Goal: Information Seeking & Learning: Learn about a topic

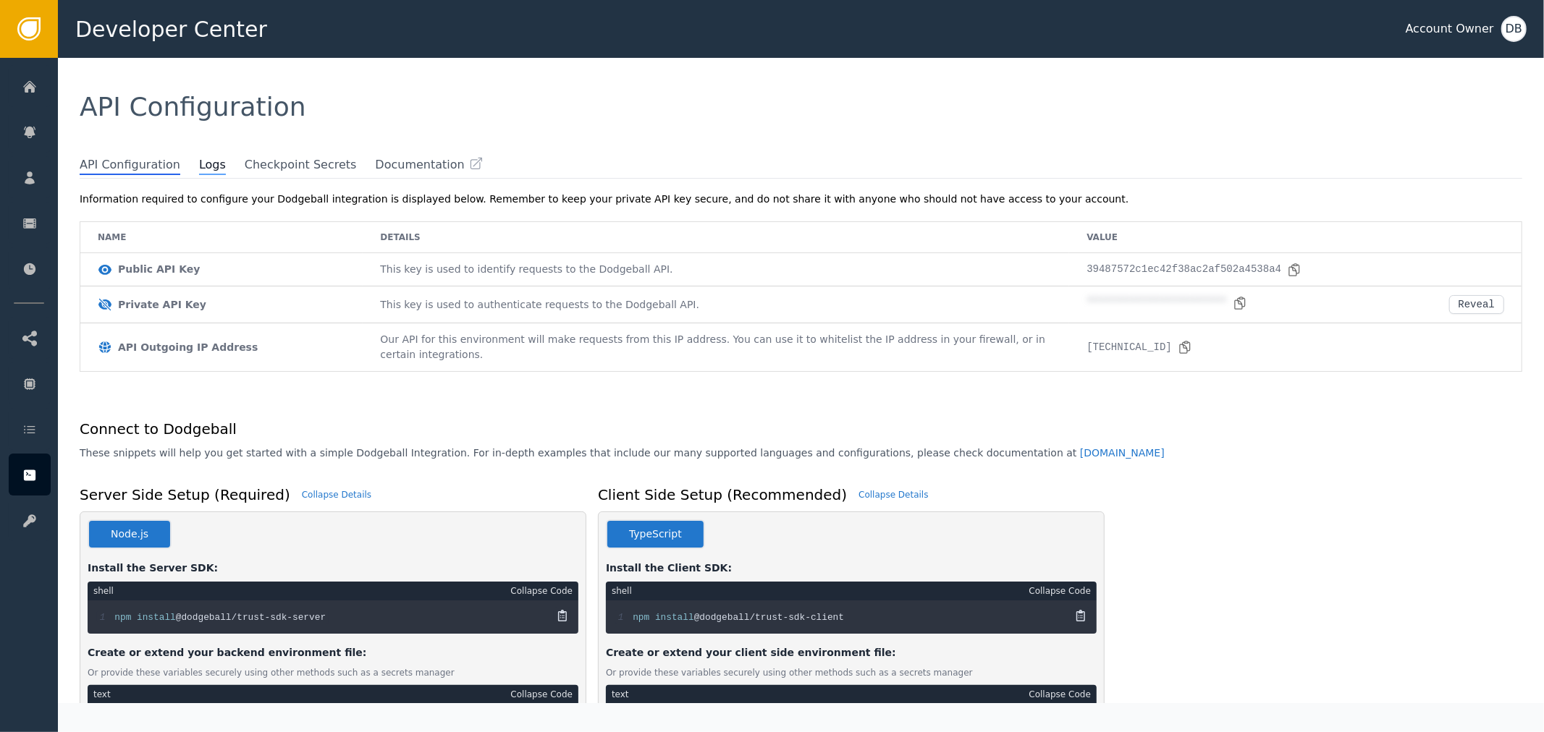
drag, startPoint x: 183, startPoint y: 182, endPoint x: 190, endPoint y: 168, distance: 15.2
click at [184, 179] on div "**********" at bounding box center [807, 440] width 1471 height 526
click at [199, 168] on span "Logs" at bounding box center [212, 165] width 27 height 19
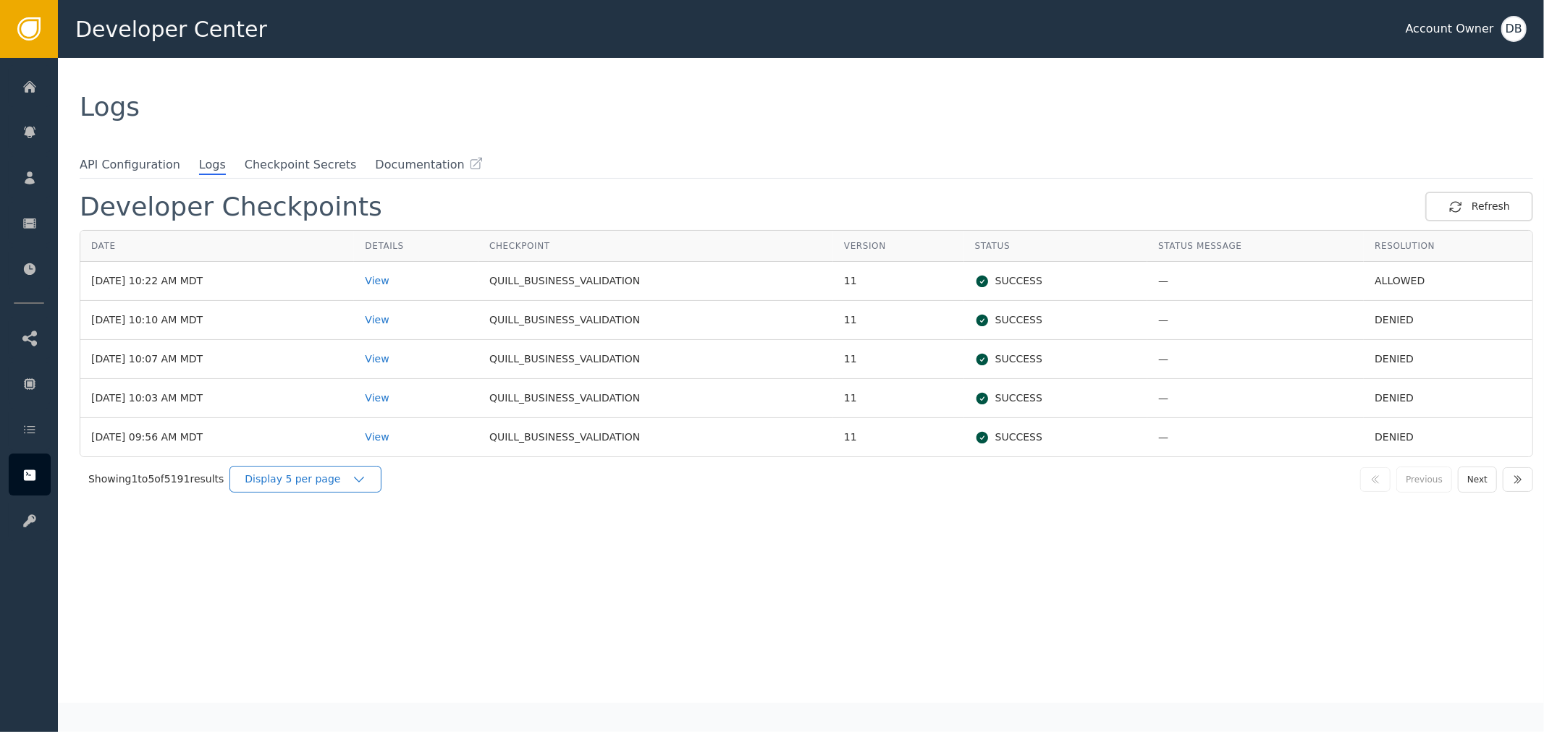
click at [360, 481] on icon "button" at bounding box center [359, 480] width 14 height 14
click at [358, 530] on div "Display 25 per page" at bounding box center [309, 539] width 145 height 28
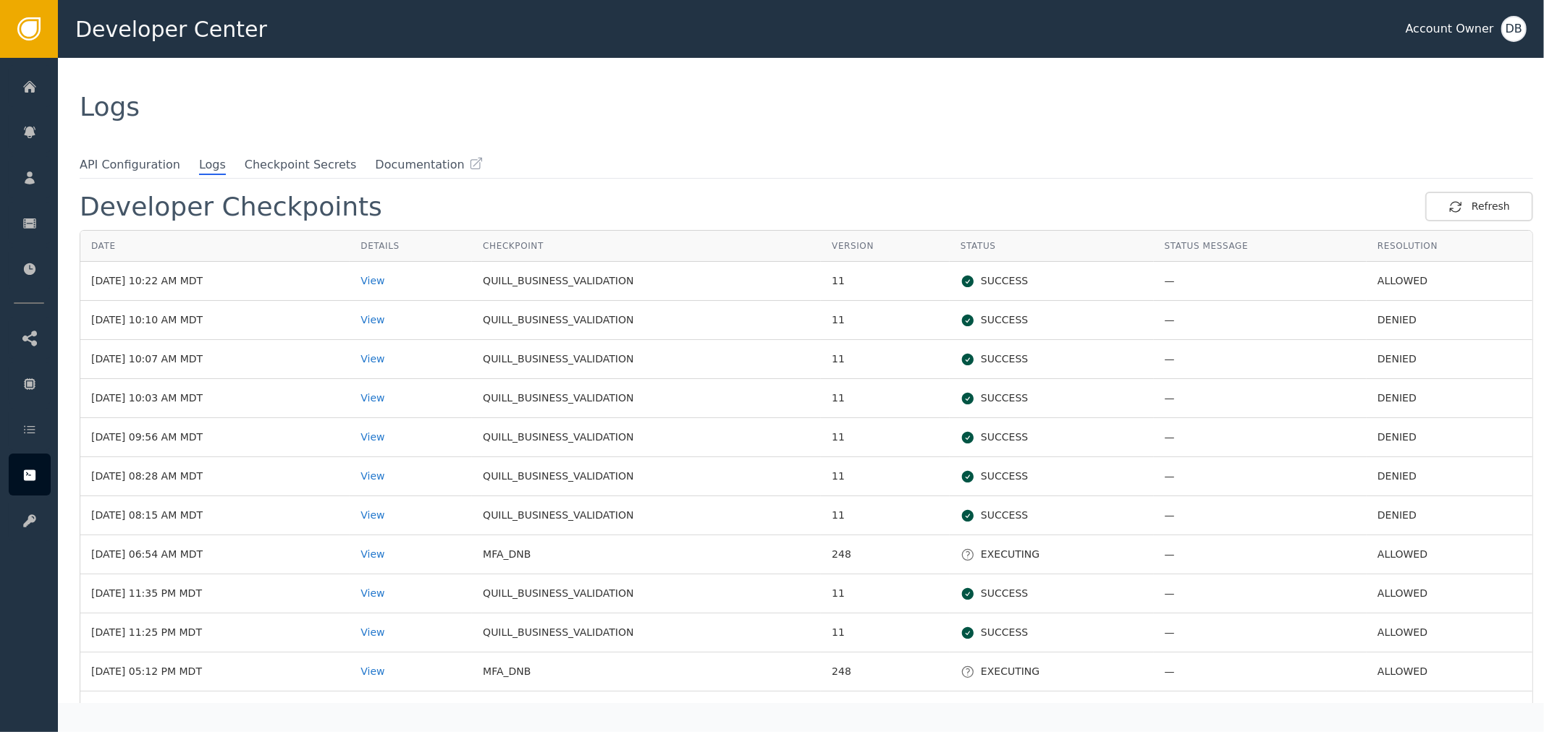
click at [397, 287] on td "View" at bounding box center [411, 281] width 122 height 39
click at [405, 284] on div "View" at bounding box center [410, 281] width 101 height 15
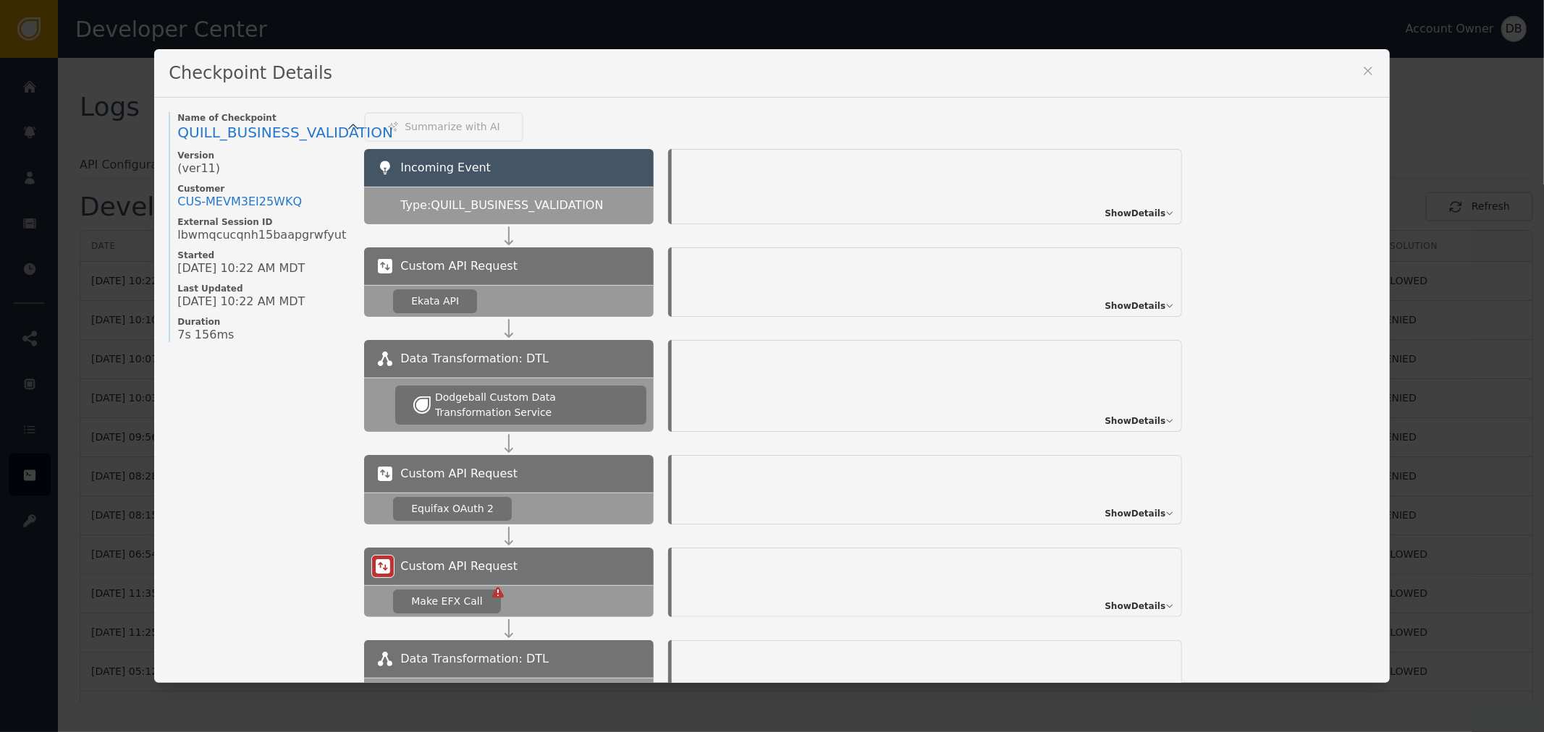
scroll to position [241, 0]
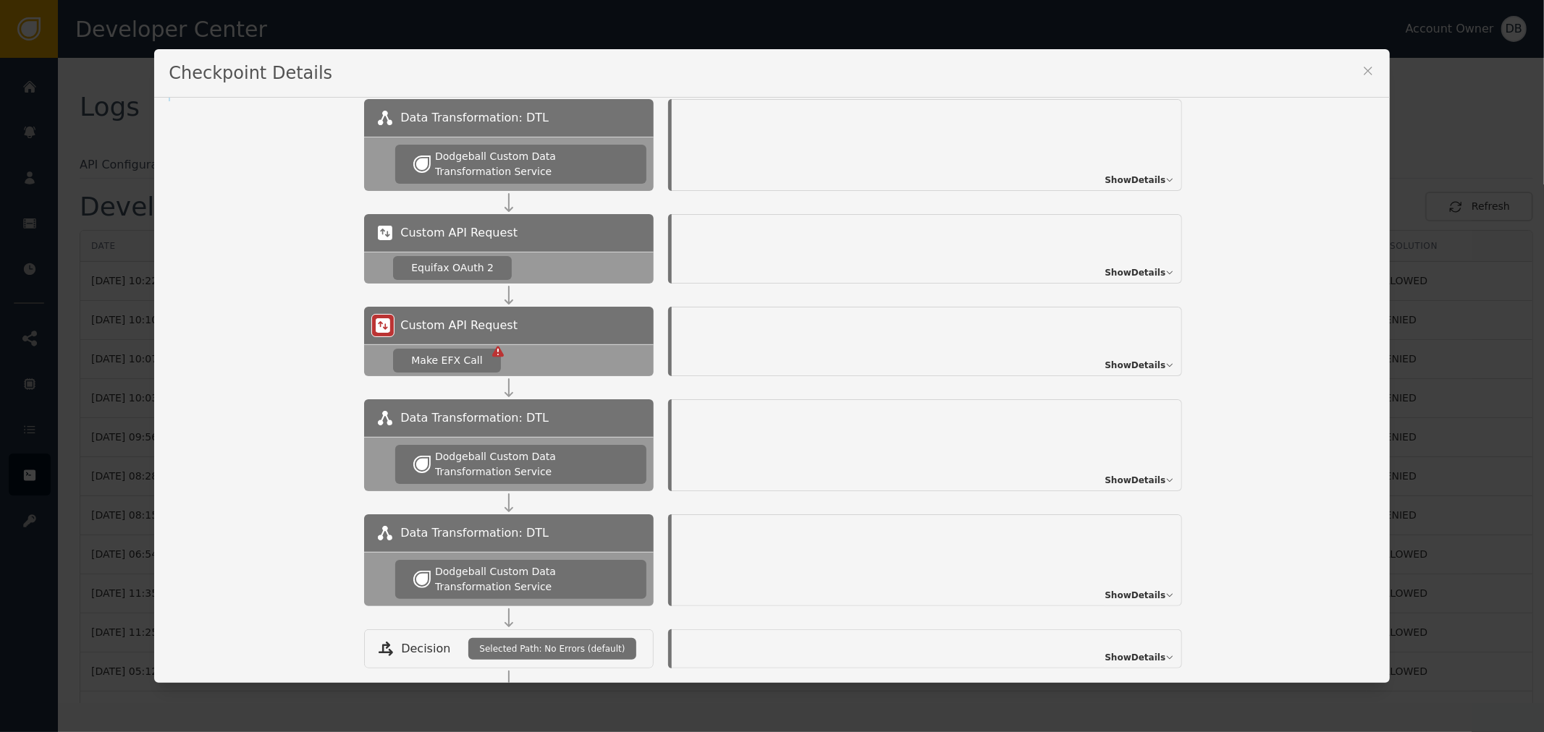
drag, startPoint x: 1368, startPoint y: 66, endPoint x: 1210, endPoint y: 133, distance: 171.5
click at [1365, 67] on icon at bounding box center [1368, 71] width 14 height 14
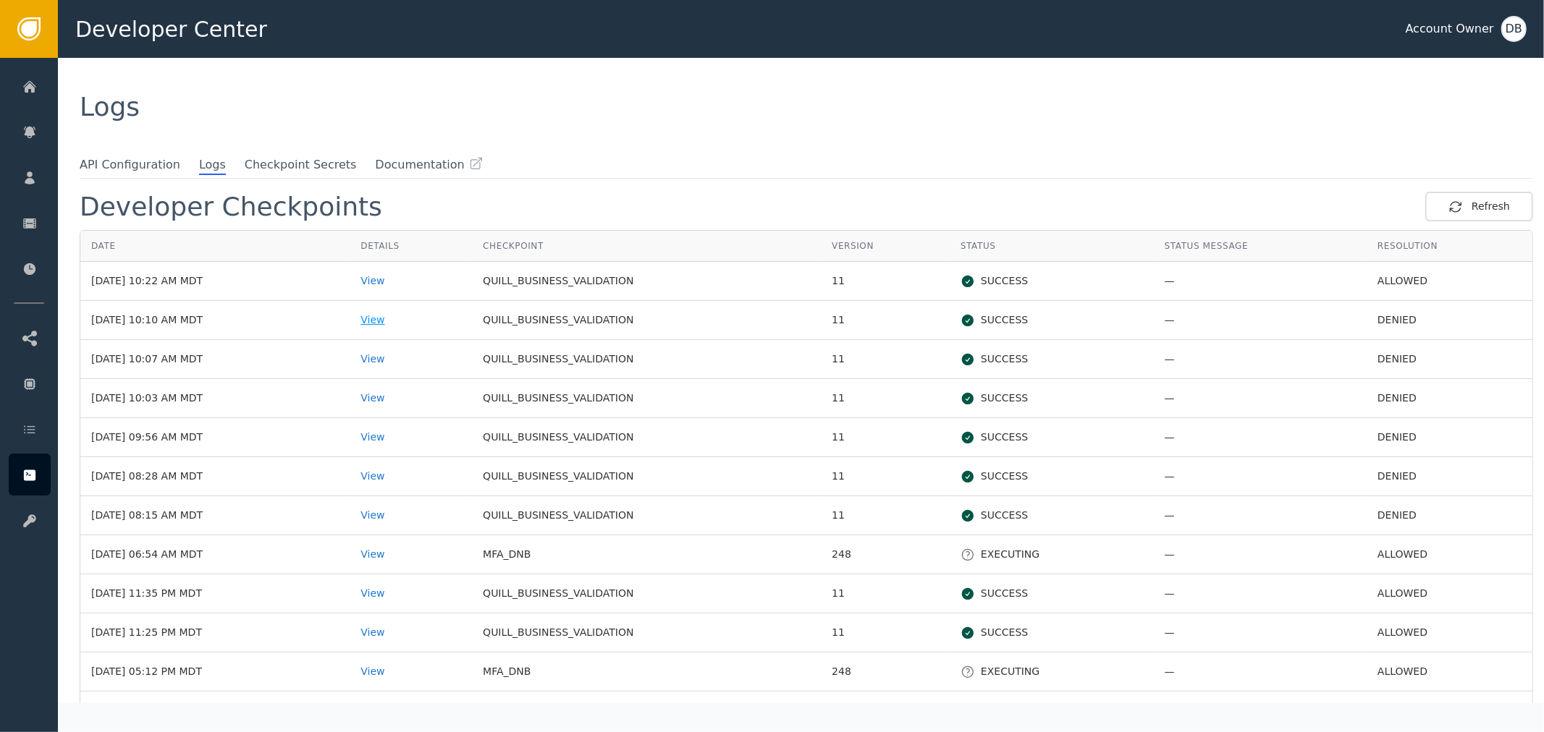
click at [410, 324] on div "View" at bounding box center [410, 320] width 101 height 15
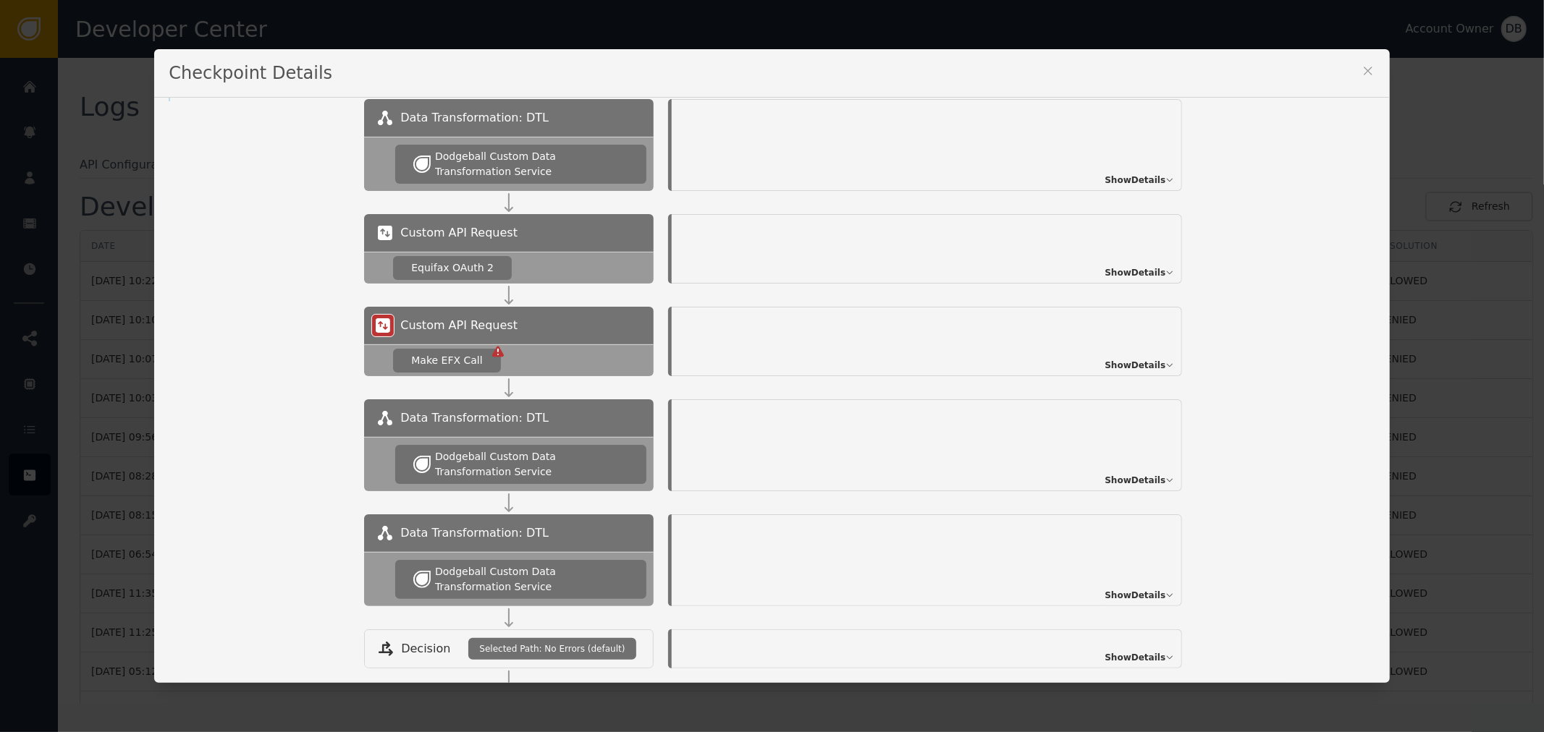
click at [1361, 68] on icon at bounding box center [1368, 71] width 14 height 14
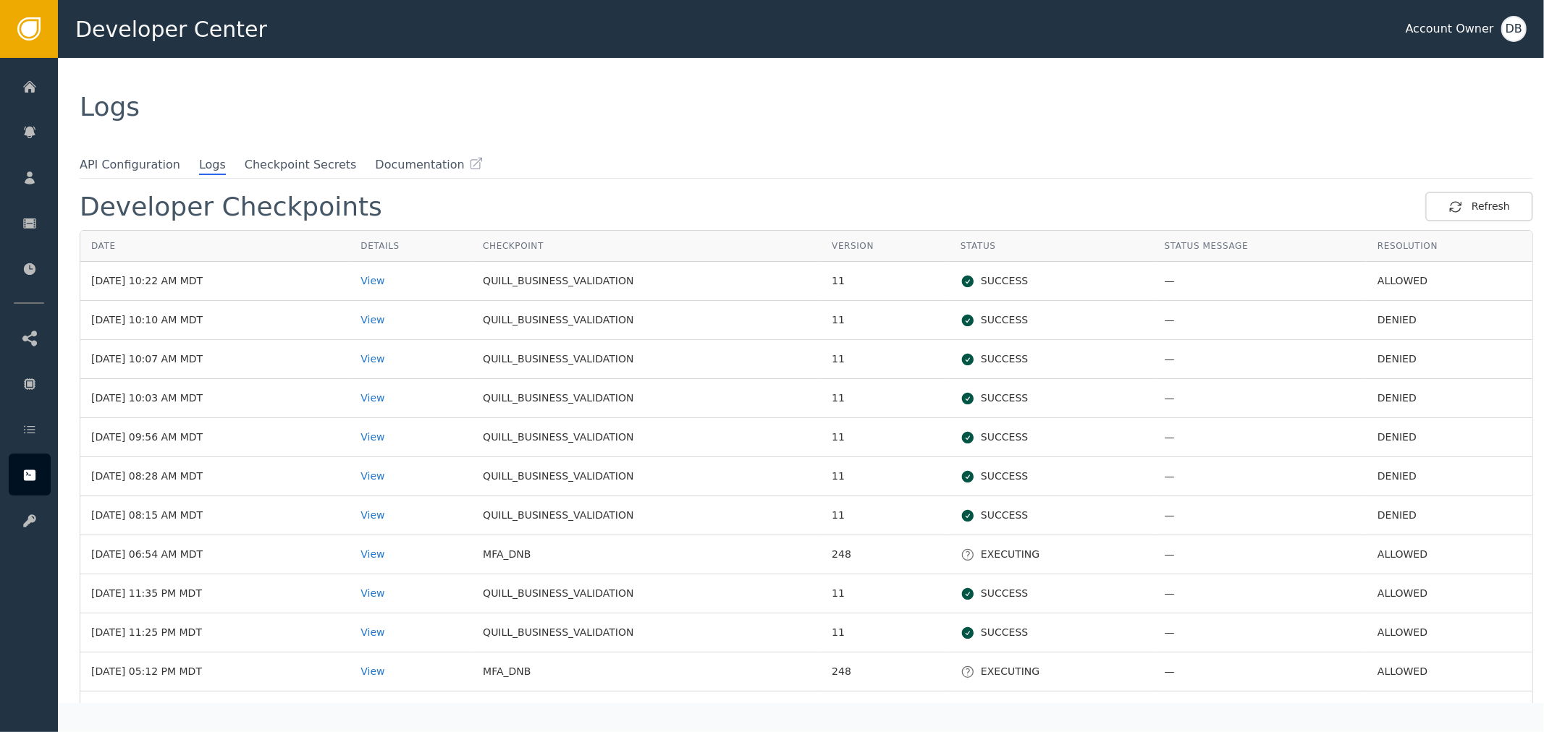
click at [402, 350] on td "View" at bounding box center [411, 359] width 122 height 39
click at [414, 355] on div "View" at bounding box center [410, 359] width 101 height 15
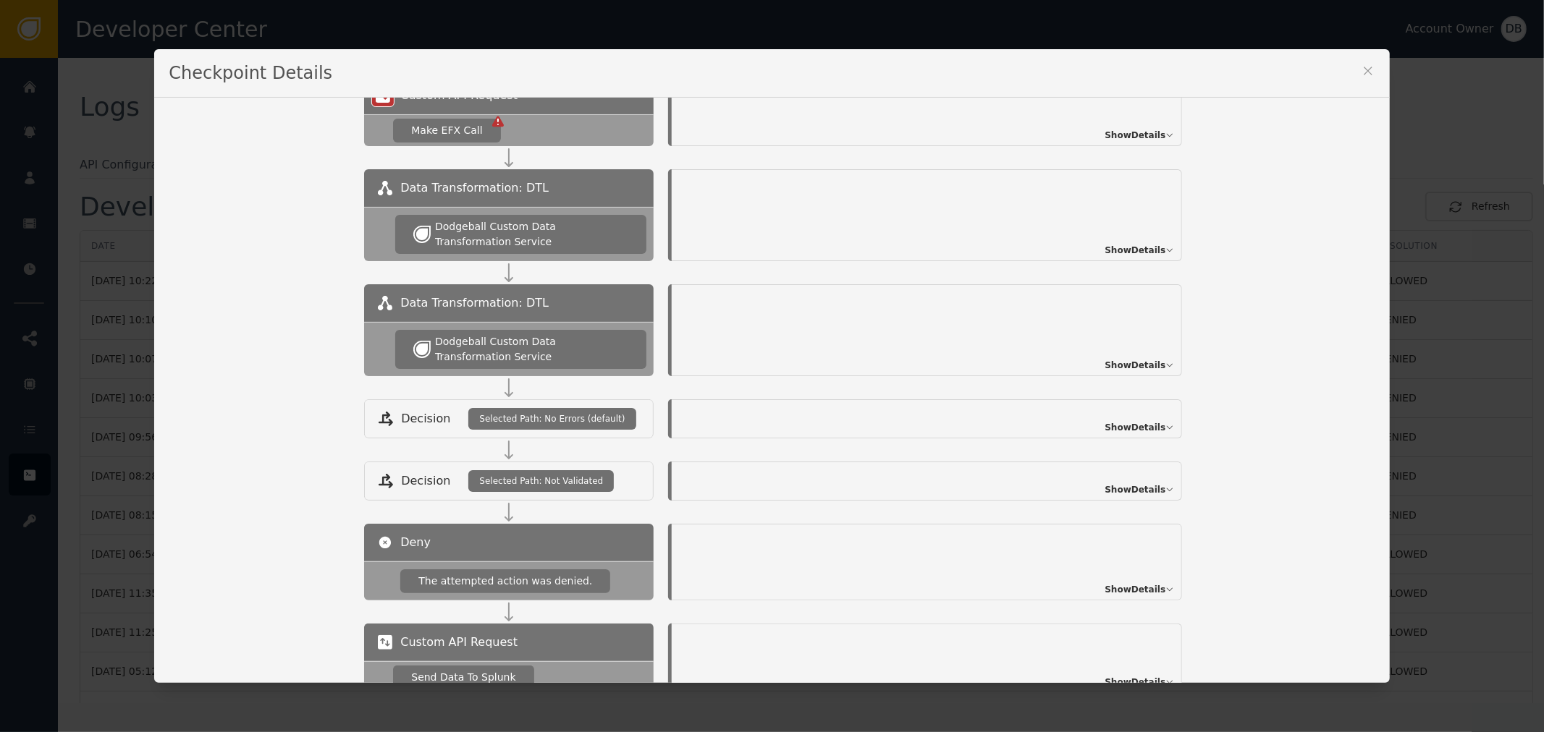
scroll to position [248, 0]
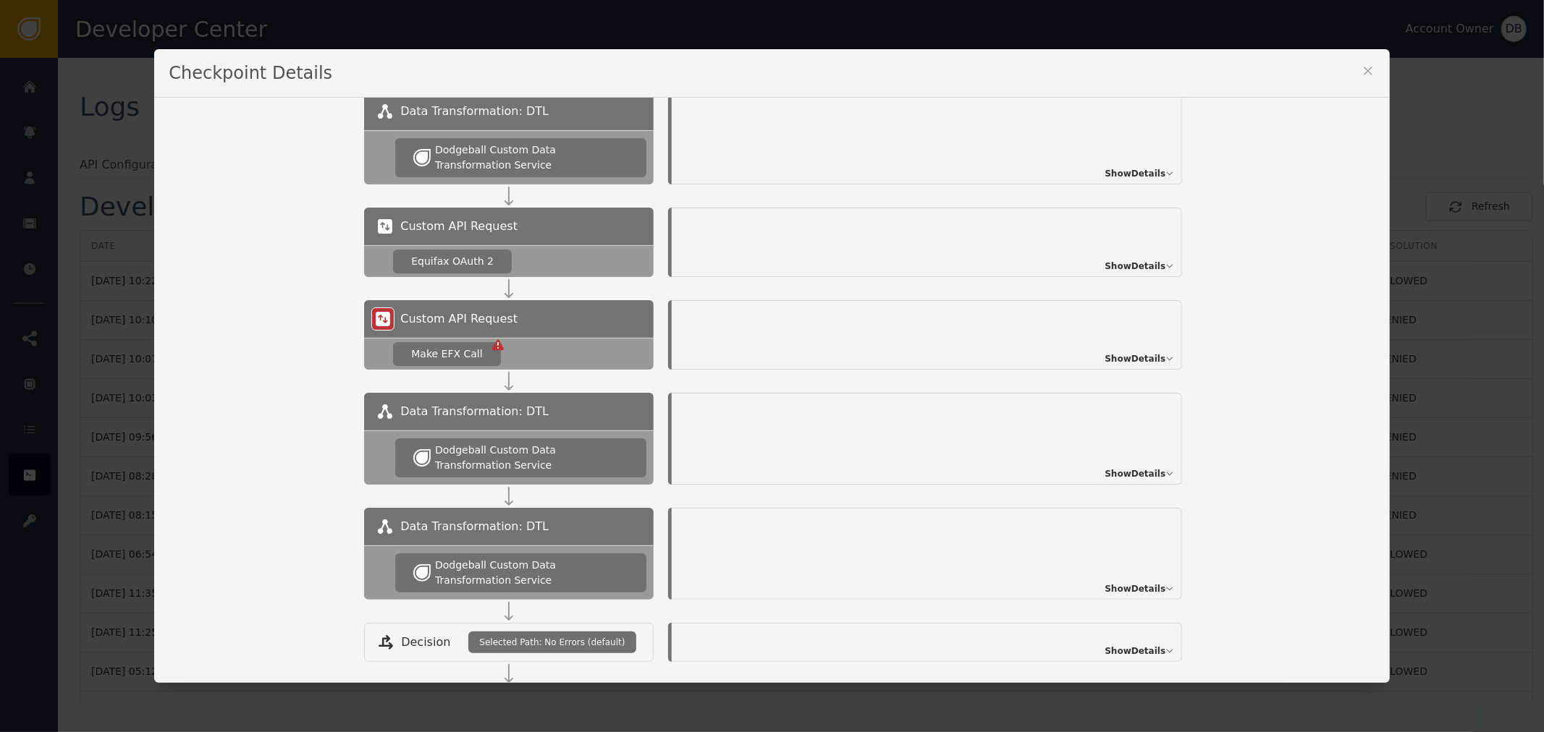
click at [1369, 82] on div "Checkpoint Details" at bounding box center [771, 73] width 1235 height 48
click at [1362, 67] on icon at bounding box center [1368, 71] width 14 height 14
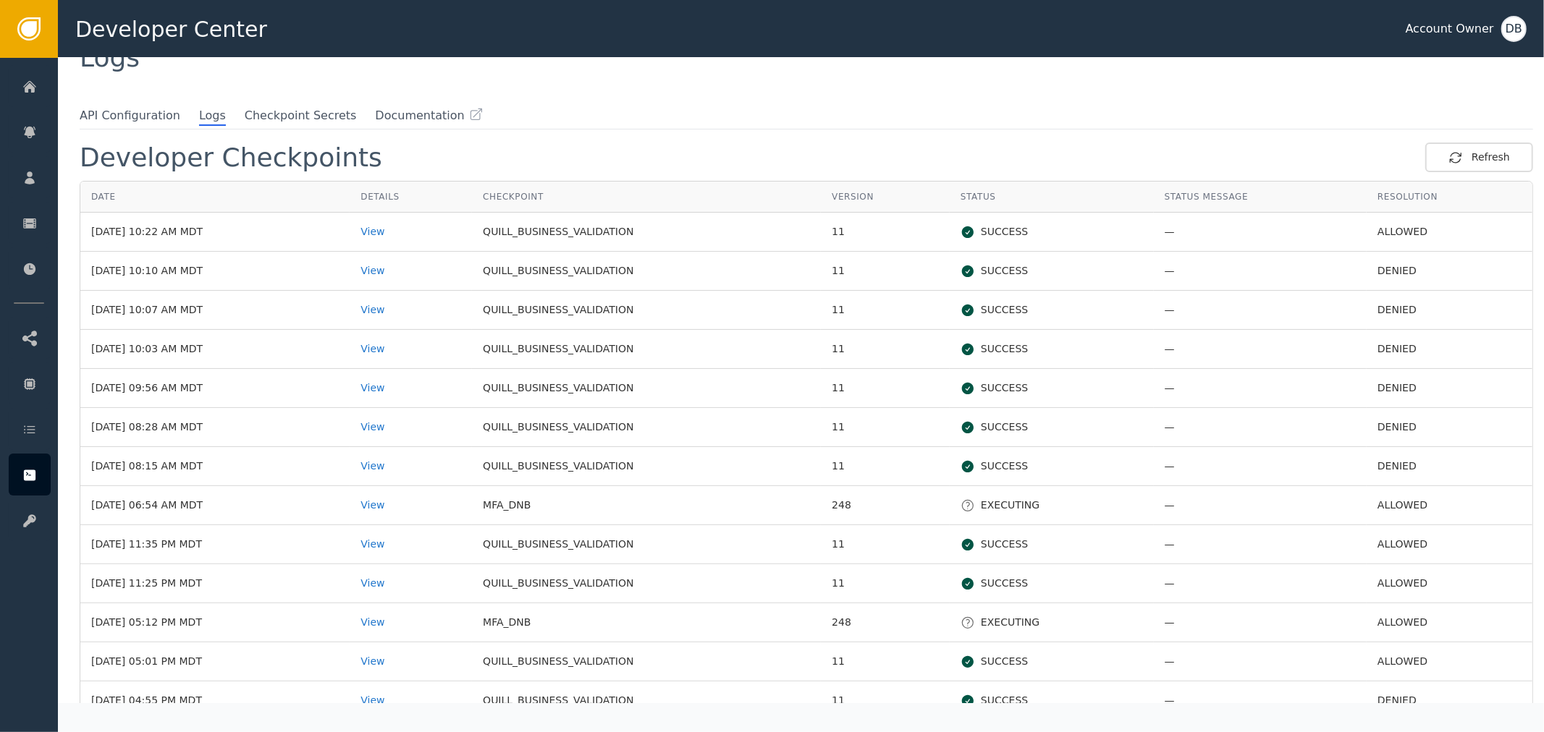
scroll to position [80, 0]
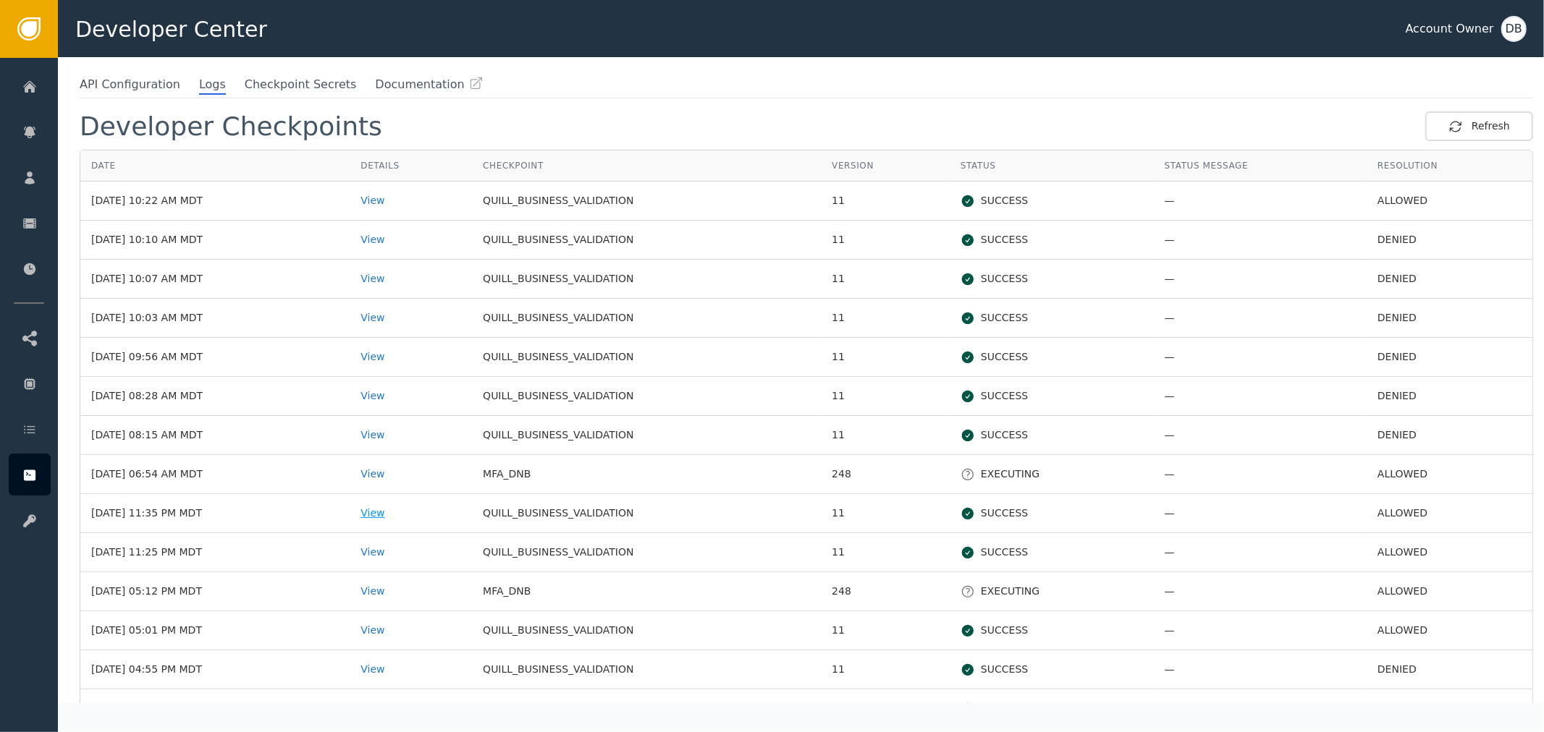
click at [407, 507] on div "View" at bounding box center [410, 513] width 101 height 15
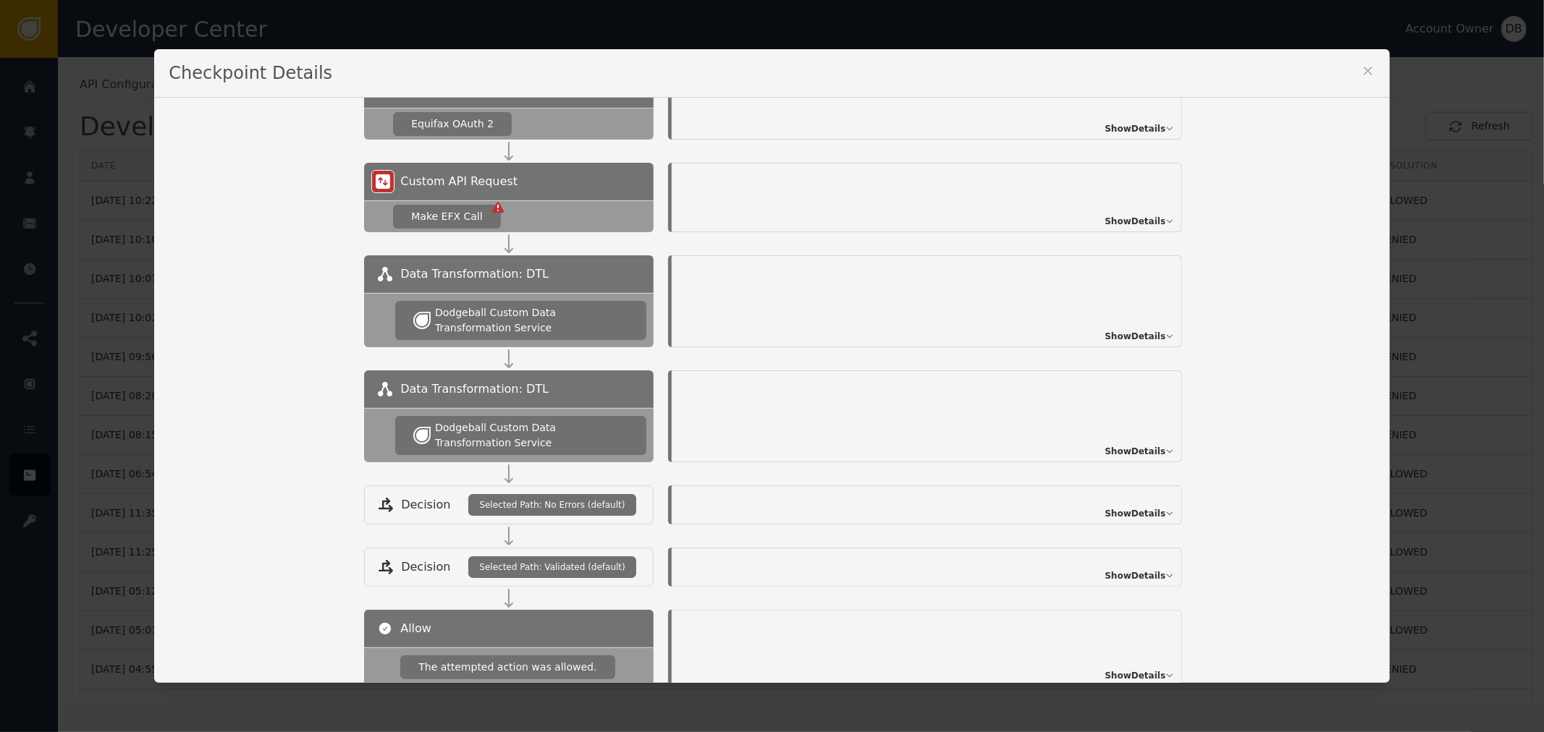
scroll to position [402, 0]
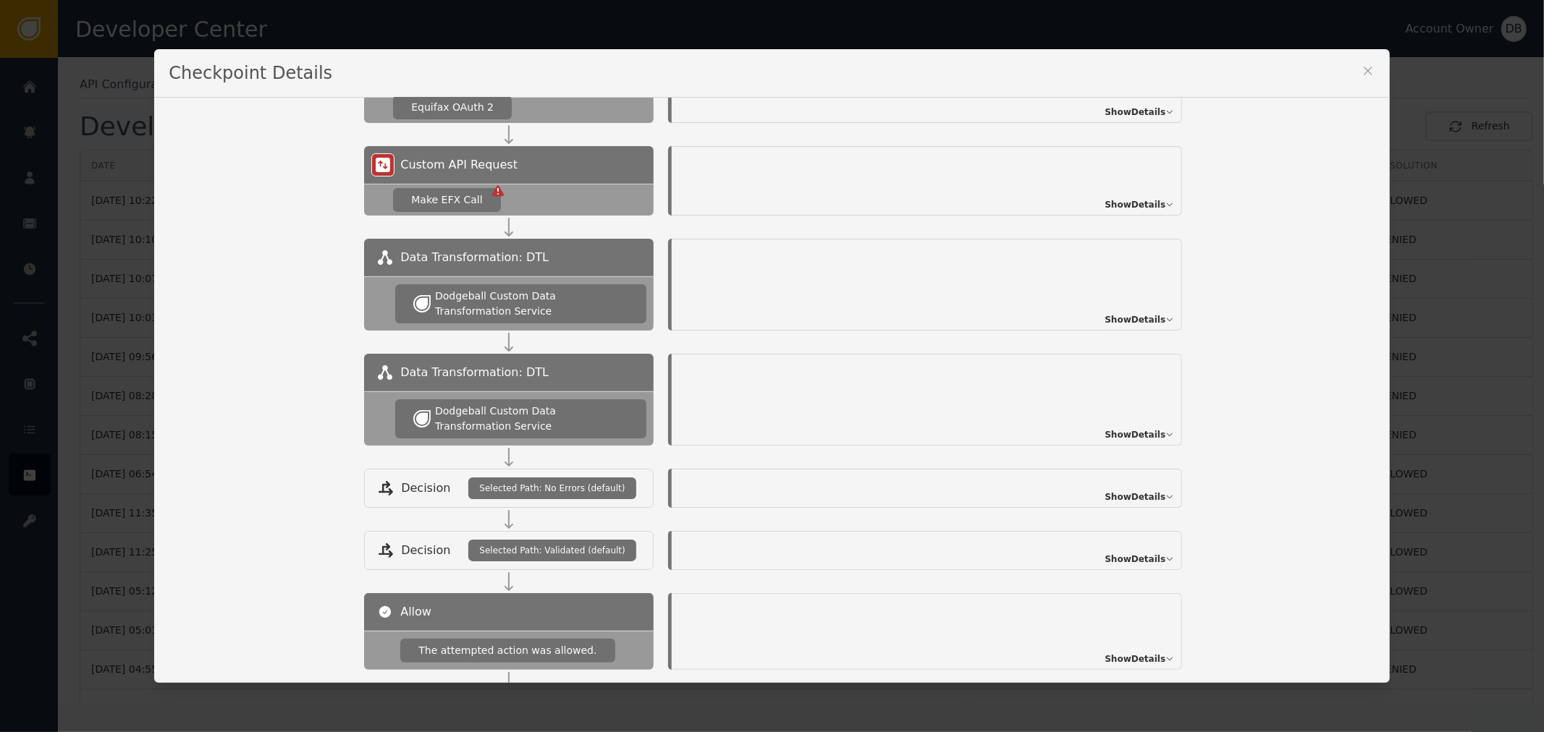
click at [1366, 65] on icon at bounding box center [1368, 71] width 14 height 14
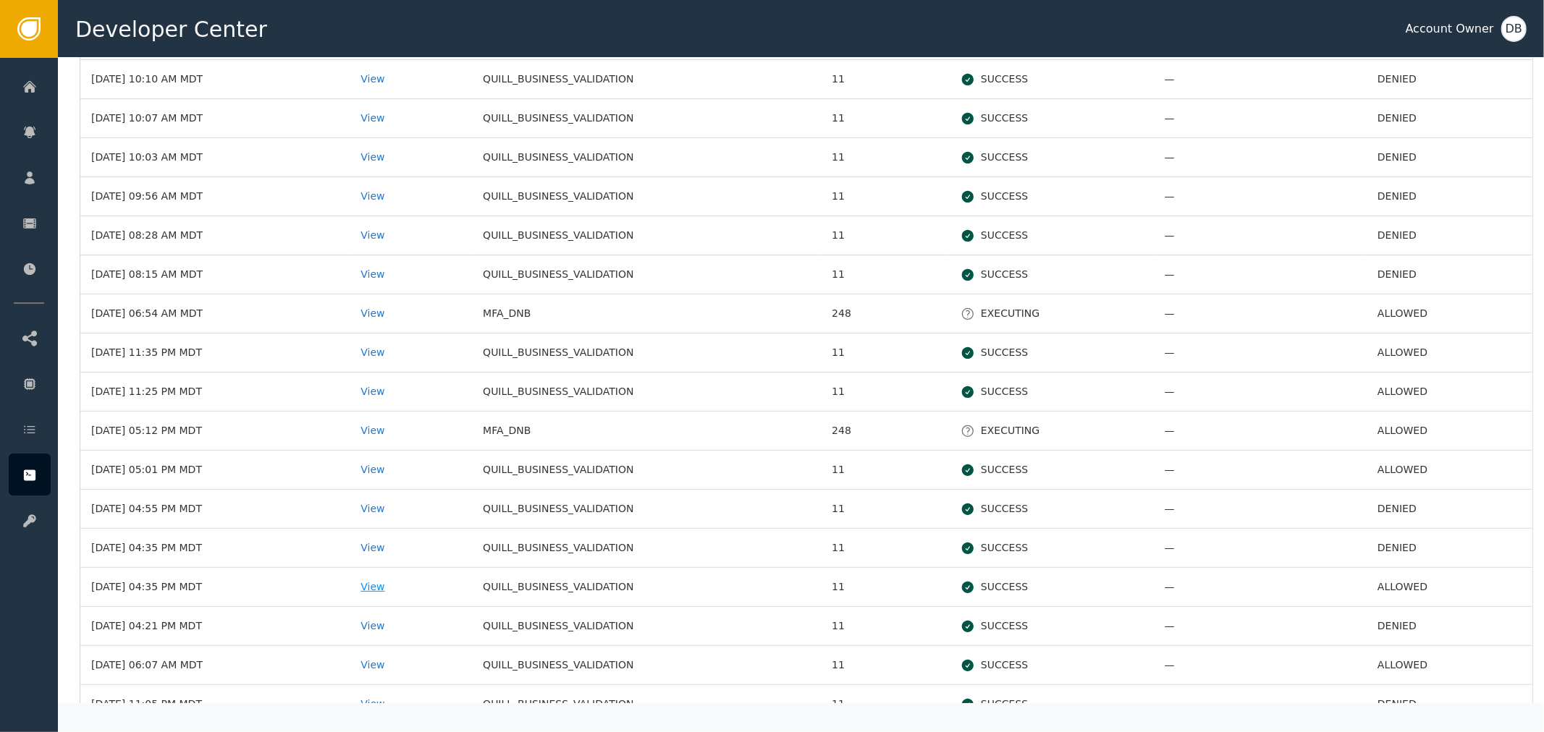
scroll to position [321, 0]
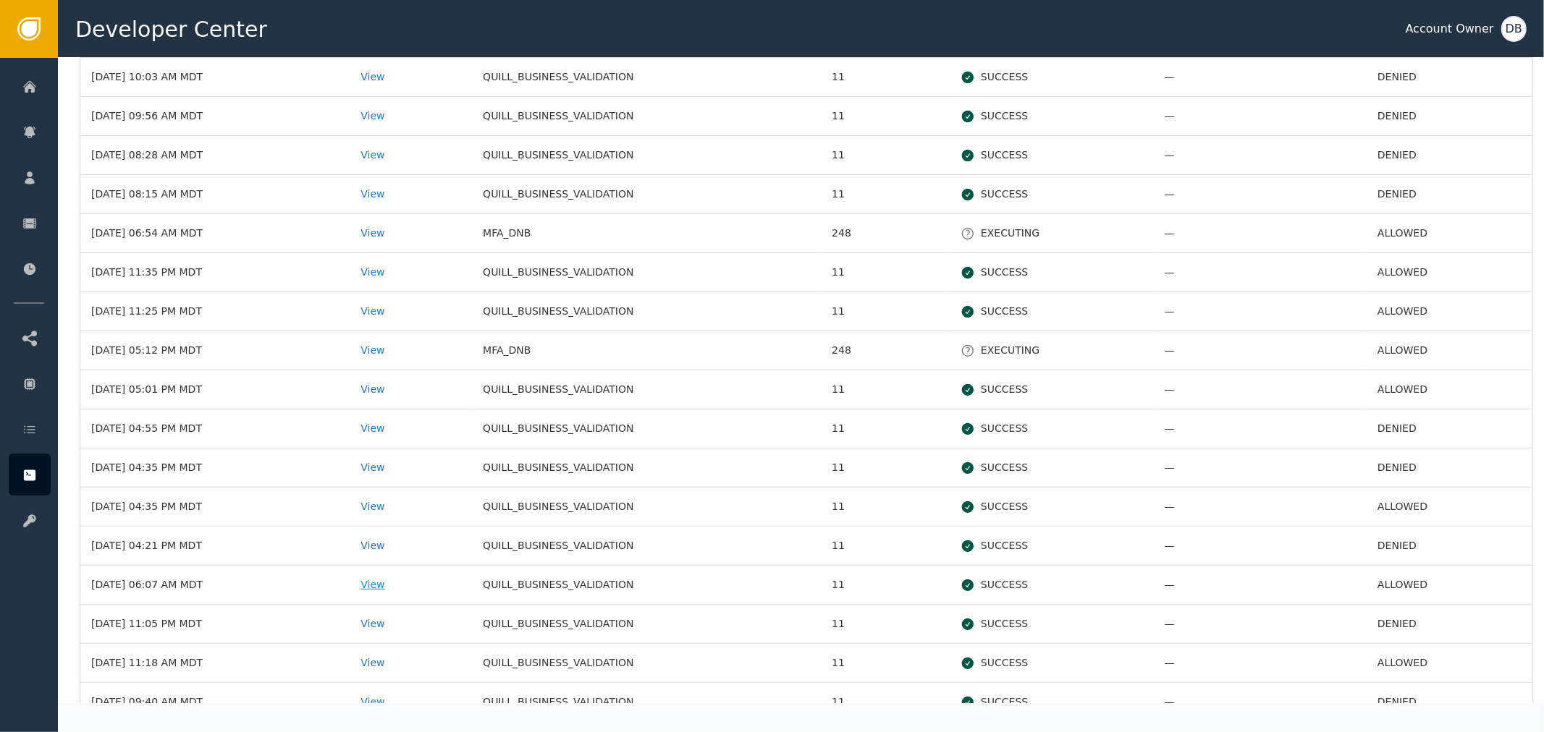
click at [411, 583] on div "View" at bounding box center [410, 585] width 101 height 15
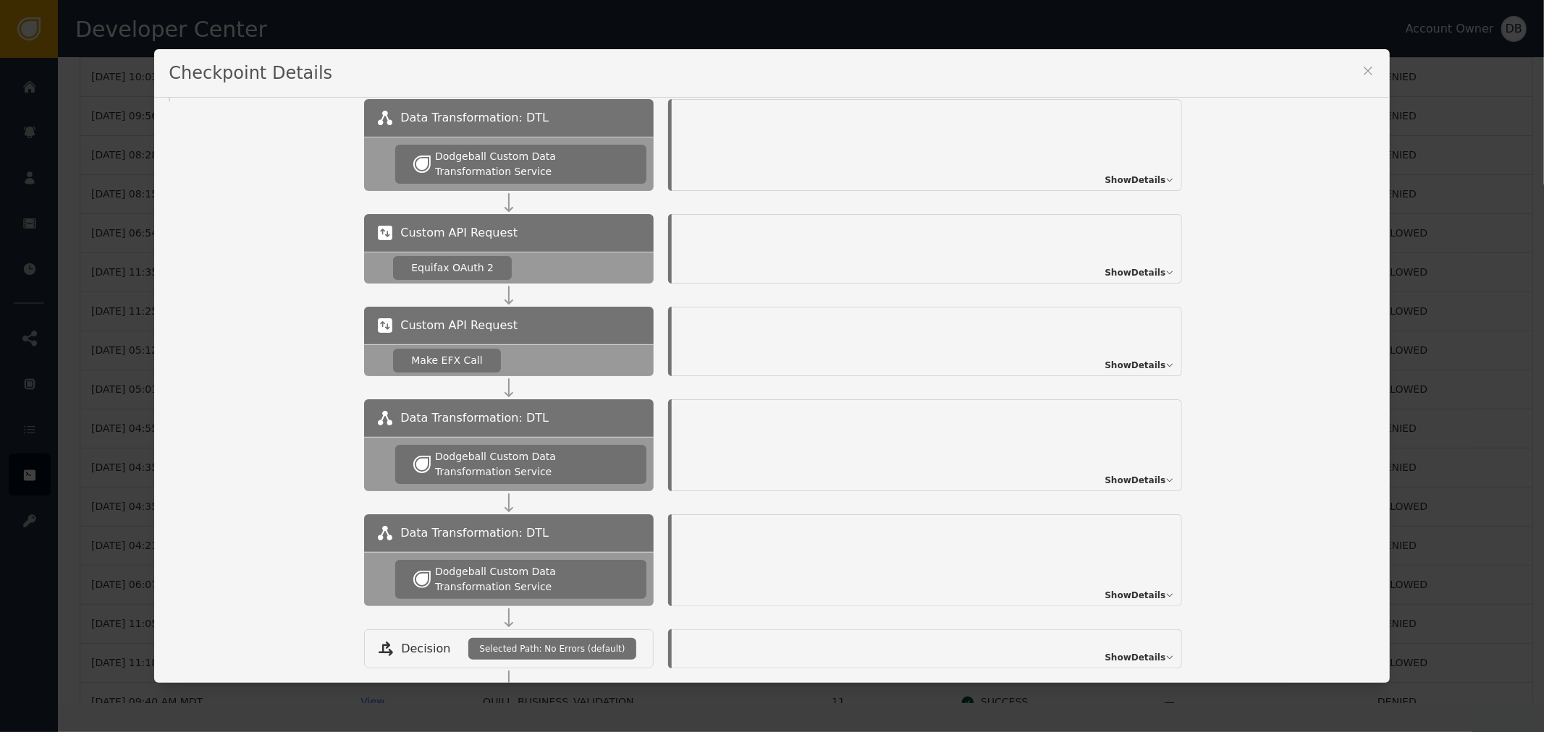
scroll to position [161, 0]
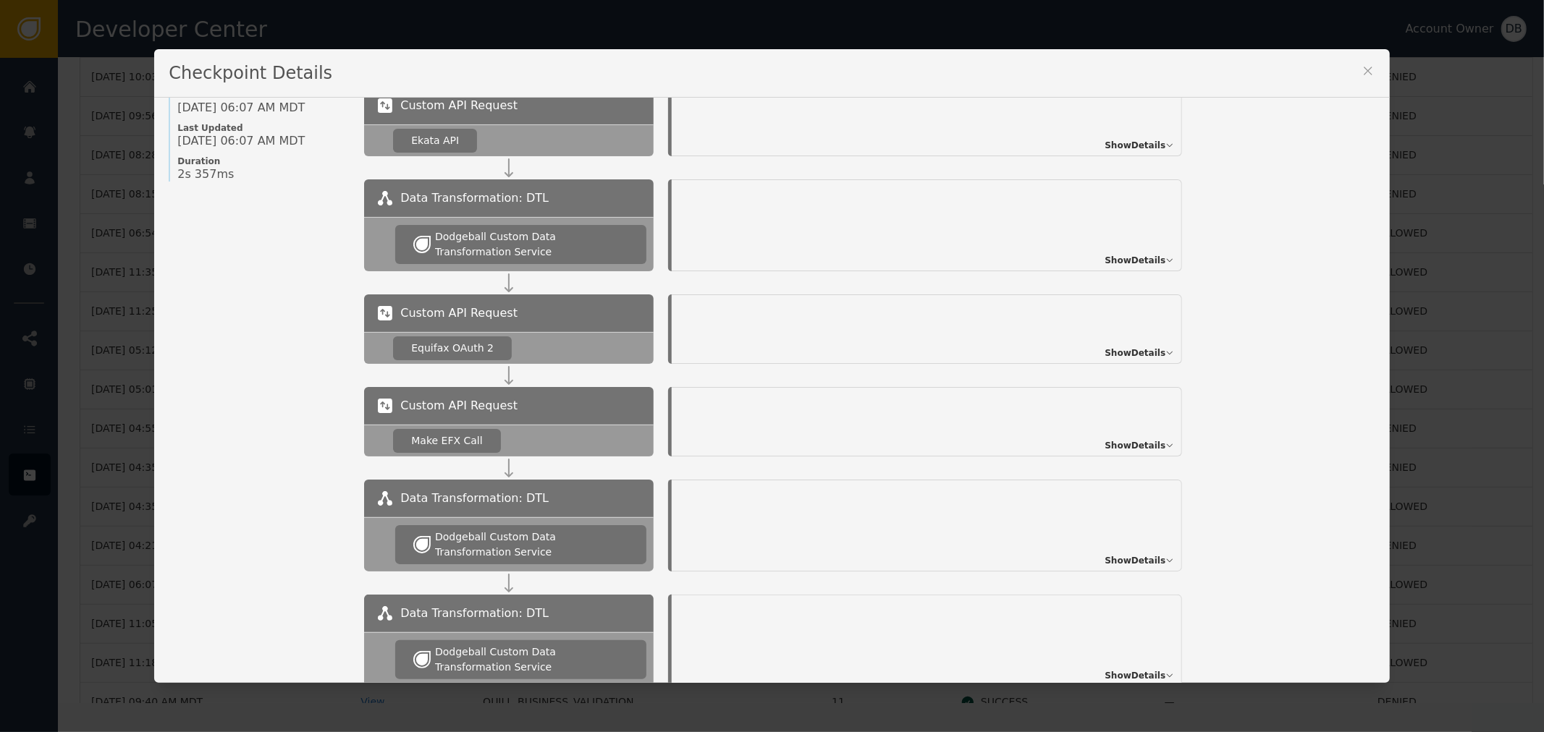
click at [1129, 435] on div "Show Details" at bounding box center [927, 421] width 510 height 69
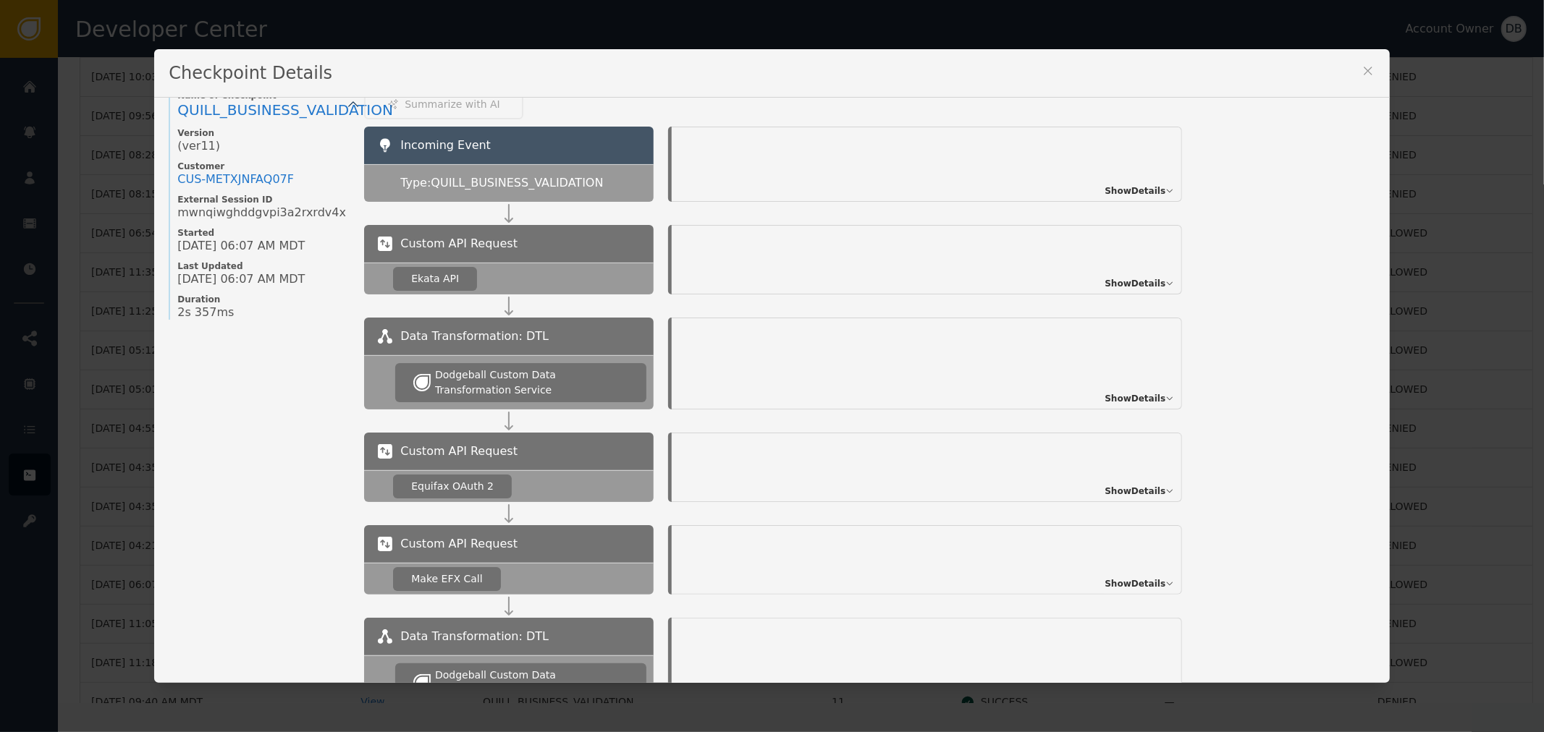
scroll to position [0, 0]
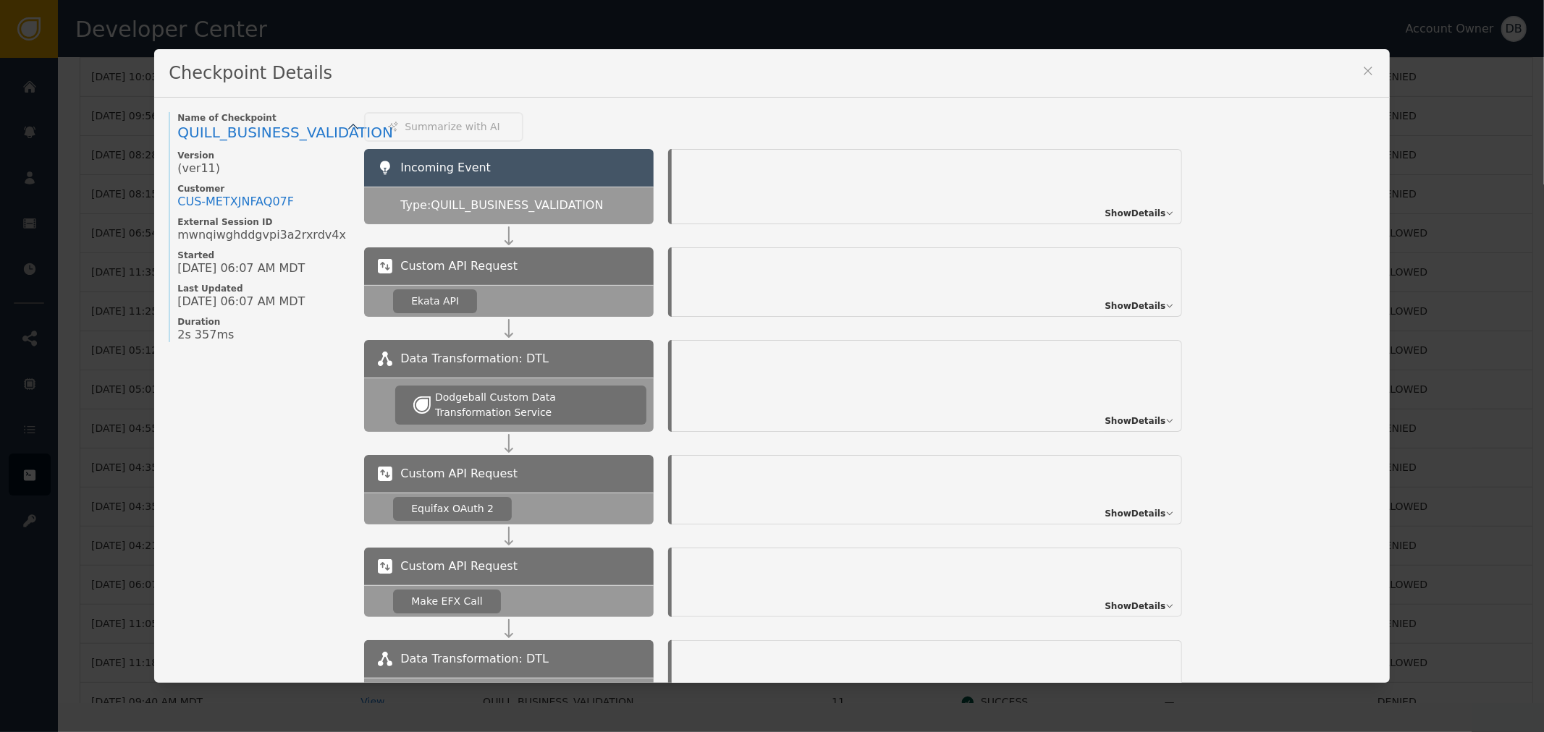
click at [1133, 207] on span "Show Details" at bounding box center [1134, 213] width 61 height 13
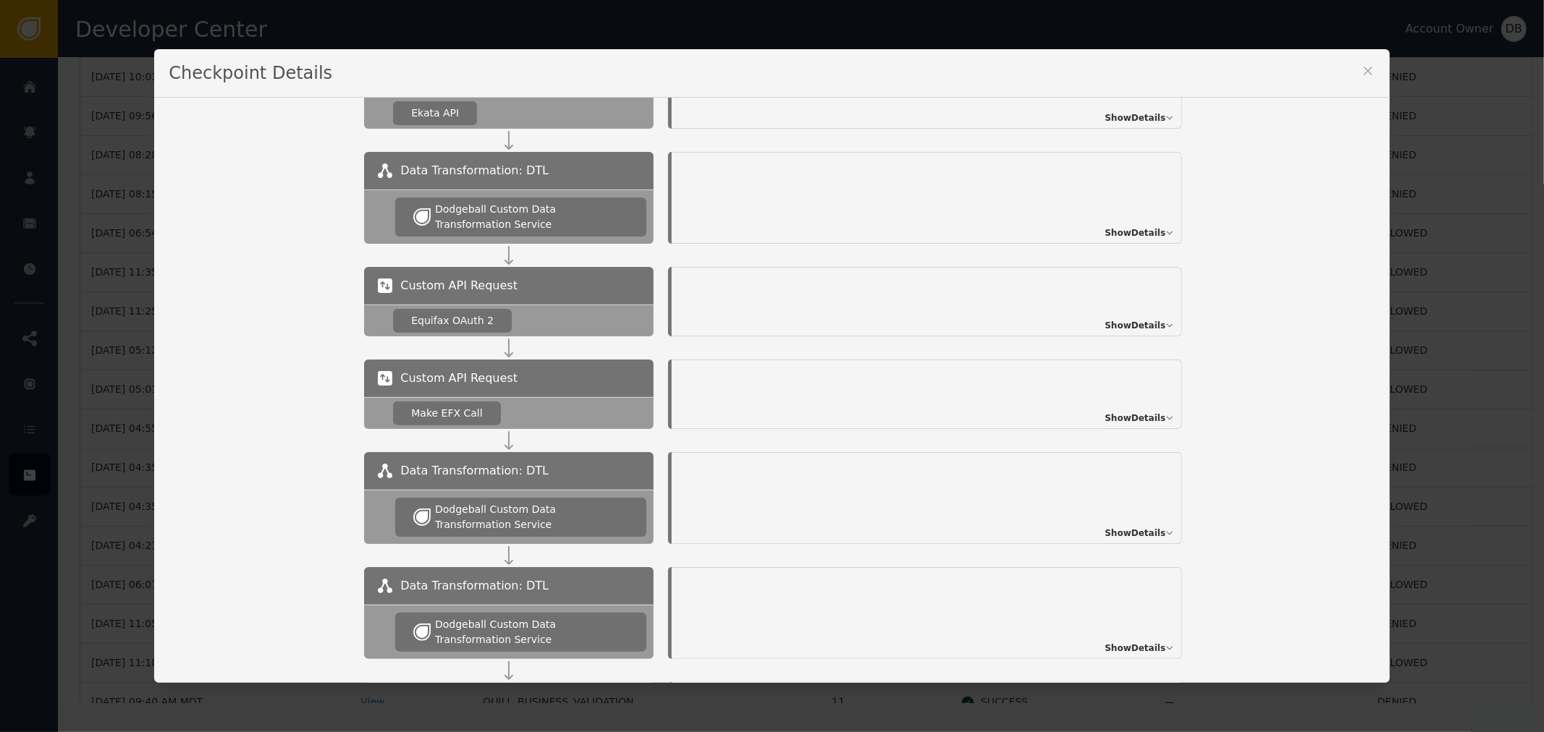
scroll to position [402, 0]
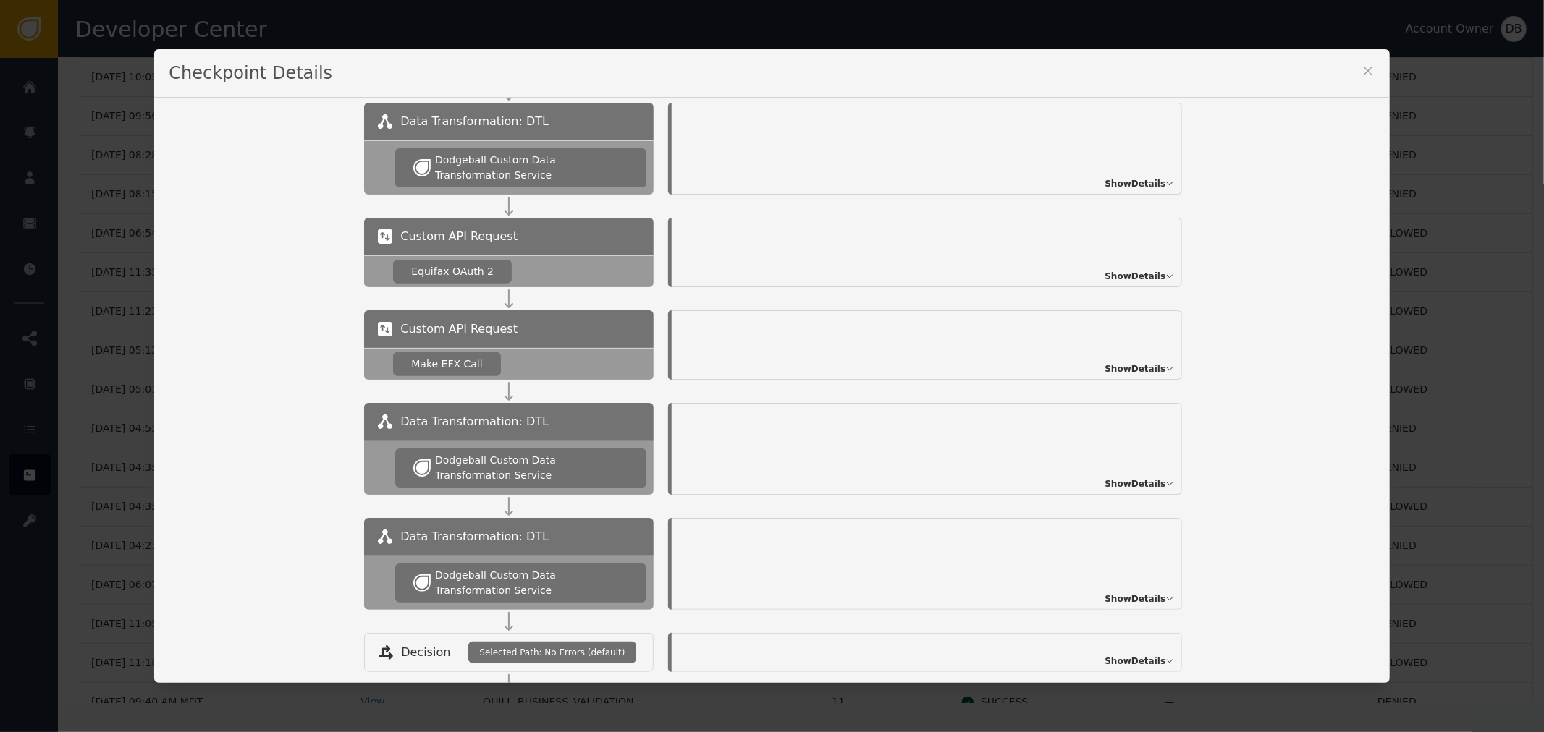
click at [1363, 69] on icon at bounding box center [1367, 71] width 8 height 8
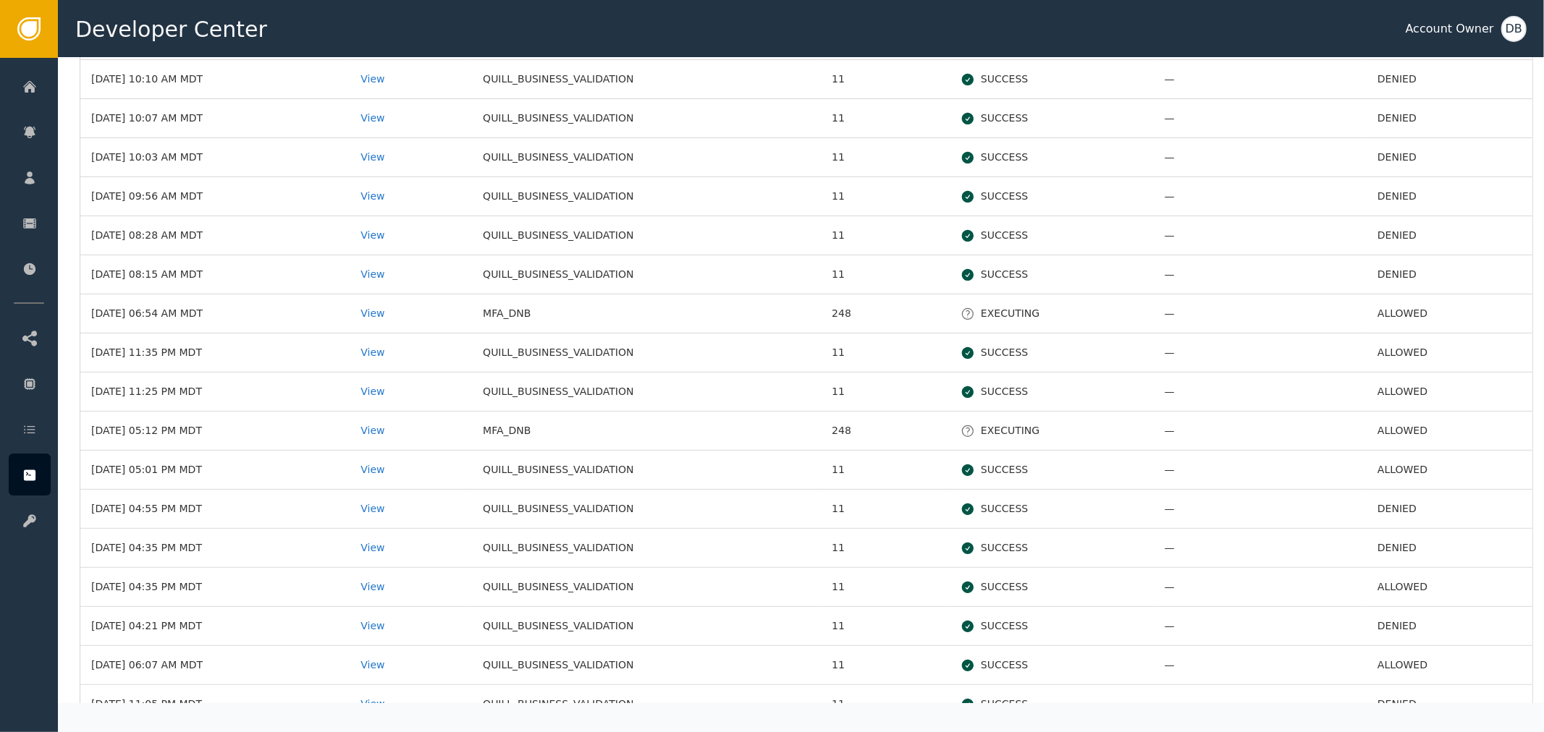
scroll to position [161, 0]
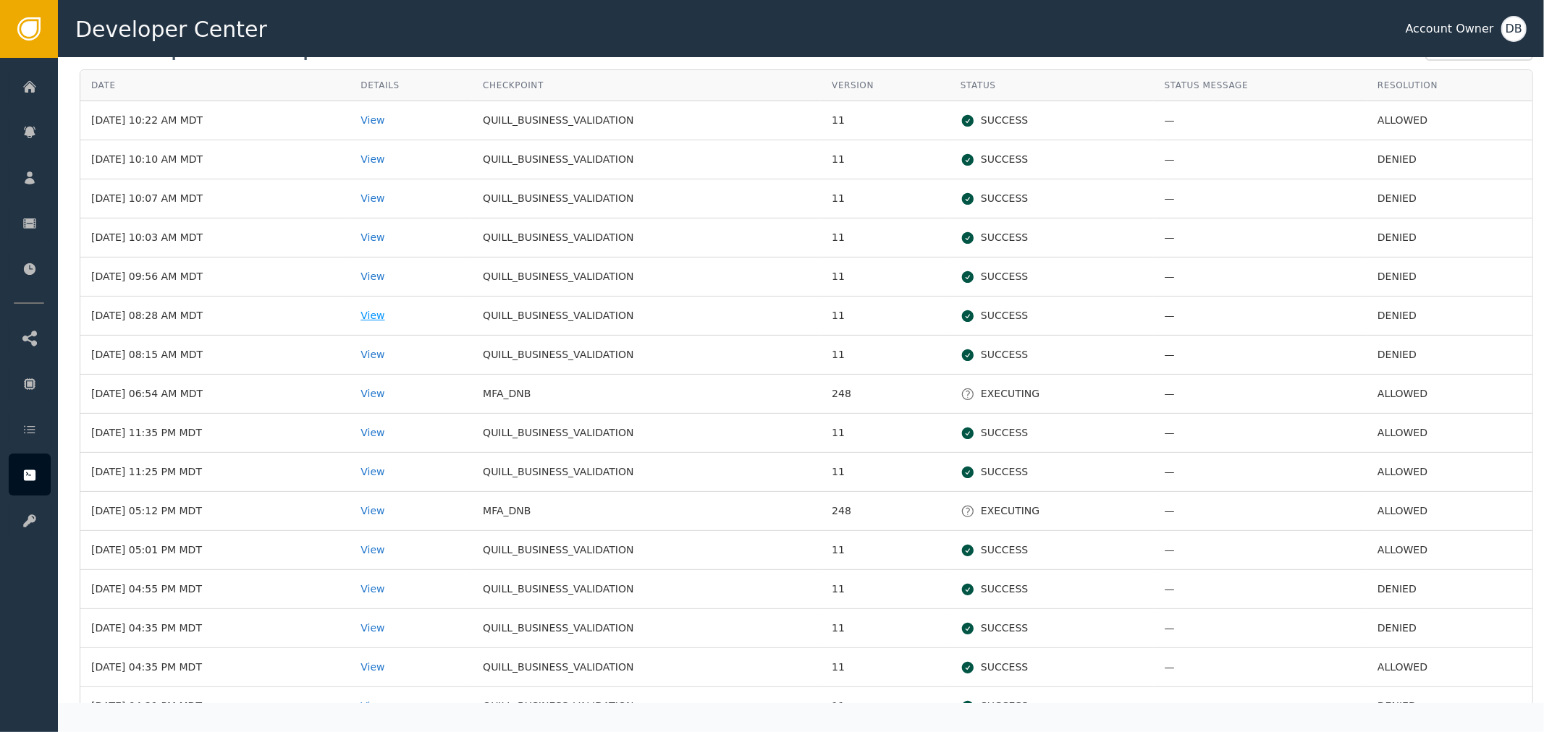
click at [402, 314] on div "View" at bounding box center [410, 315] width 101 height 15
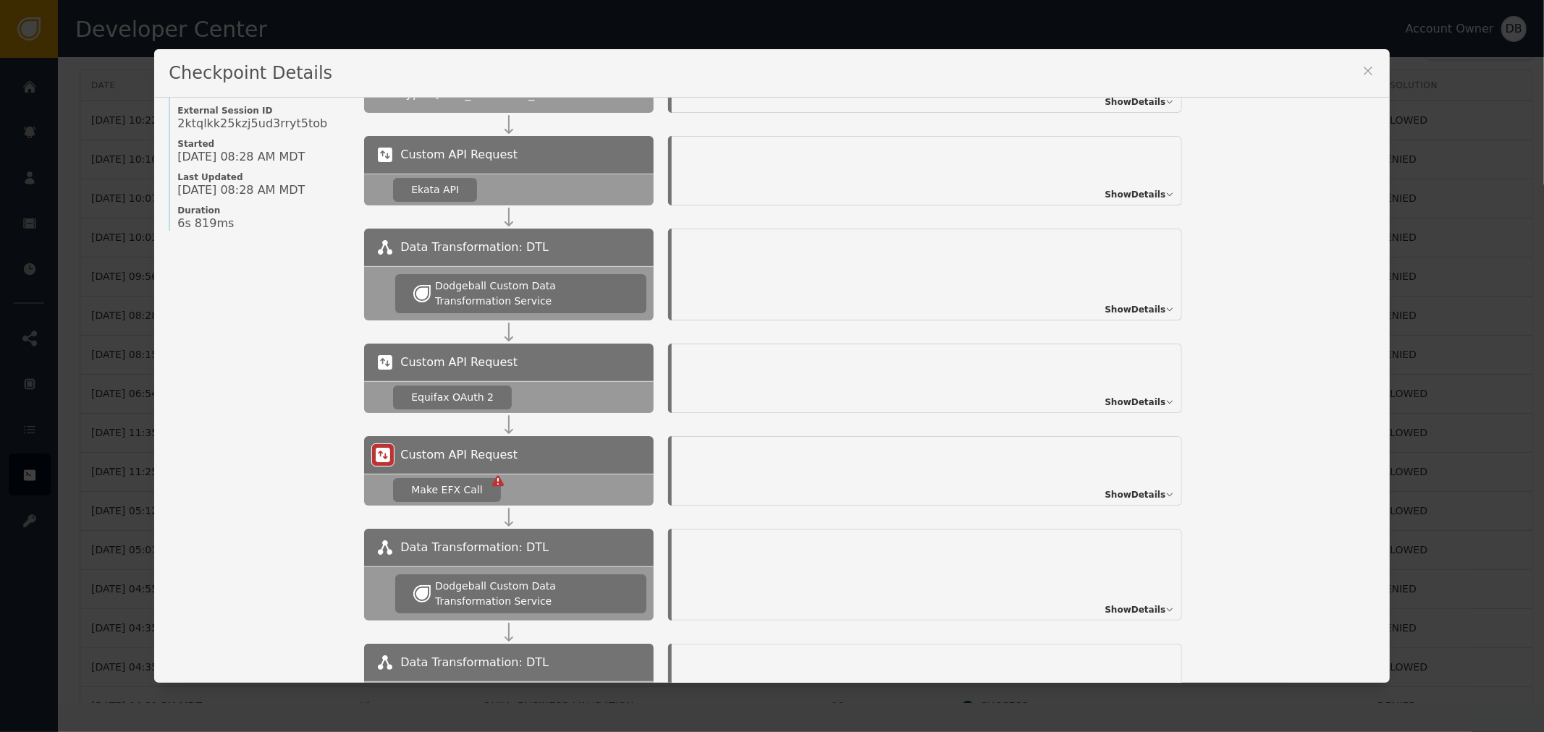
scroll to position [80, 0]
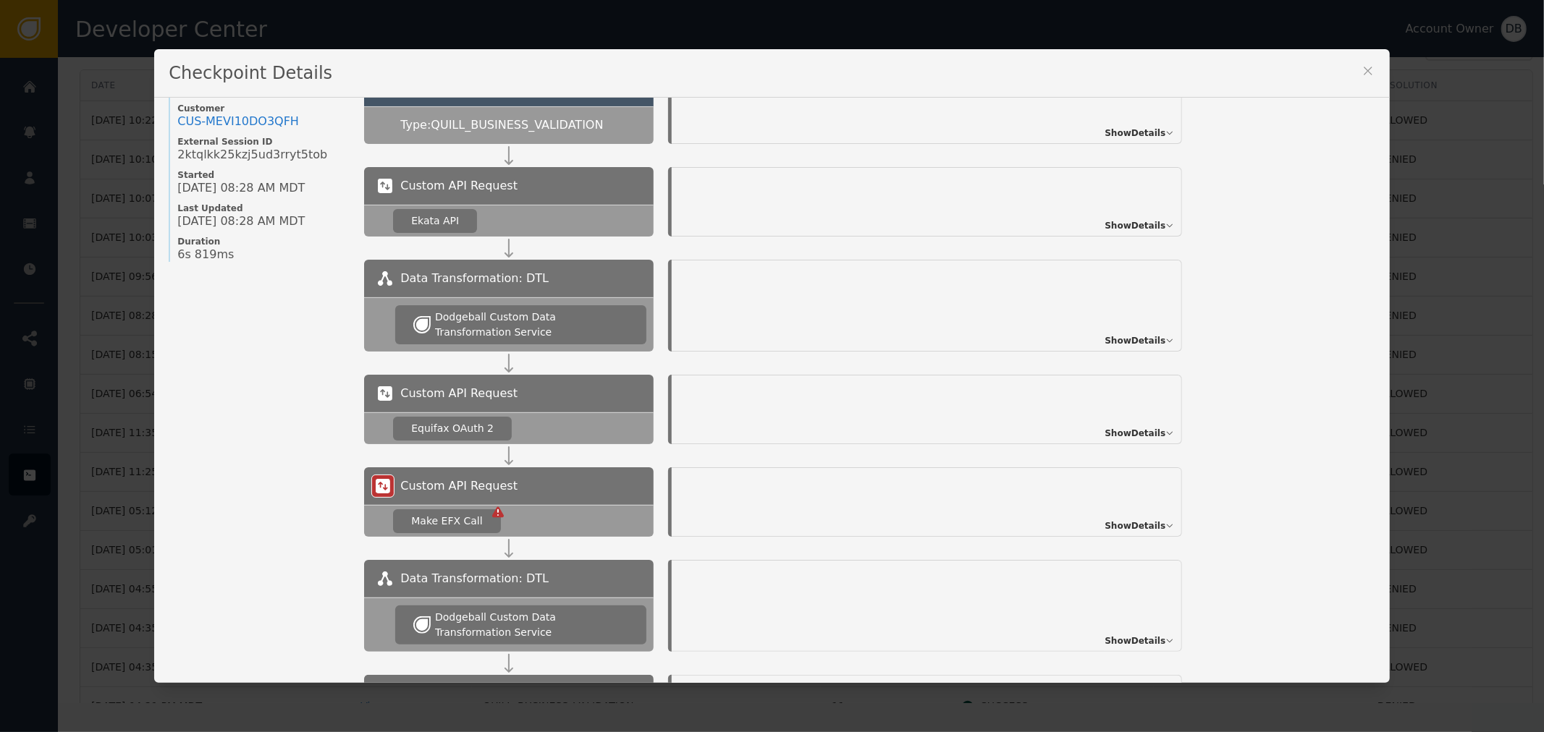
click at [1142, 221] on span "Show Details" at bounding box center [1134, 225] width 61 height 13
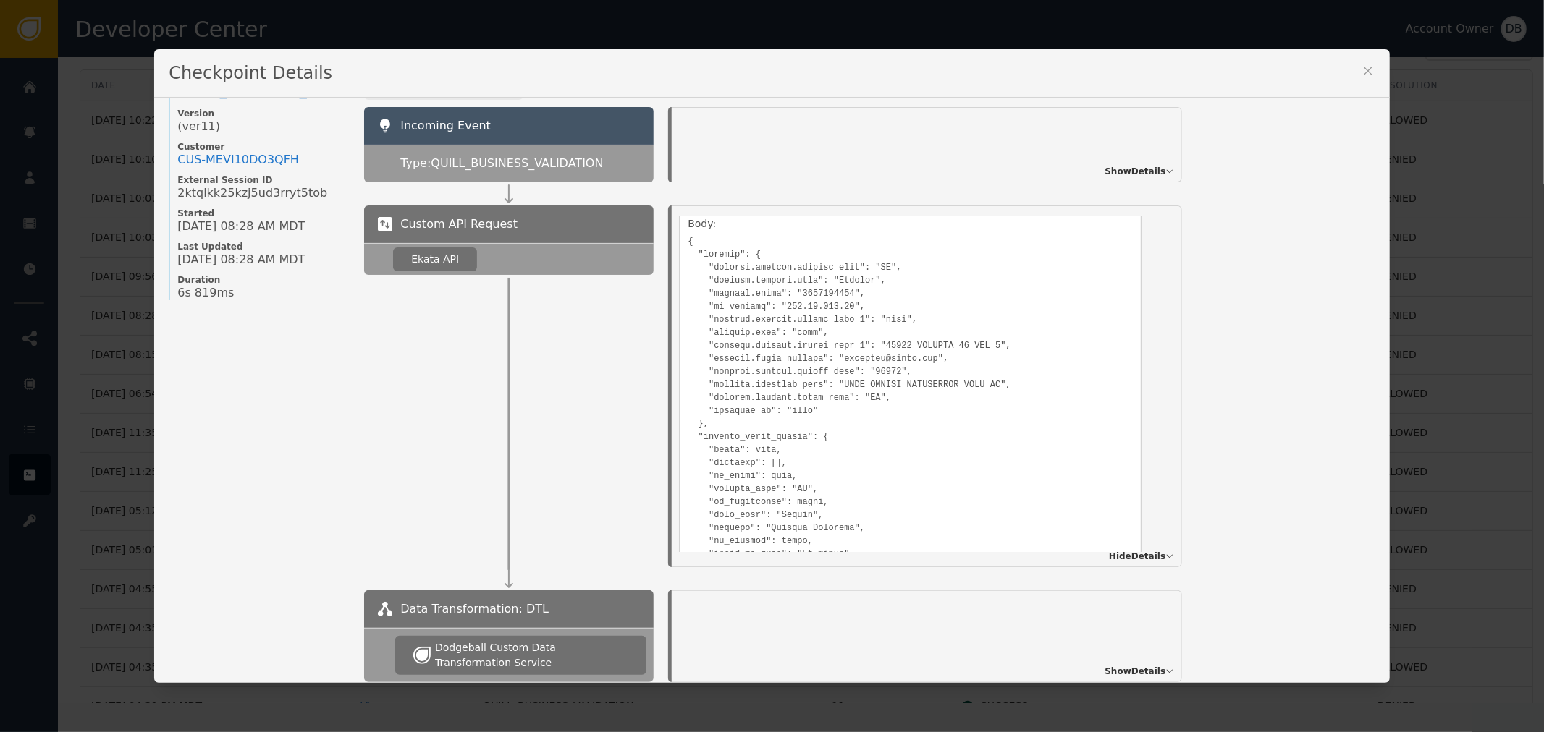
scroll to position [0, 0]
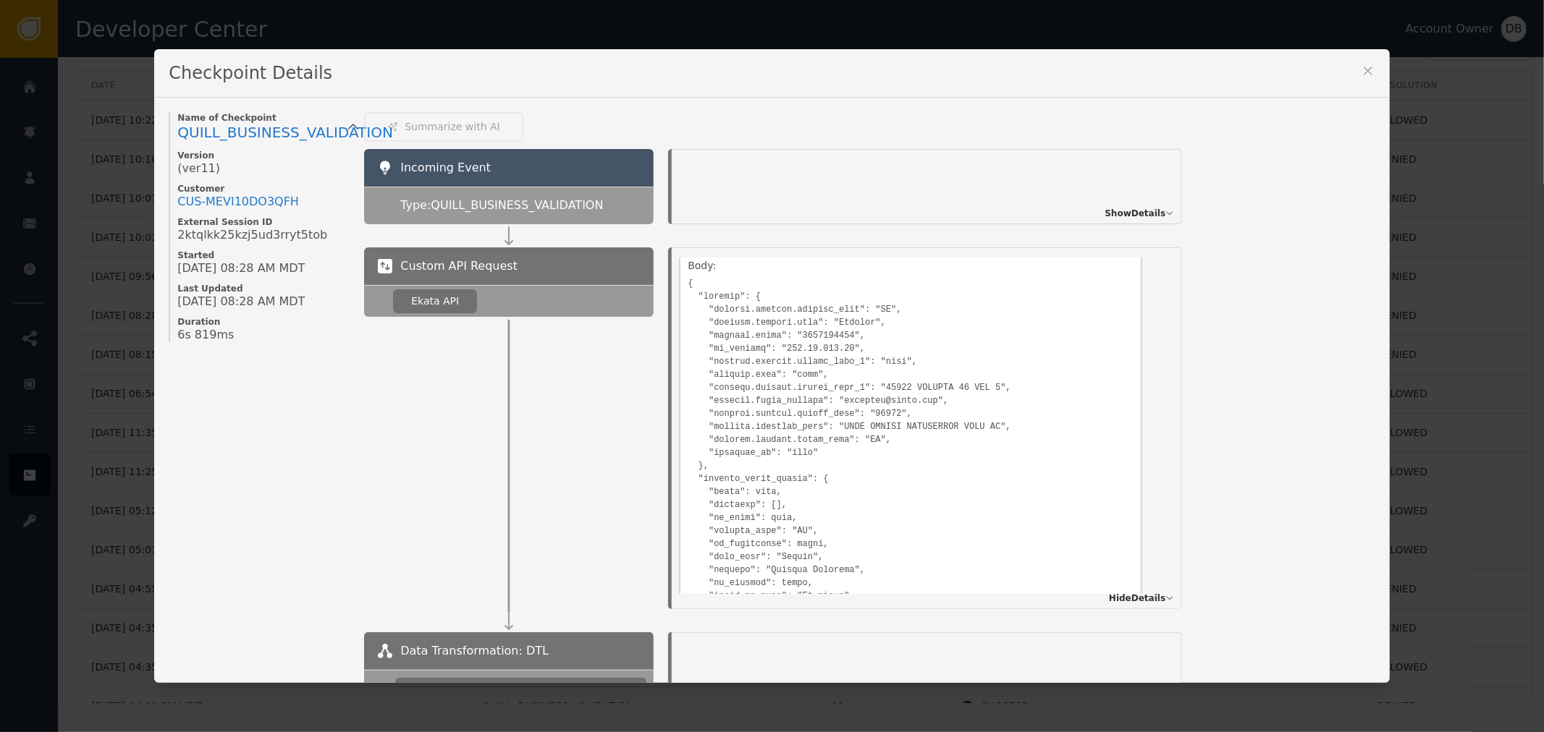
click at [1122, 207] on span "Show Details" at bounding box center [1134, 213] width 61 height 13
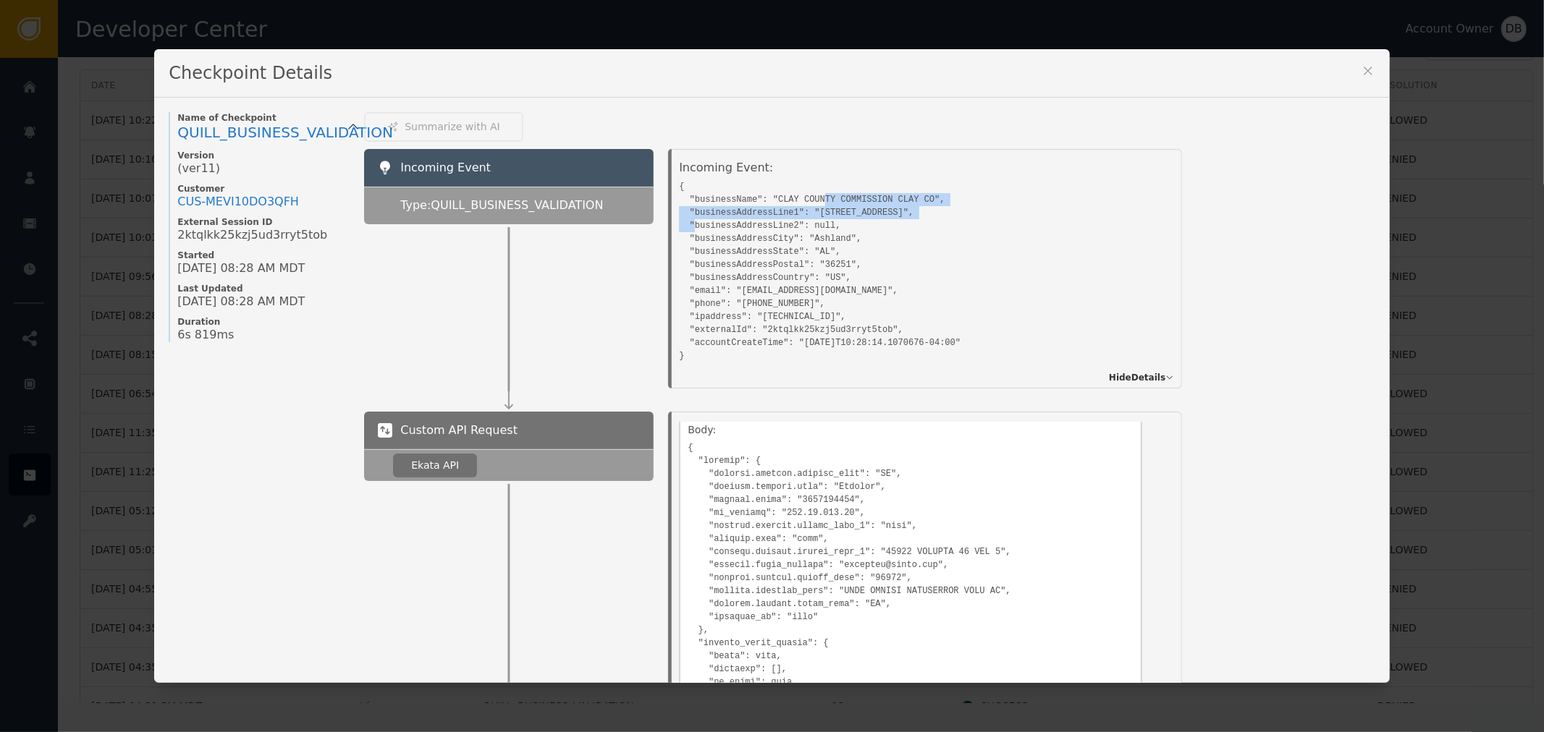
drag, startPoint x: 808, startPoint y: 203, endPoint x: 913, endPoint y: 205, distance: 104.9
click at [912, 205] on pre "{ "businessName": "CLAY COUNTY COMMISSION CLAY CO", "businessAddressLine1": "[S…" at bounding box center [910, 270] width 463 height 186
click at [944, 243] on pre "{ "businessName": "CLAY COUNTY COMMISSION CLAY CO", "businessAddressLine1": "[S…" at bounding box center [910, 270] width 463 height 186
click at [811, 235] on pre "{ "businessName": "CLAY COUNTY COMMISSION CLAY CO", "businessAddressLine1": "[S…" at bounding box center [910, 270] width 463 height 186
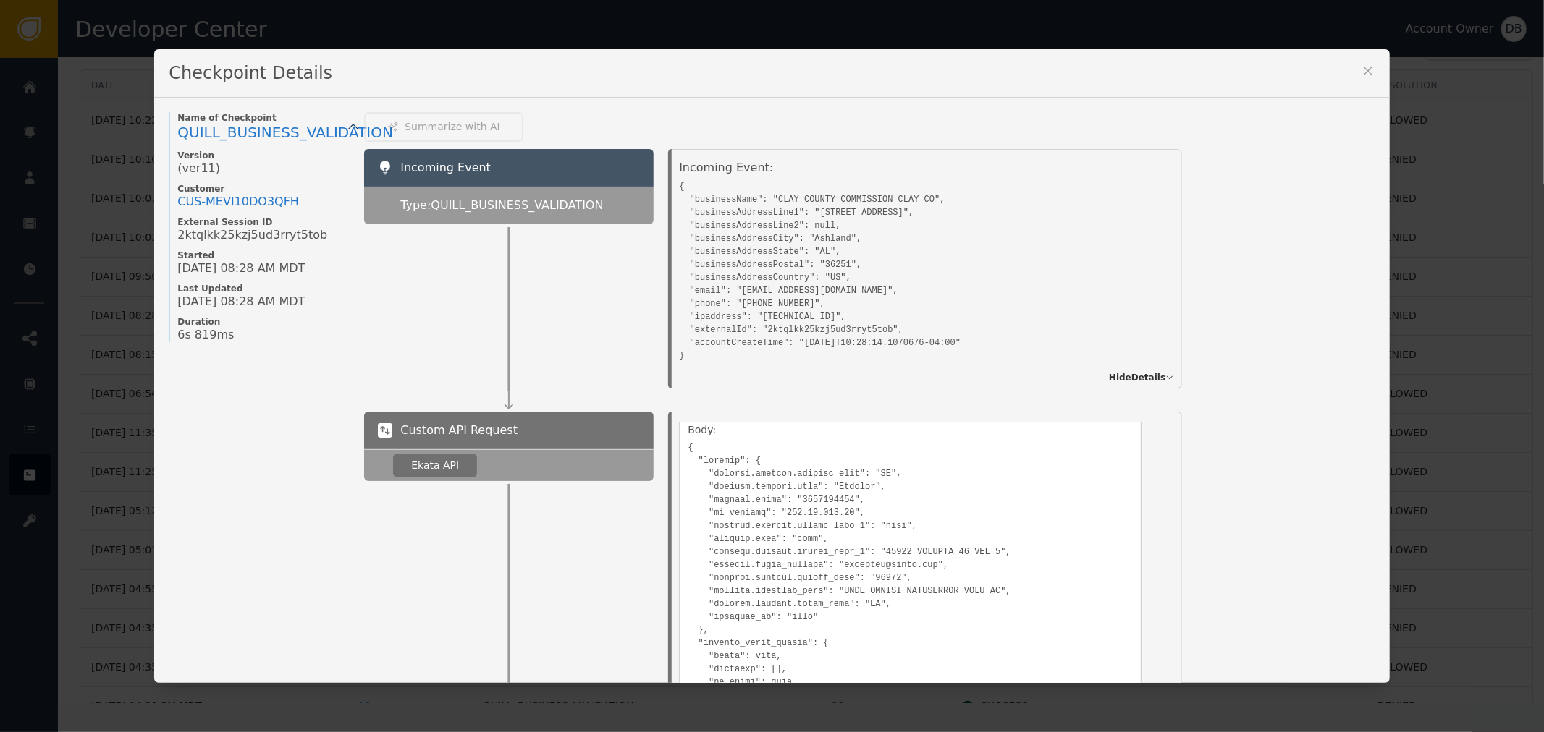
click at [929, 258] on pre "{ "businessName": "CLAY COUNTY COMMISSION CLAY CO", "businessAddressLine1": "[S…" at bounding box center [910, 270] width 463 height 186
click at [829, 276] on pre "{ "businessName": "CLAY COUNTY COMMISSION CLAY CO", "businessAddressLine1": "[S…" at bounding box center [910, 270] width 463 height 186
click at [833, 281] on pre "{ "businessName": "CLAY COUNTY COMMISSION CLAY CO", "businessAddressLine1": "[S…" at bounding box center [910, 270] width 463 height 186
drag, startPoint x: 737, startPoint y: 290, endPoint x: 797, endPoint y: 295, distance: 60.2
click at [797, 295] on pre "{ "businessName": "CLAY COUNTY COMMISSION CLAY CO", "businessAddressLine1": "[S…" at bounding box center [910, 270] width 463 height 186
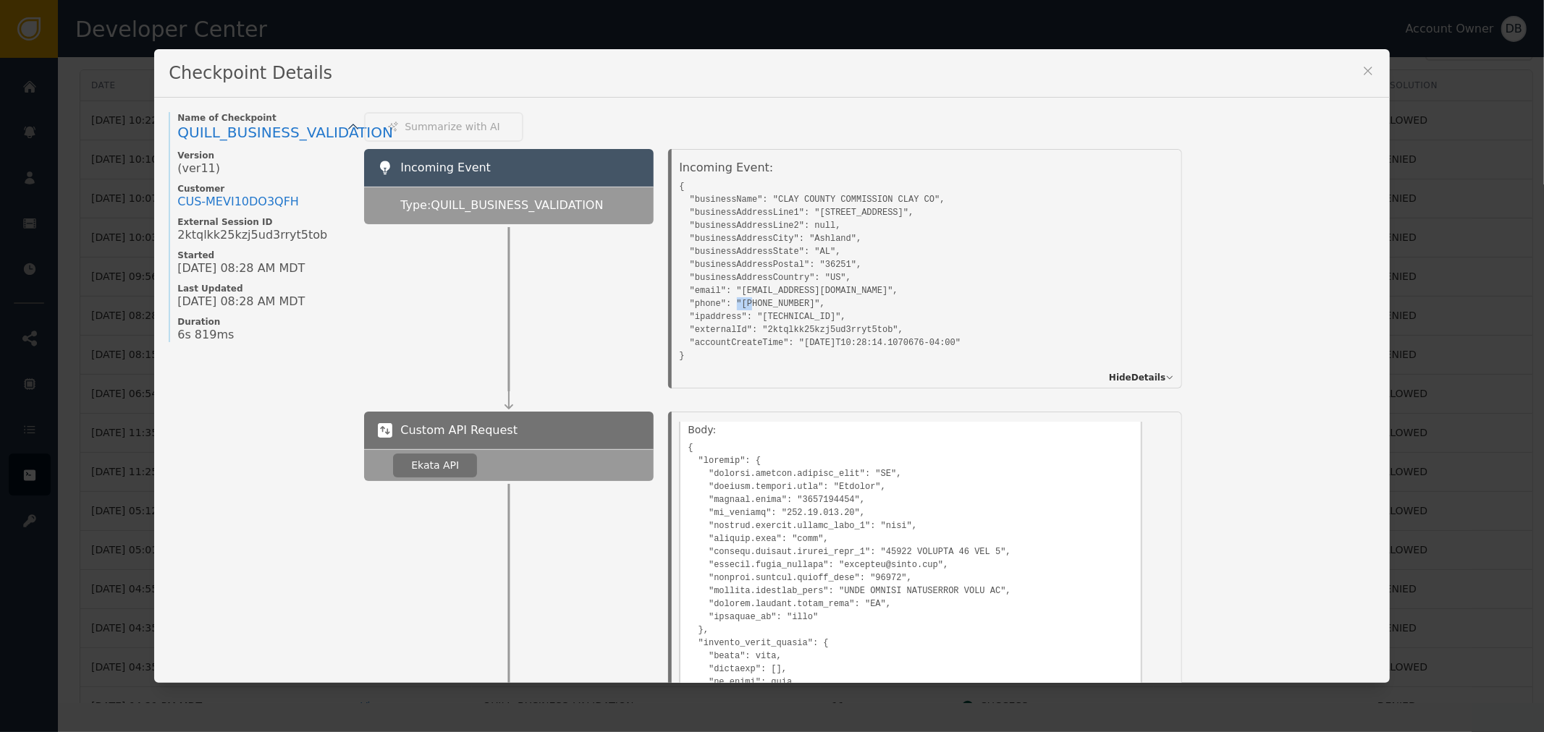
drag, startPoint x: 743, startPoint y: 304, endPoint x: 757, endPoint y: 304, distance: 14.5
click at [757, 304] on pre "{ "businessName": "CLAY COUNTY COMMISSION CLAY CO", "businessAddressLine1": "[S…" at bounding box center [910, 270] width 463 height 186
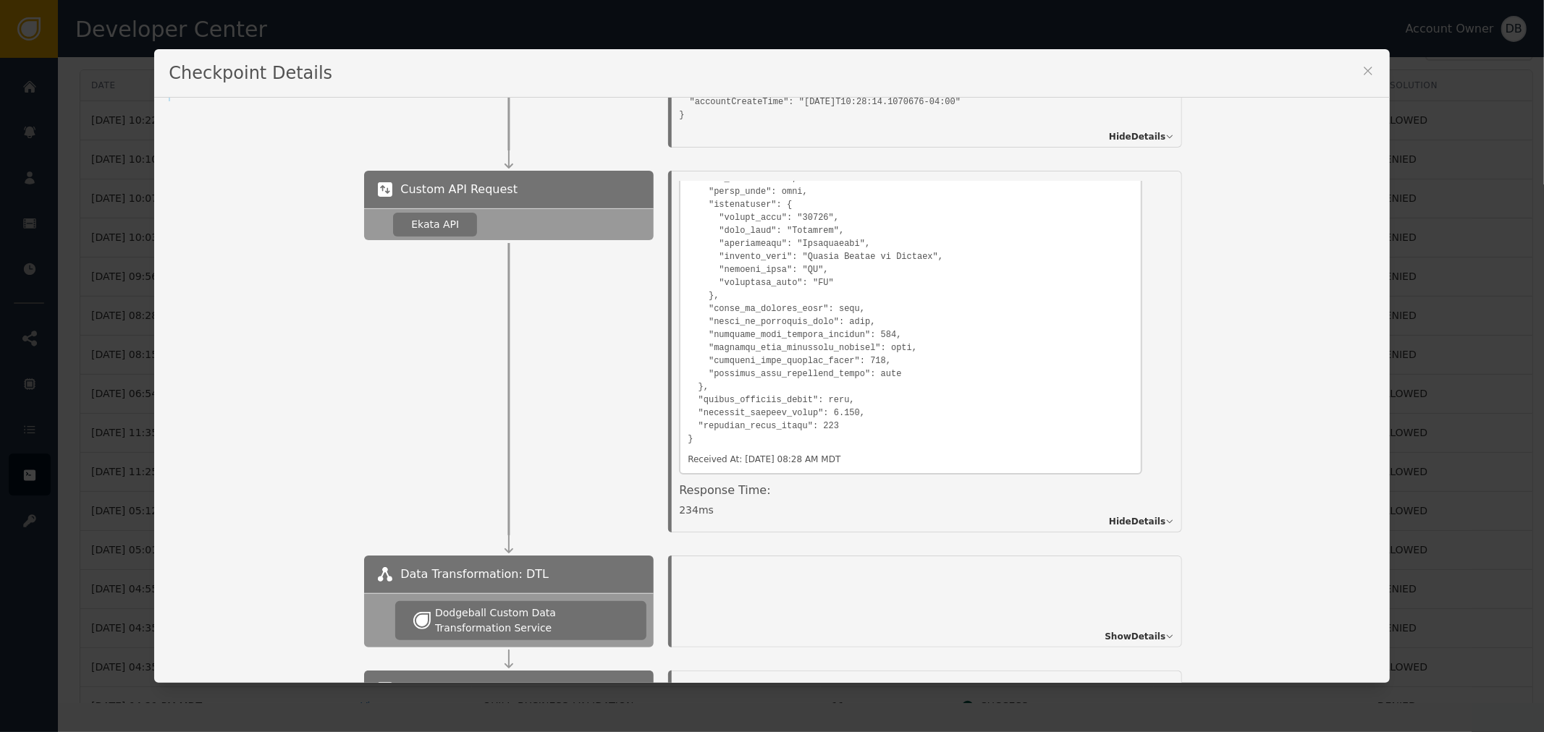
scroll to position [1328, 0]
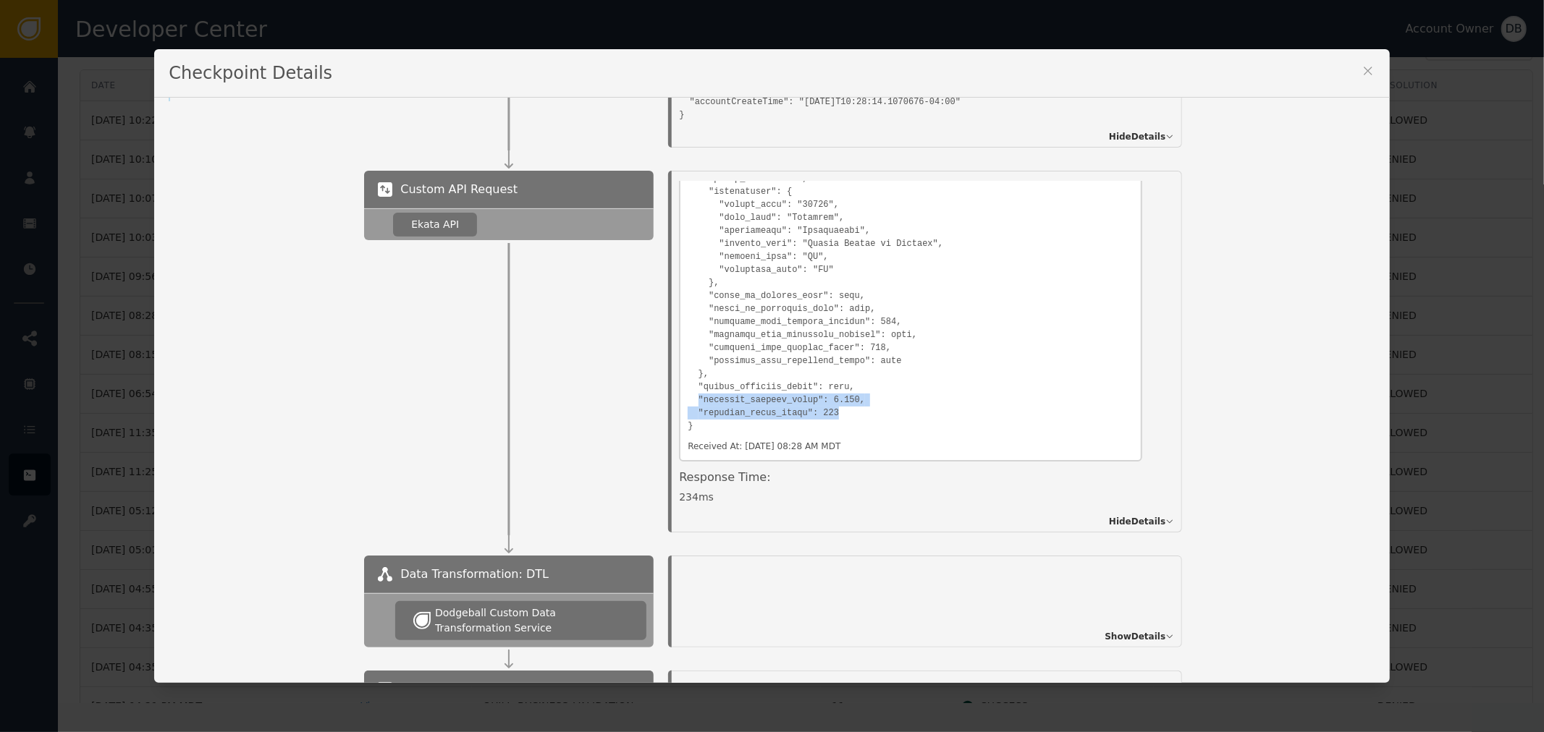
drag, startPoint x: 692, startPoint y: 393, endPoint x: 910, endPoint y: 413, distance: 218.7
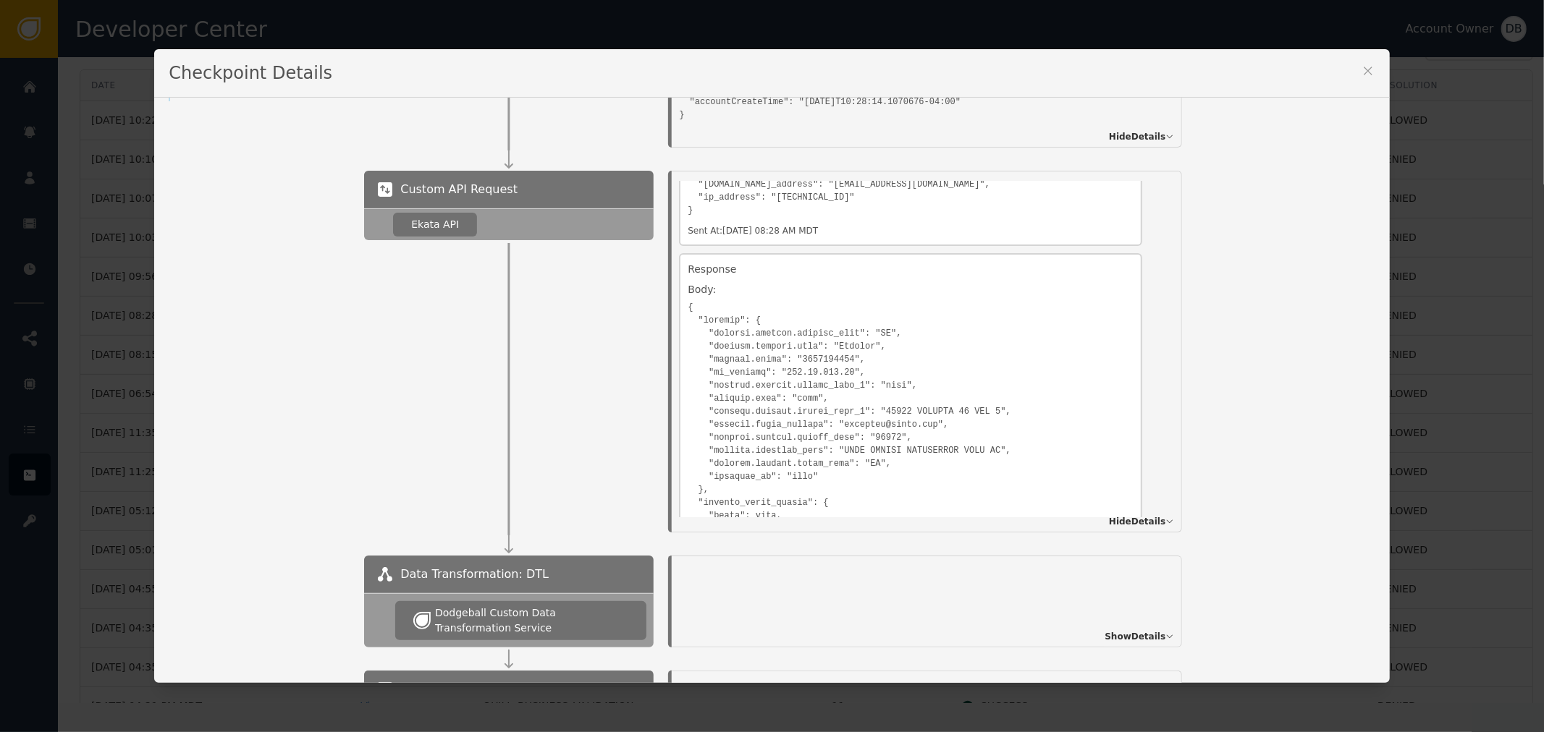
scroll to position [400, 0]
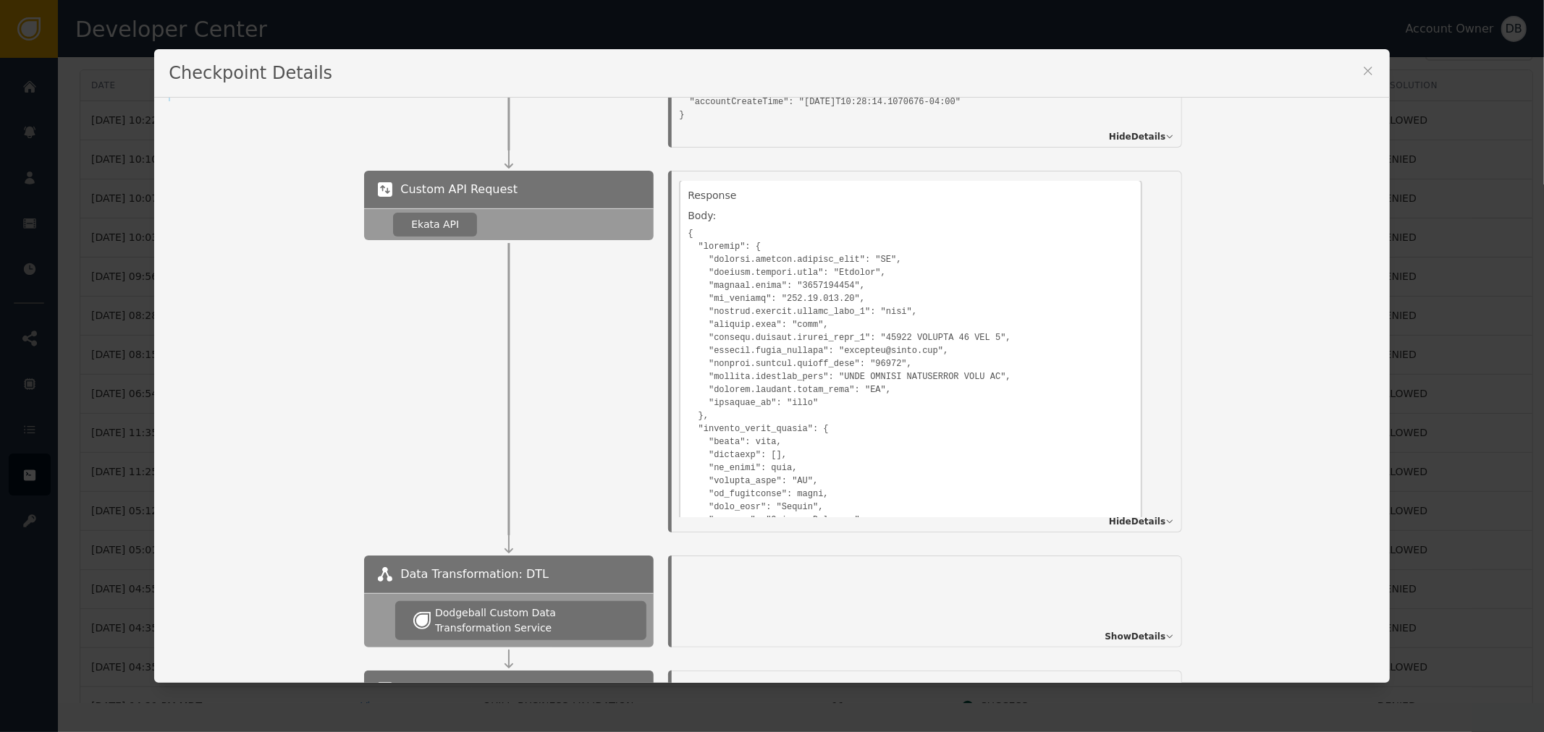
drag, startPoint x: 869, startPoint y: 334, endPoint x: 968, endPoint y: 334, distance: 98.4
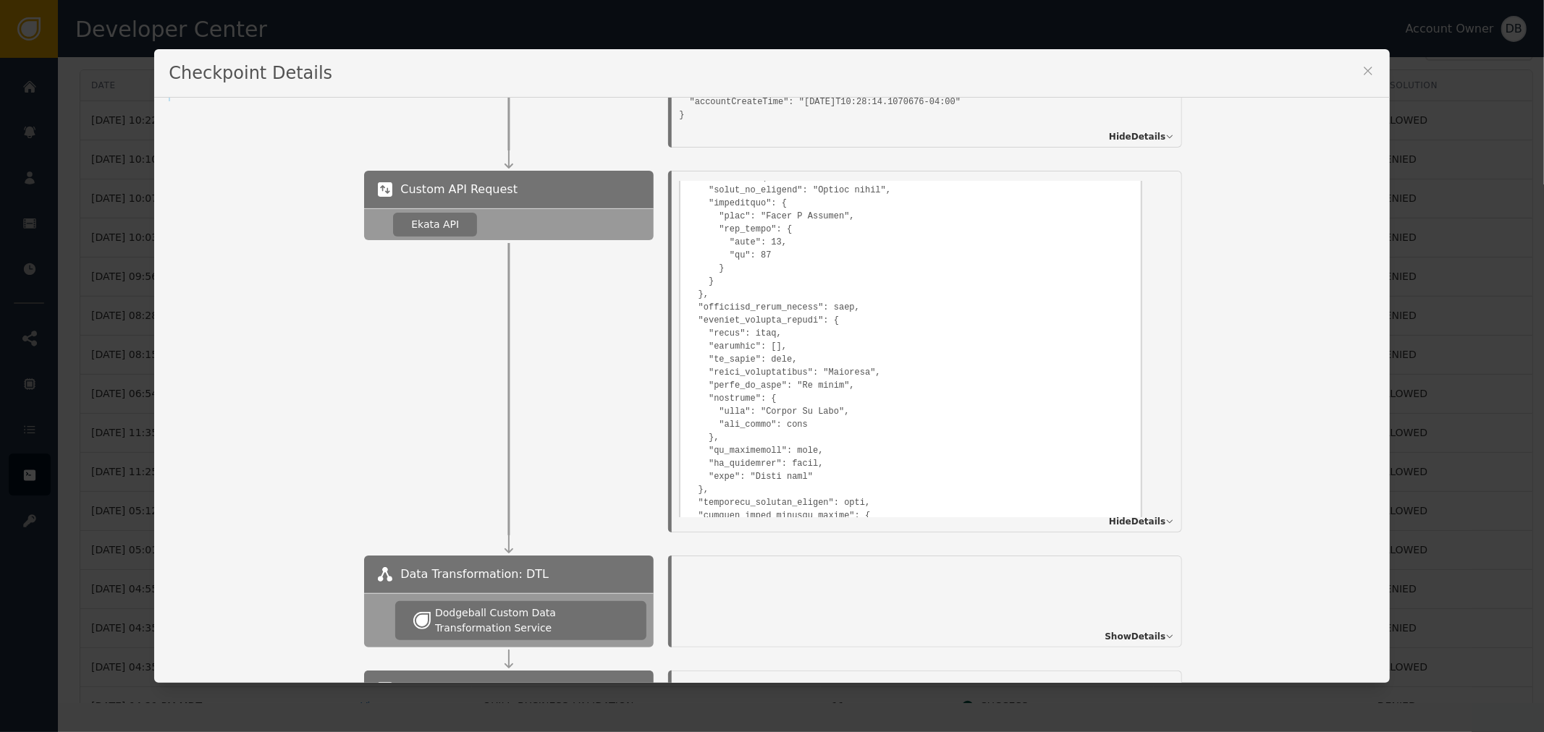
scroll to position [802, 0]
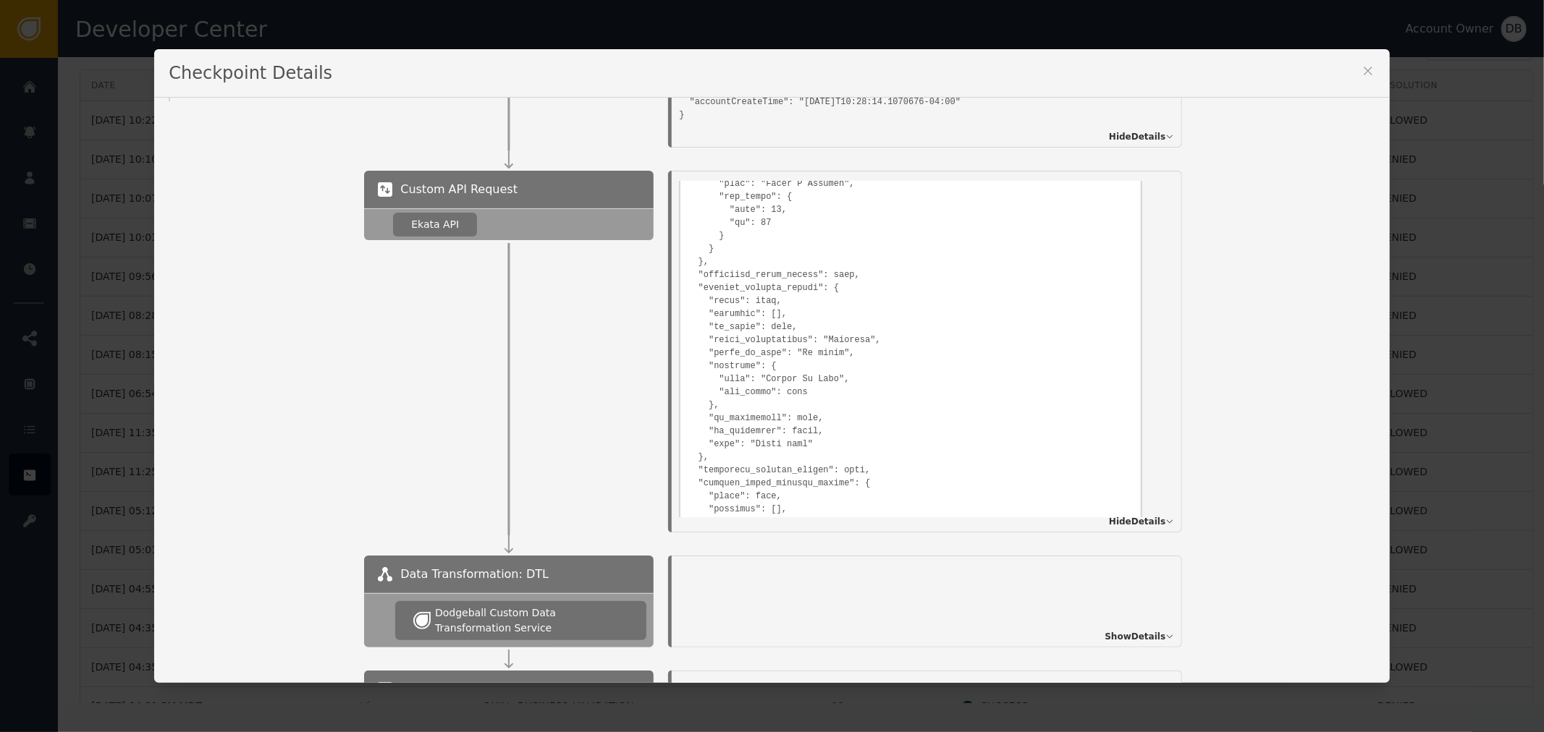
click at [765, 373] on pre at bounding box center [911, 390] width 446 height 1137
drag, startPoint x: 765, startPoint y: 373, endPoint x: 800, endPoint y: 371, distance: 34.8
click at [800, 371] on pre at bounding box center [911, 390] width 446 height 1137
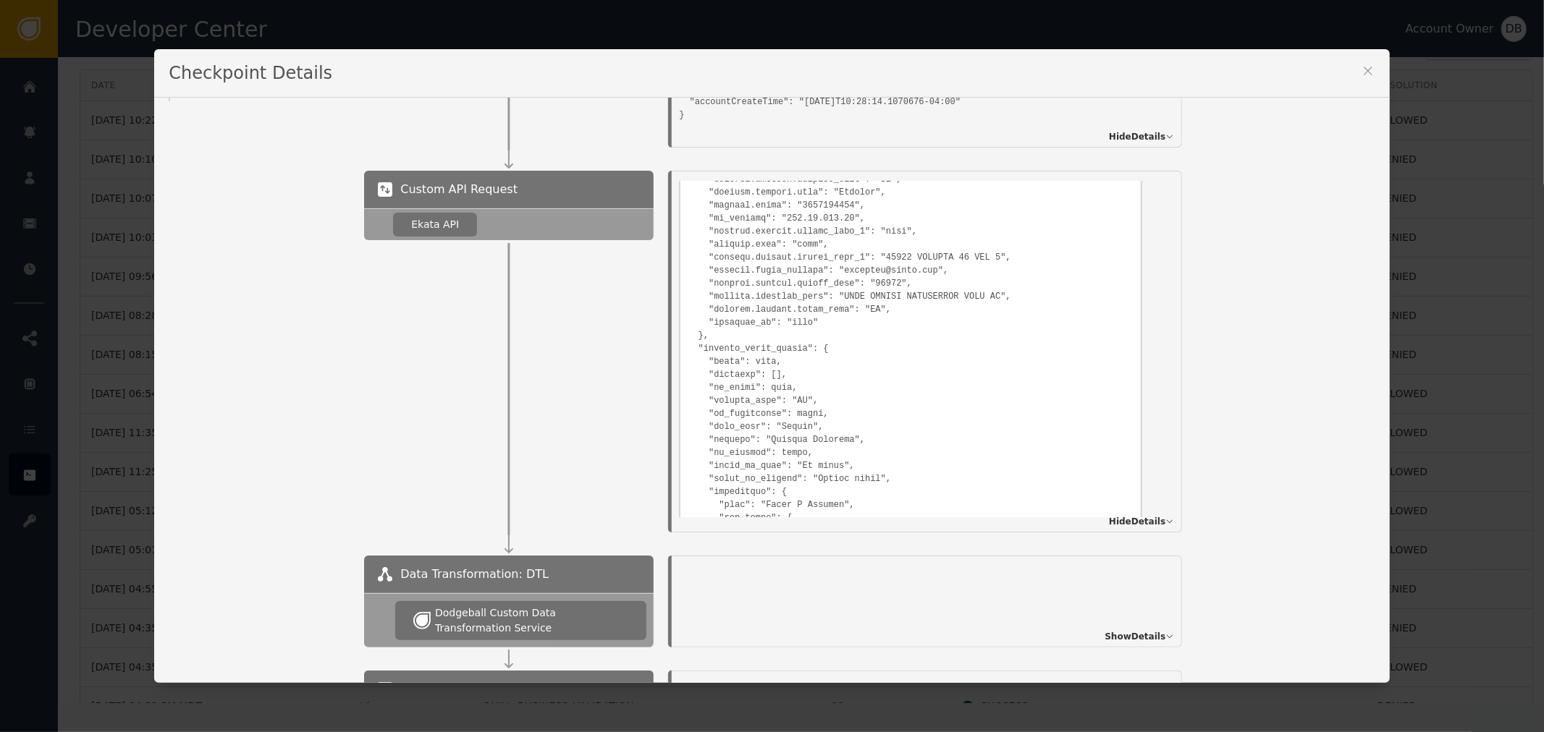
scroll to position [400, 0]
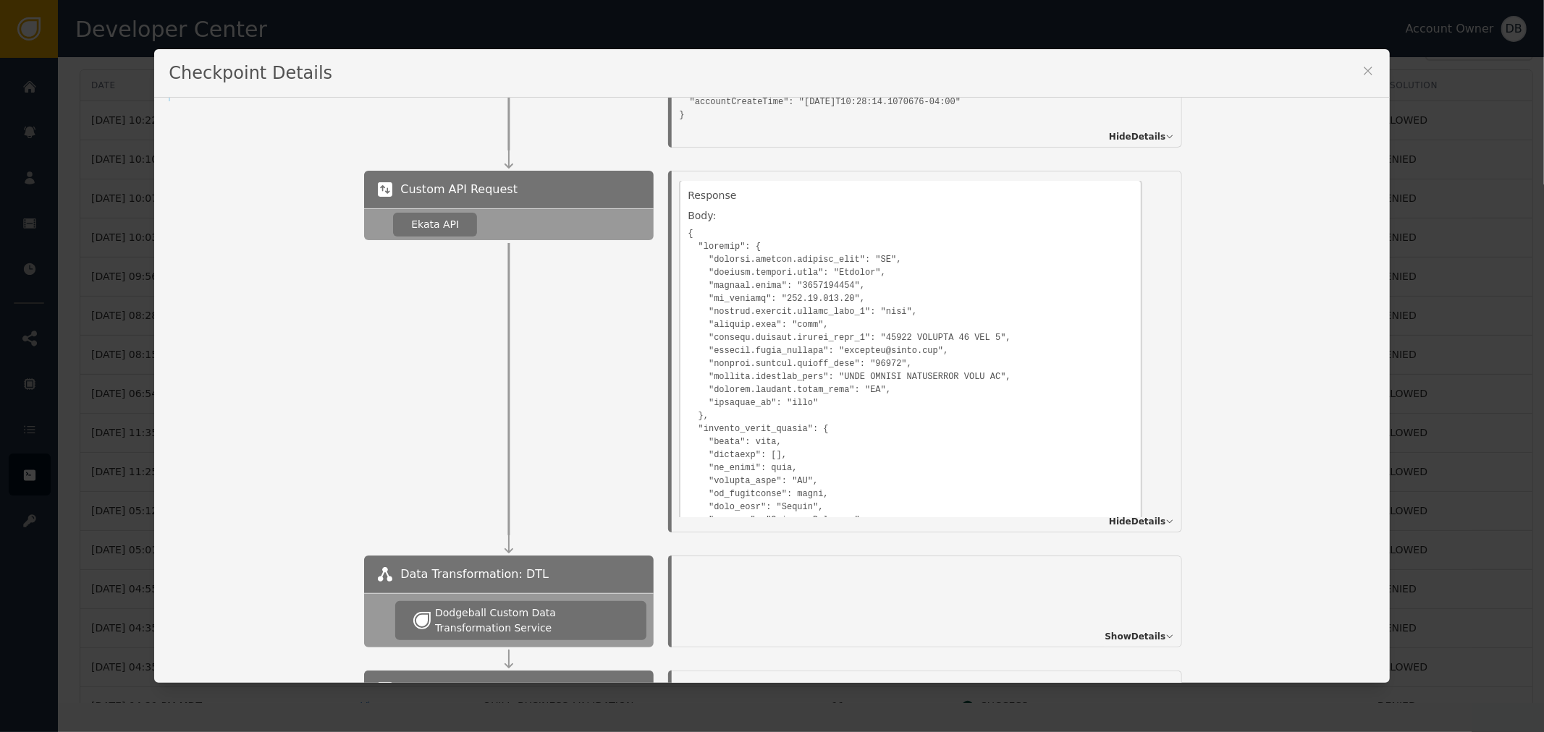
drag, startPoint x: 853, startPoint y: 376, endPoint x: 993, endPoint y: 363, distance: 141.0
drag, startPoint x: 934, startPoint y: 386, endPoint x: 811, endPoint y: 379, distance: 123.3
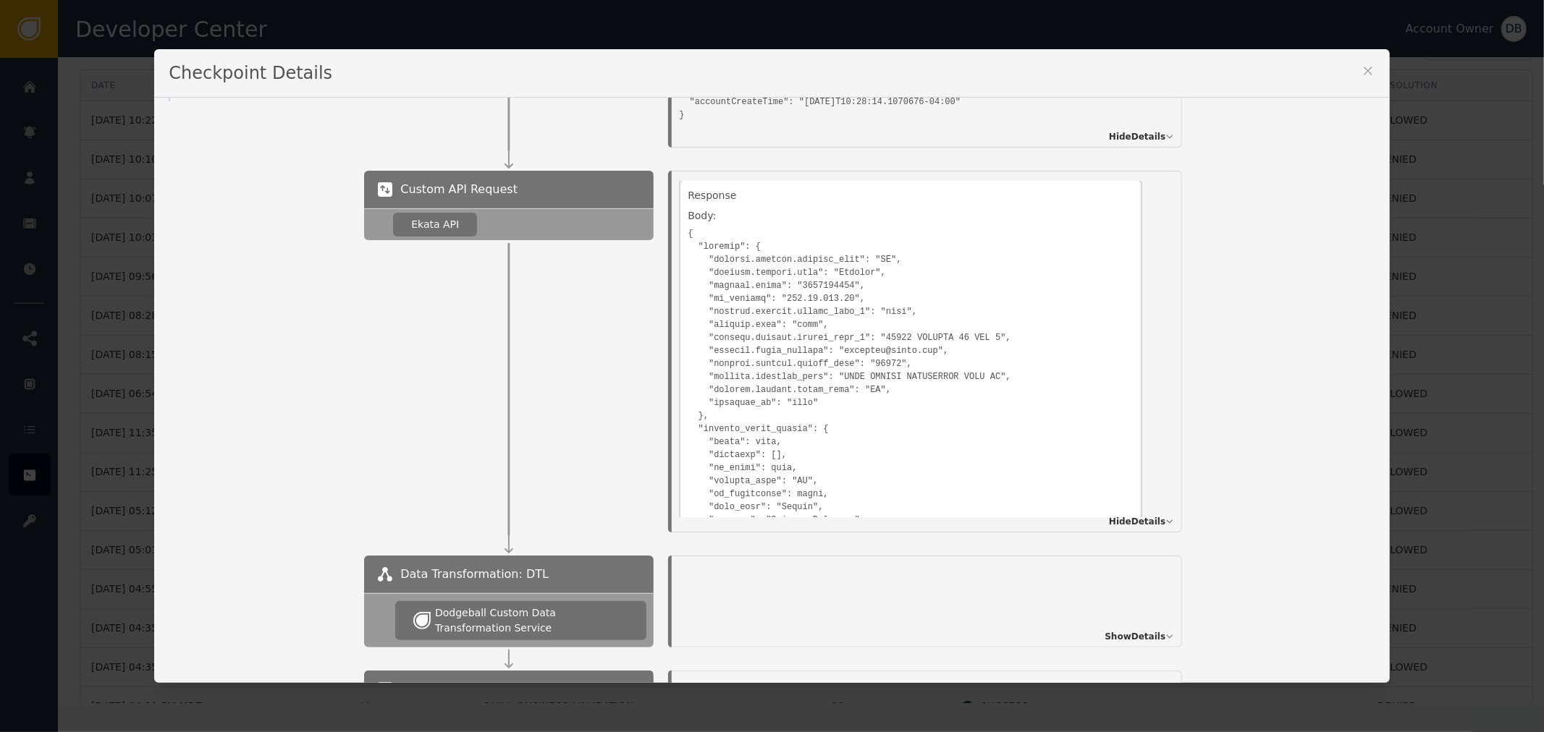
drag, startPoint x: 837, startPoint y: 373, endPoint x: 905, endPoint y: 376, distance: 68.1
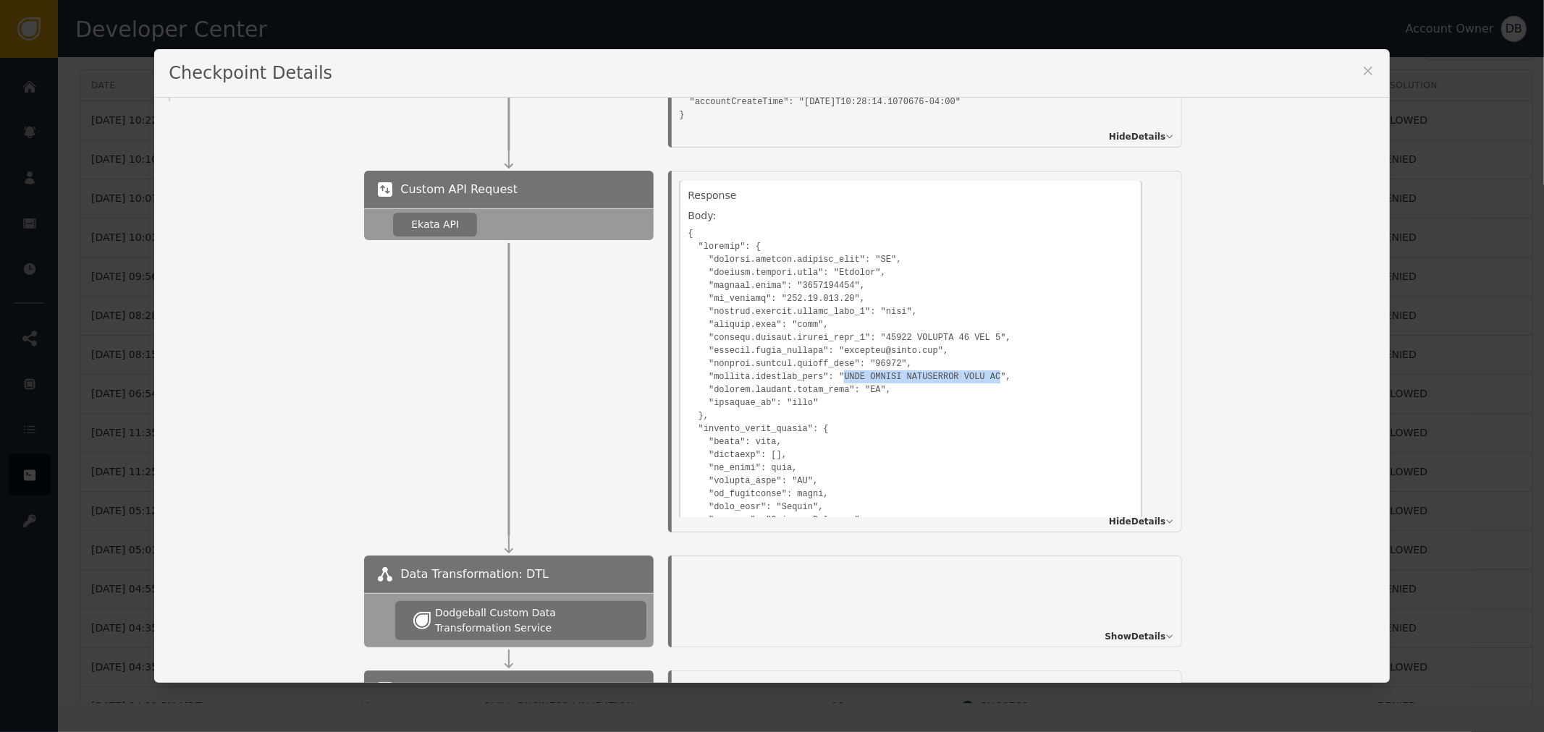
drag, startPoint x: 834, startPoint y: 367, endPoint x: 963, endPoint y: 372, distance: 128.9
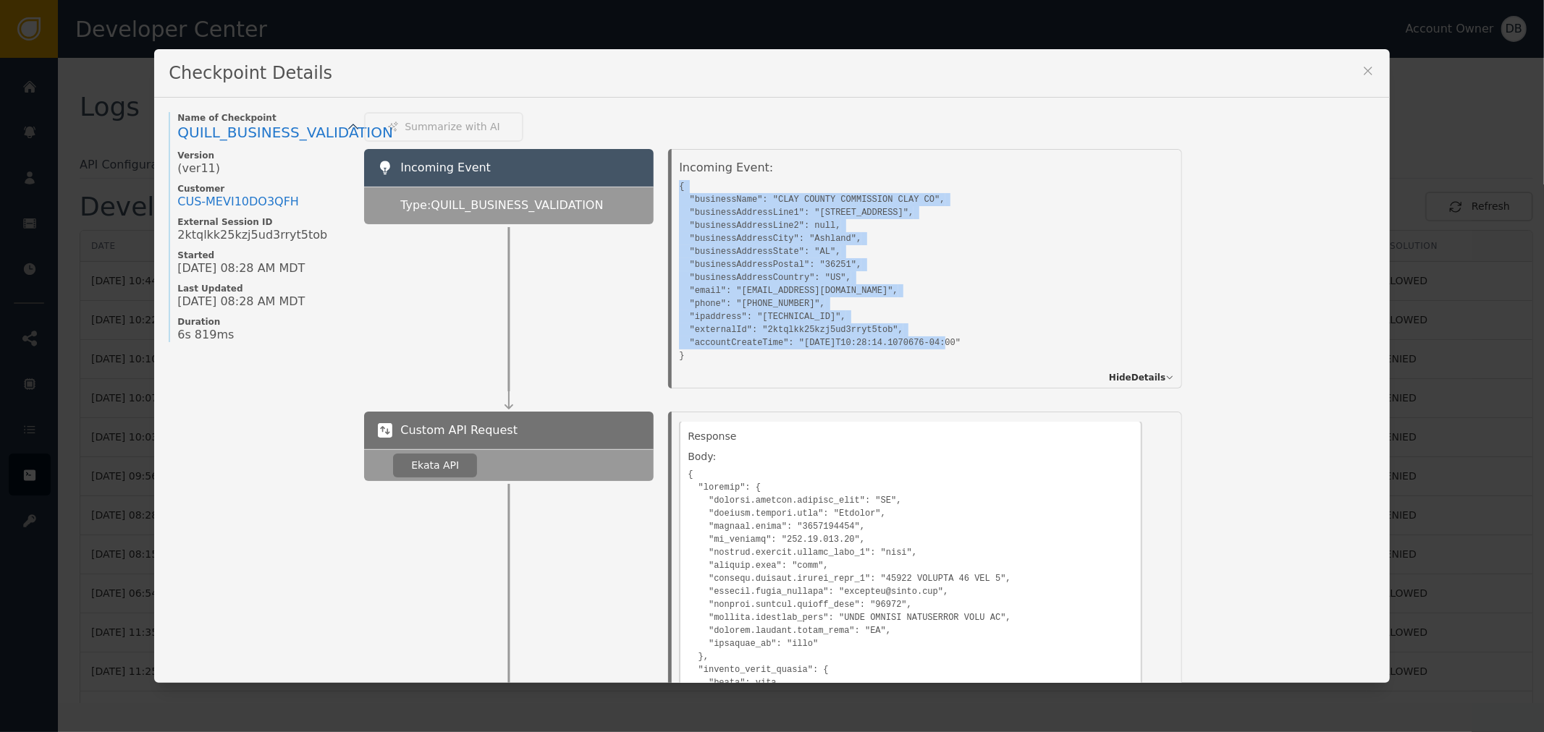
drag, startPoint x: 712, startPoint y: 279, endPoint x: 669, endPoint y: 179, distance: 108.0
click at [672, 179] on div "Incoming Event: { "businessName": "CLAY COUNTY COMMISSION CLAY CO", "businessAd…" at bounding box center [927, 269] width 510 height 240
copy pre "{ "businessName": "CLAY COUNTY COMMISSION CLAY CO", "businessAddressLine1": "[S…"
click at [898, 251] on pre "{ "businessName": "CLAY COUNTY COMMISSION CLAY CO", "businessAddressLine1": "[S…" at bounding box center [910, 270] width 463 height 186
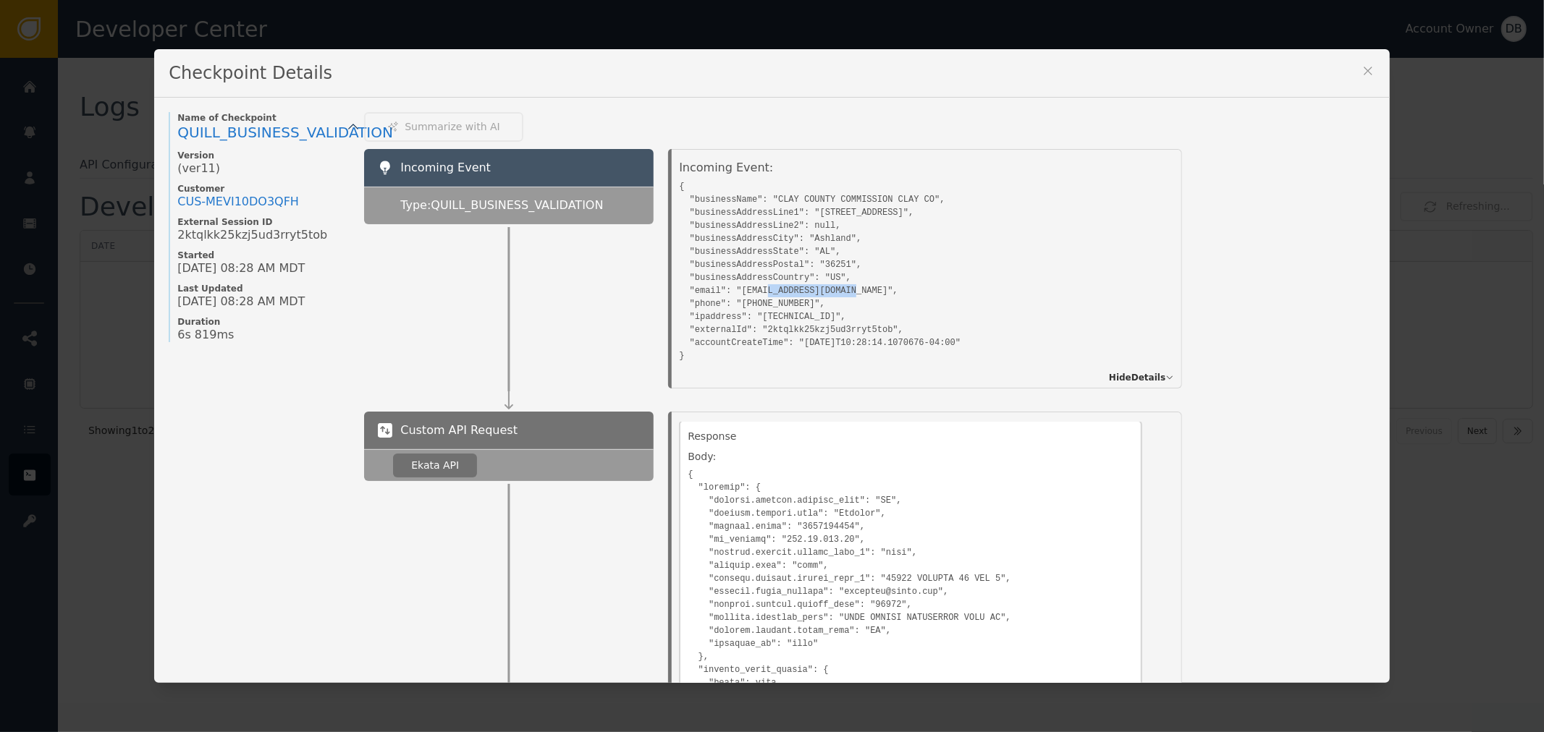
drag, startPoint x: 784, startPoint y: 292, endPoint x: 863, endPoint y: 295, distance: 79.0
click at [863, 295] on pre "{ "businessName": "CLAY COUNTY COMMISSION CLAY CO", "businessAddressLine1": "[S…" at bounding box center [910, 270] width 463 height 186
click at [886, 295] on pre "{ "businessName": "CLAY COUNTY COMMISSION CLAY CO", "businessAddressLine1": "[S…" at bounding box center [910, 270] width 463 height 186
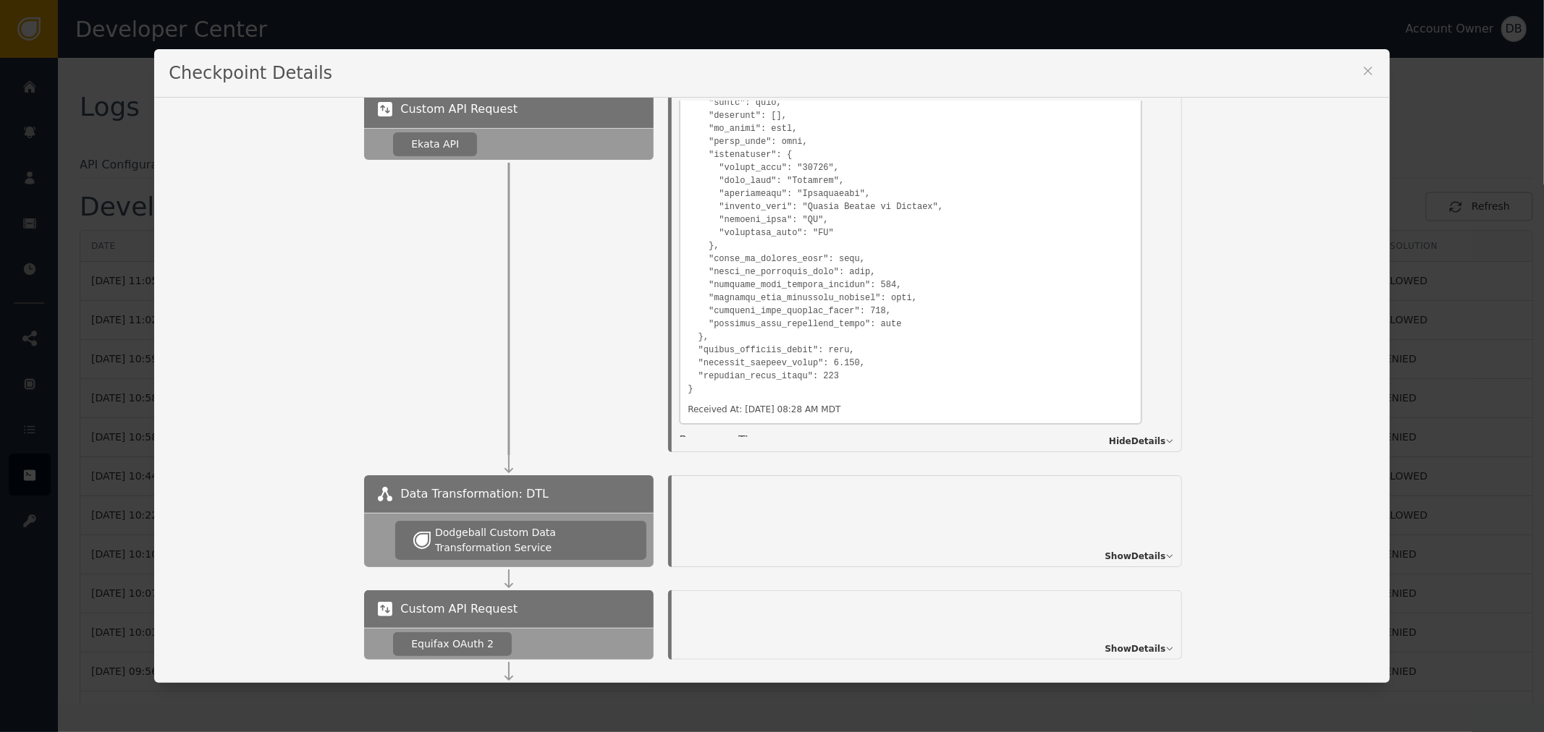
scroll to position [1329, 0]
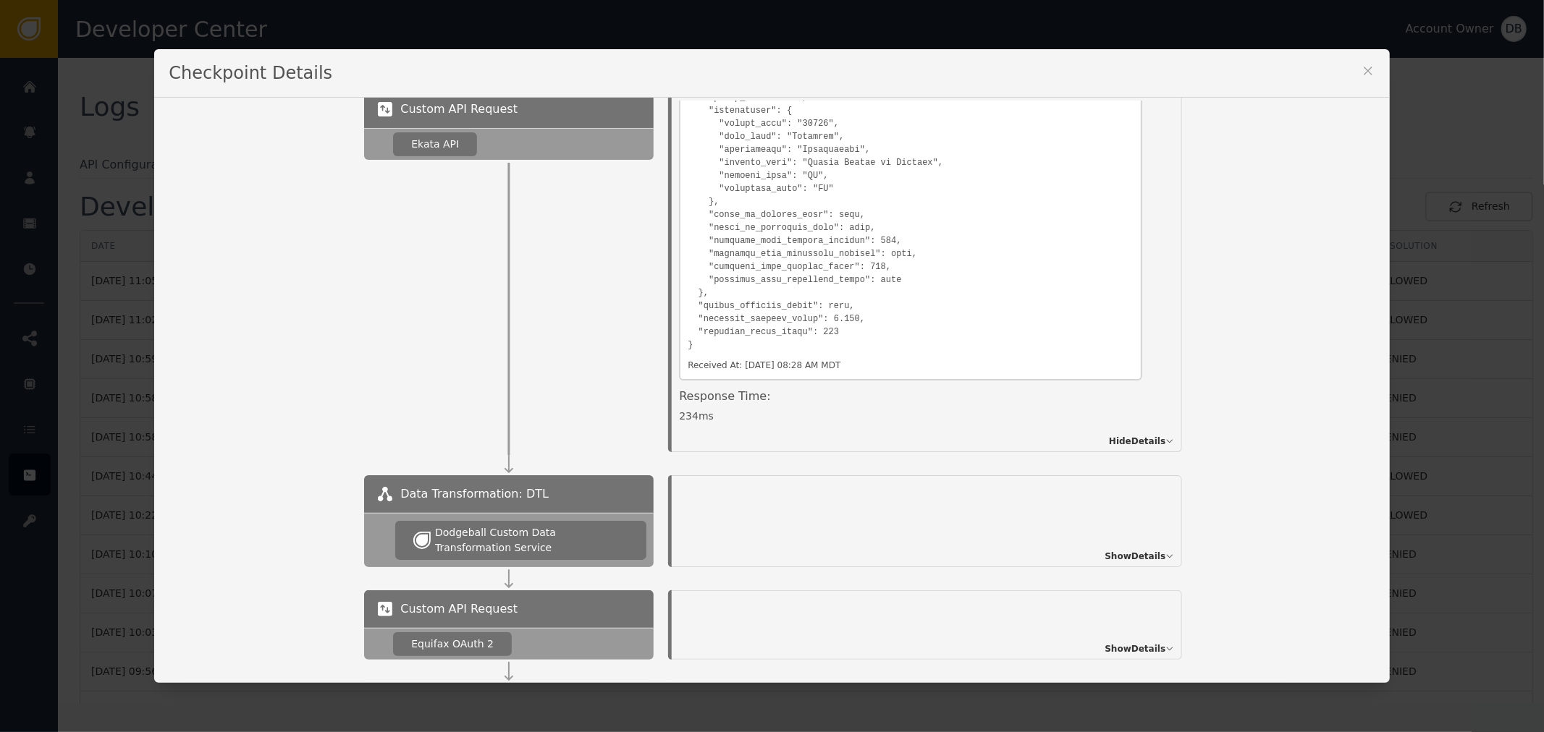
click at [1229, 315] on div "Custom API Request Ekata API Details Overview Description: Ekata API Identifier…" at bounding box center [869, 271] width 1010 height 362
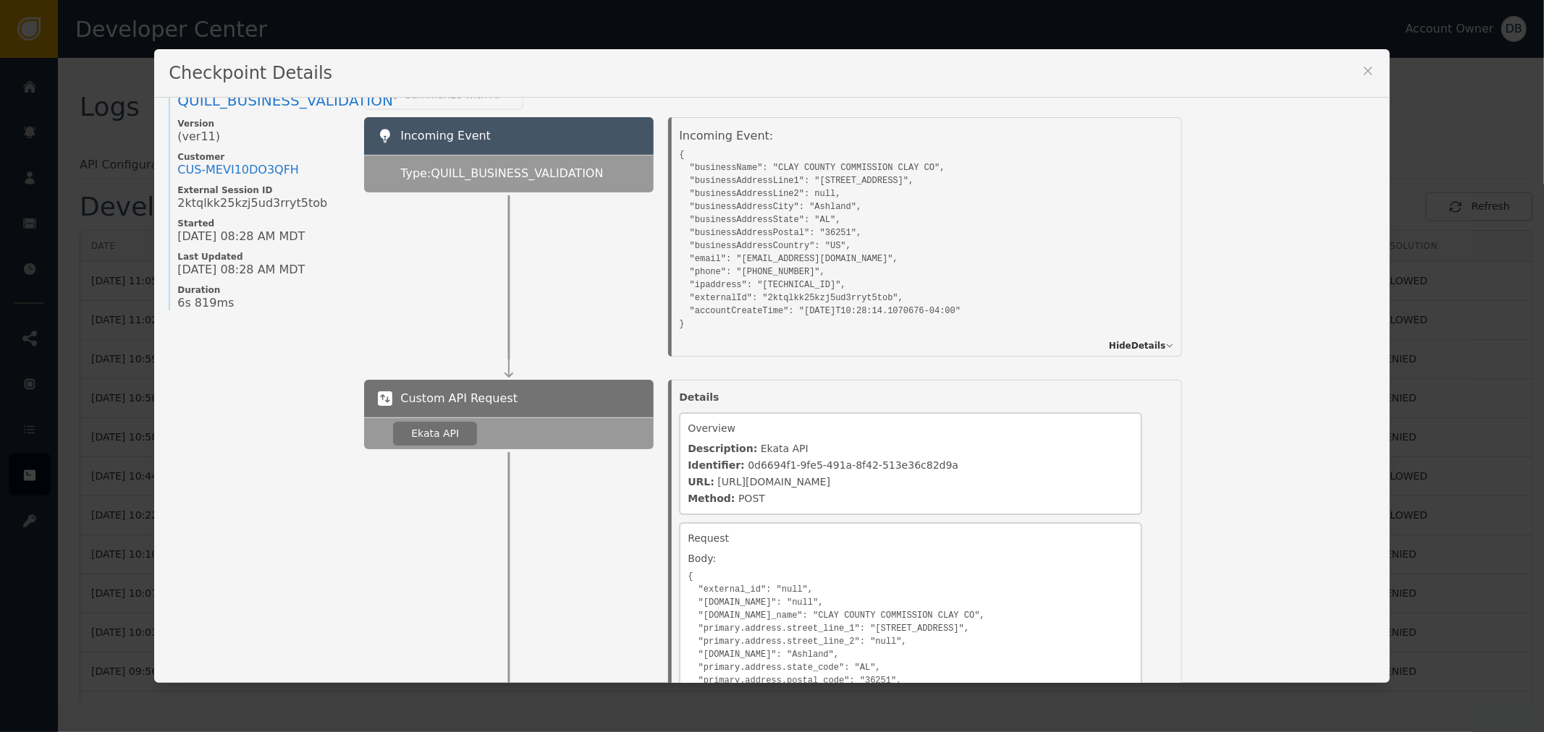
scroll to position [0, 0]
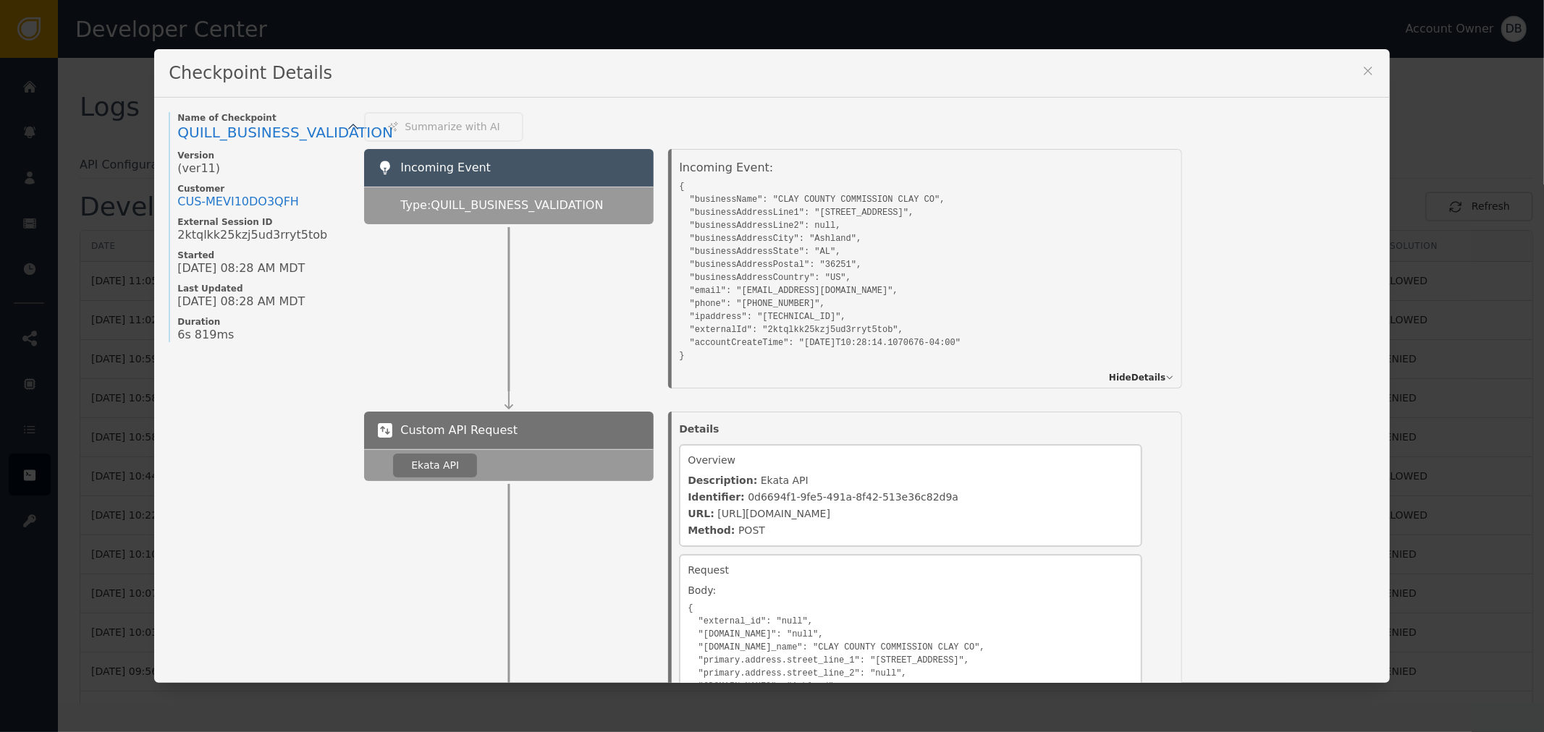
click at [747, 291] on pre "{ "businessName": "CLAY COUNTY COMMISSION CLAY CO", "businessAddressLine1": "[S…" at bounding box center [910, 270] width 463 height 186
drag, startPoint x: 747, startPoint y: 291, endPoint x: 805, endPoint y: 287, distance: 58.1
click at [805, 287] on pre "{ "businessName": "CLAY COUNTY COMMISSION CLAY CO", "businessAddressLine1": "[S…" at bounding box center [910, 270] width 463 height 186
copy pre "[EMAIL_ADDRESS][DOMAIN_NAME]"
click at [1352, 73] on div "Checkpoint Details" at bounding box center [771, 73] width 1235 height 48
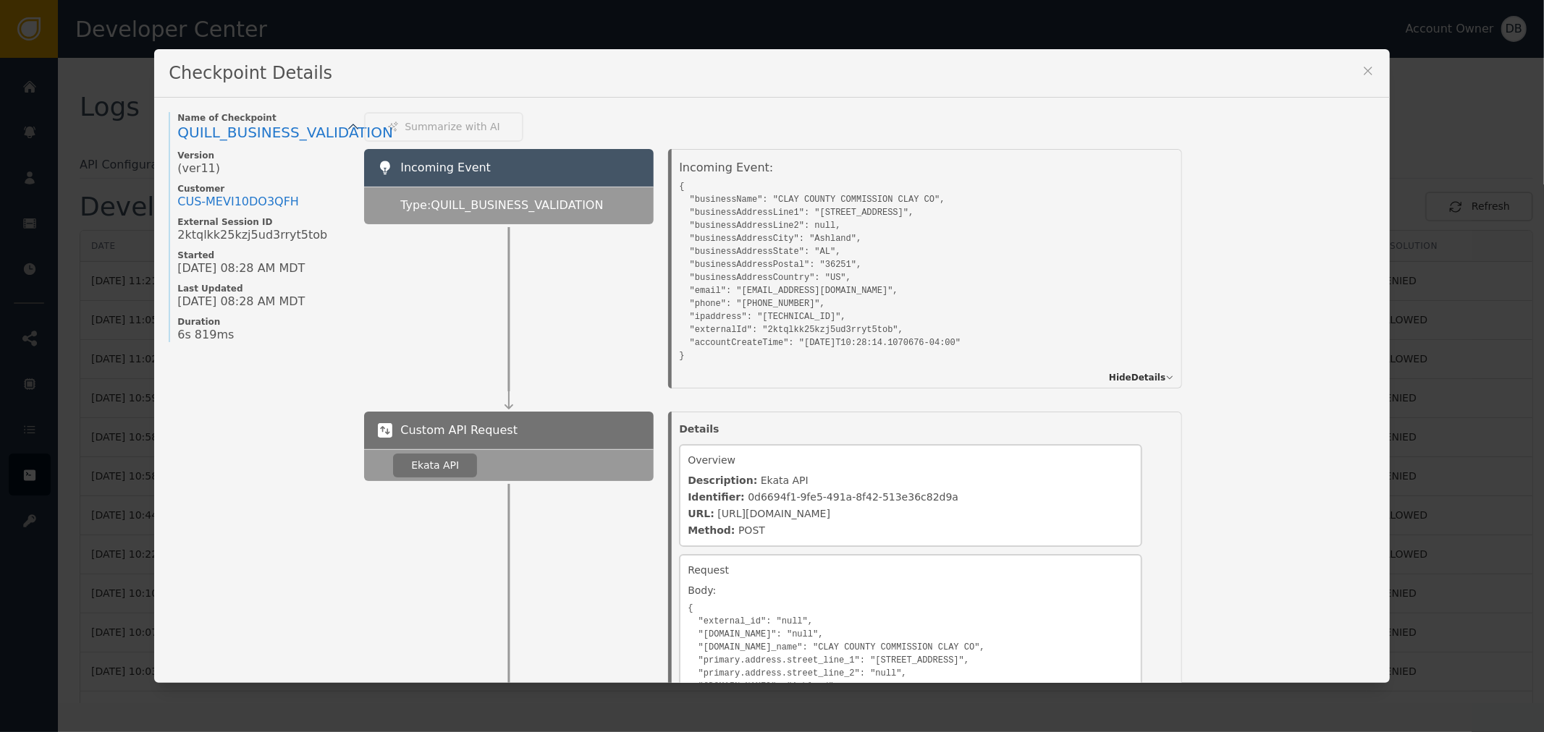
click at [1365, 66] on icon at bounding box center [1368, 71] width 14 height 14
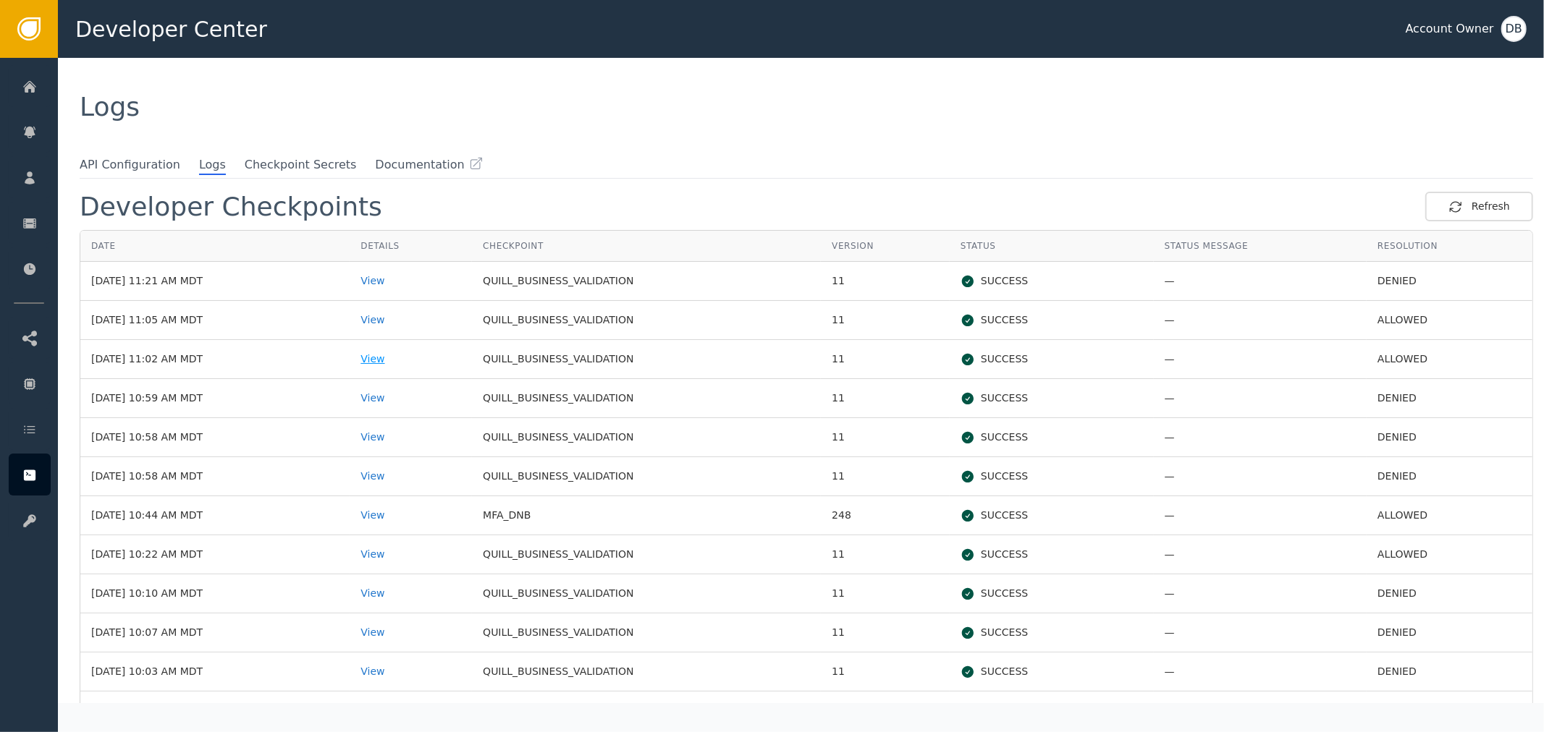
click at [410, 355] on div "View" at bounding box center [410, 359] width 101 height 15
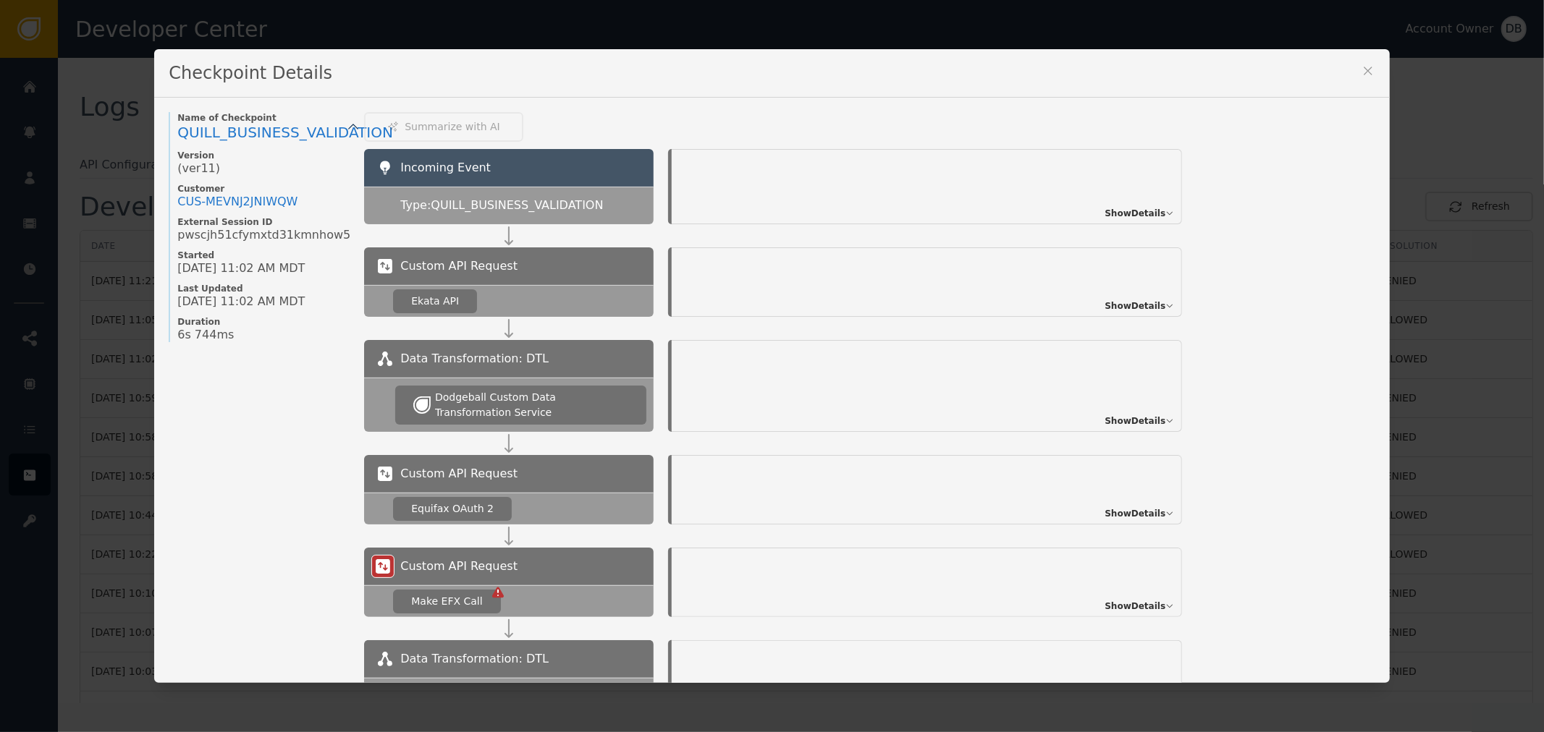
click at [1133, 213] on span "Show Details" at bounding box center [1134, 213] width 61 height 13
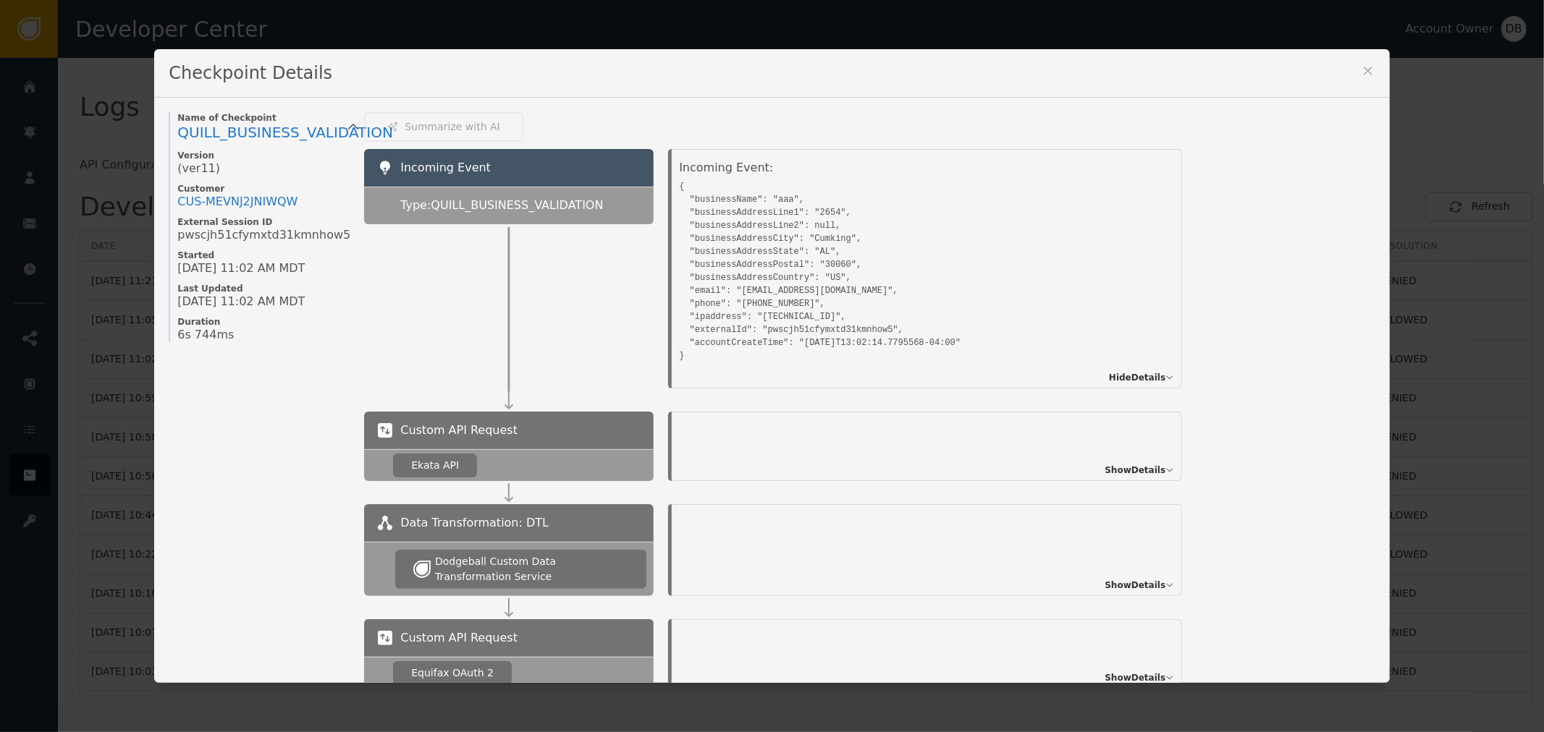
drag, startPoint x: 1378, startPoint y: 67, endPoint x: 1327, endPoint y: 78, distance: 52.5
click at [1375, 67] on div "Checkpoint Details" at bounding box center [771, 73] width 1235 height 48
click at [1366, 67] on icon at bounding box center [1368, 71] width 14 height 14
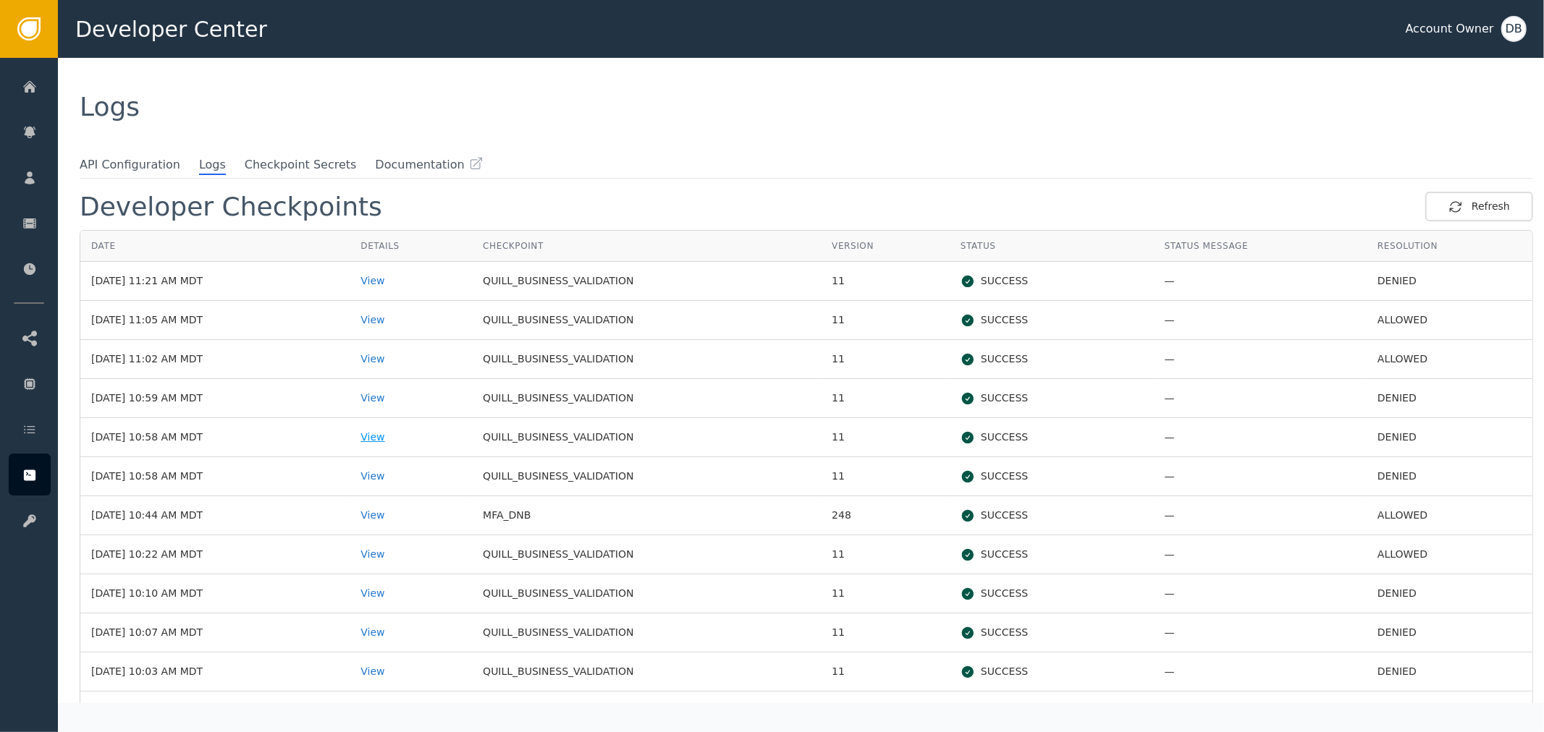
click at [407, 438] on div "View" at bounding box center [410, 437] width 101 height 15
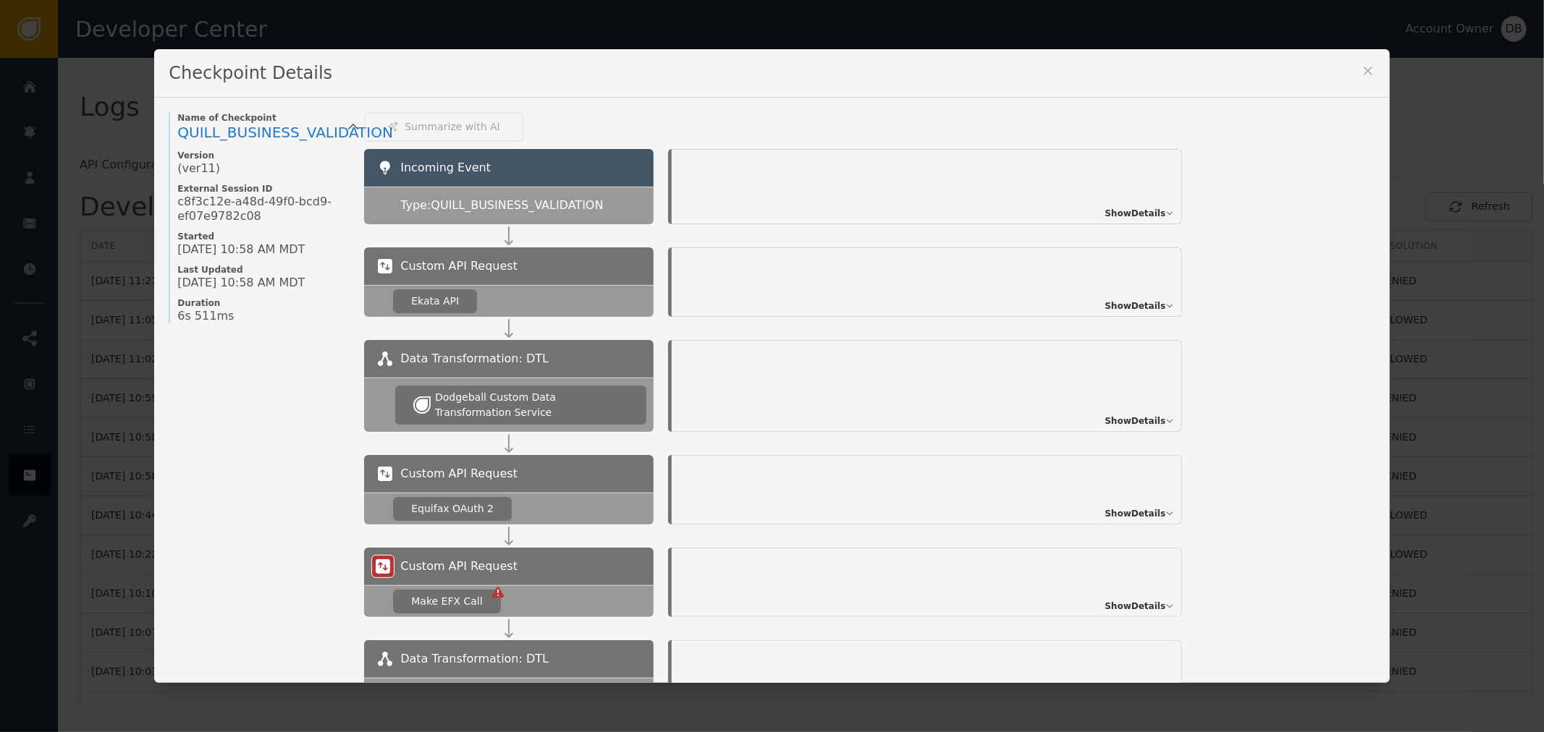
click at [1141, 215] on span "Show Details" at bounding box center [1134, 213] width 61 height 13
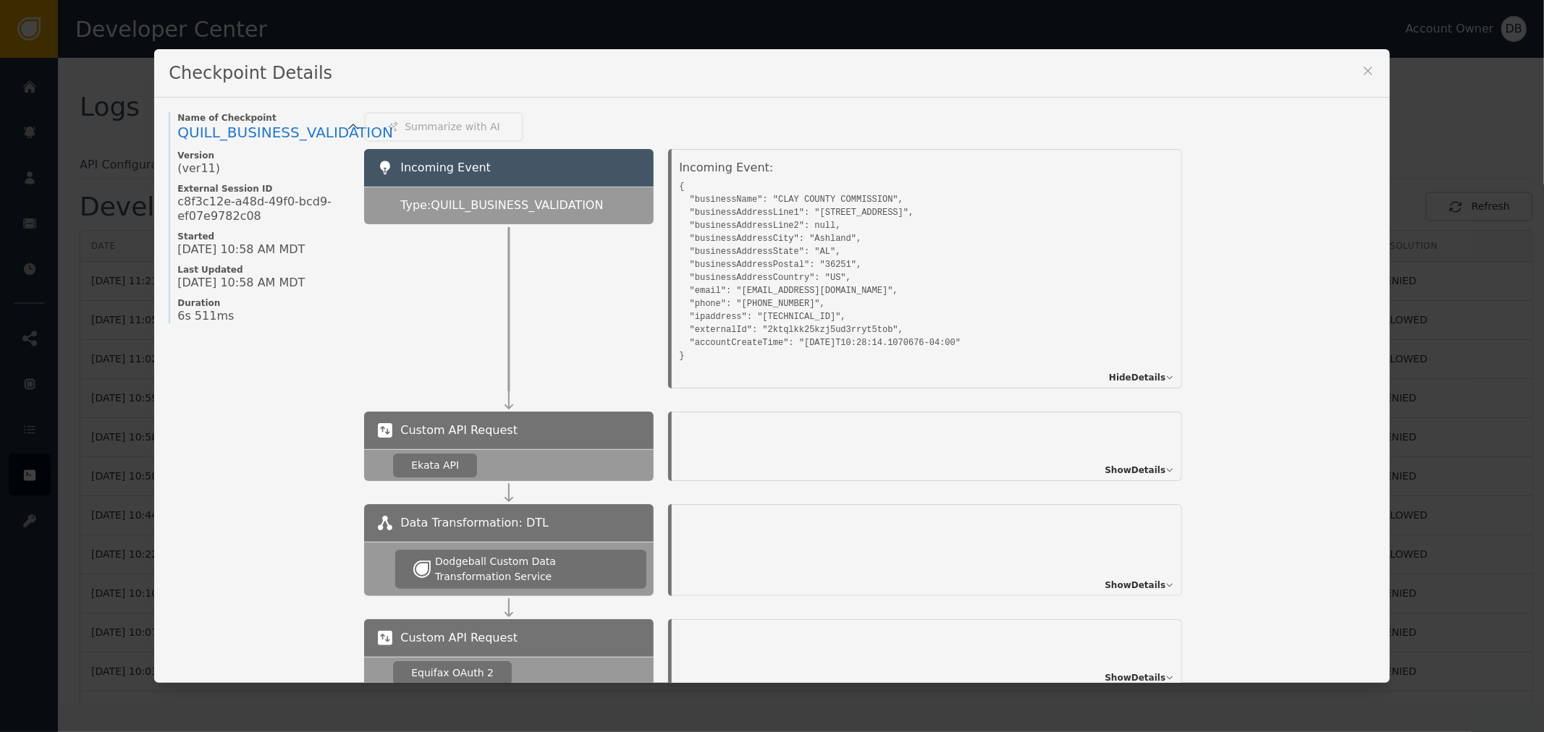
click at [1362, 75] on icon at bounding box center [1368, 71] width 14 height 14
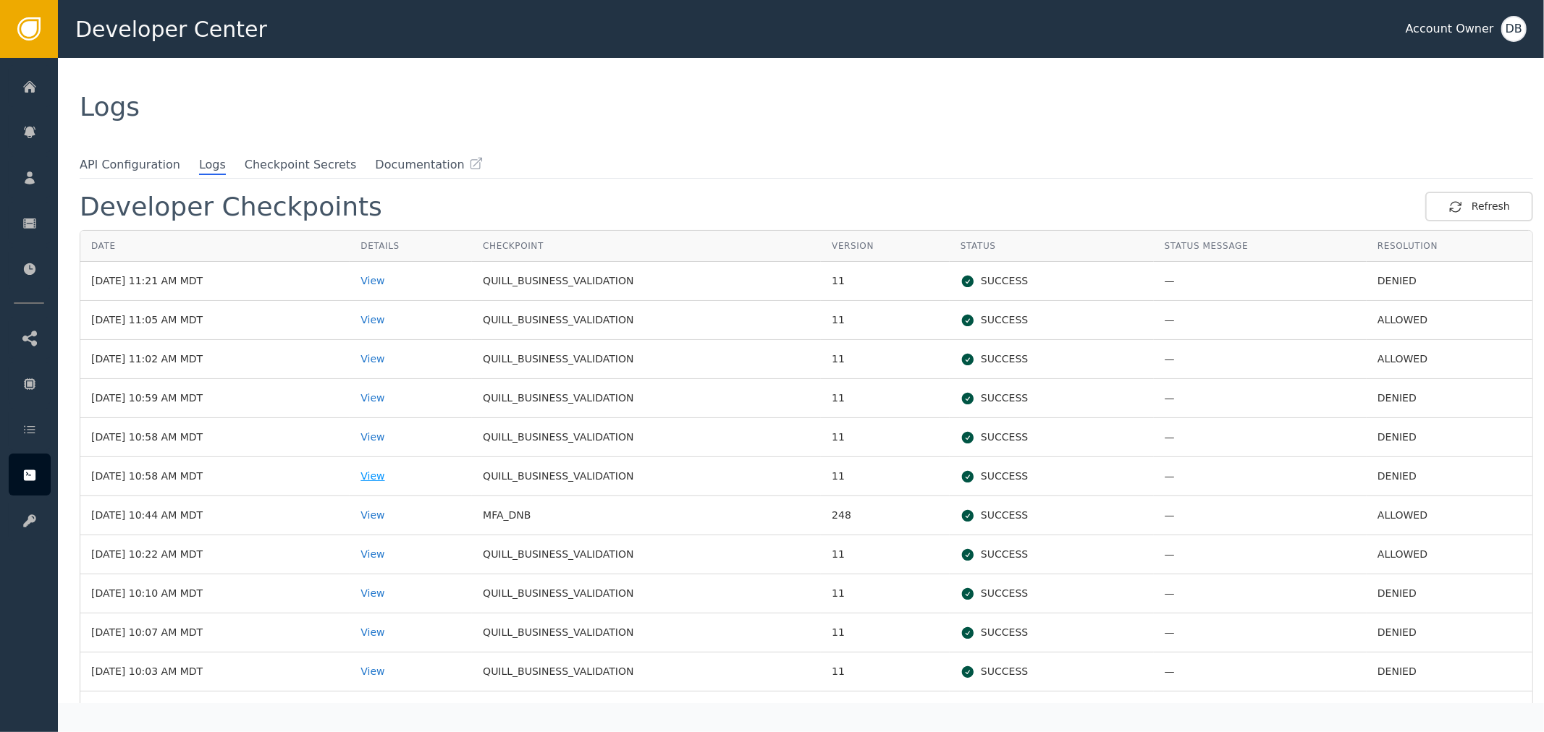
click at [411, 469] on div "View" at bounding box center [410, 476] width 101 height 15
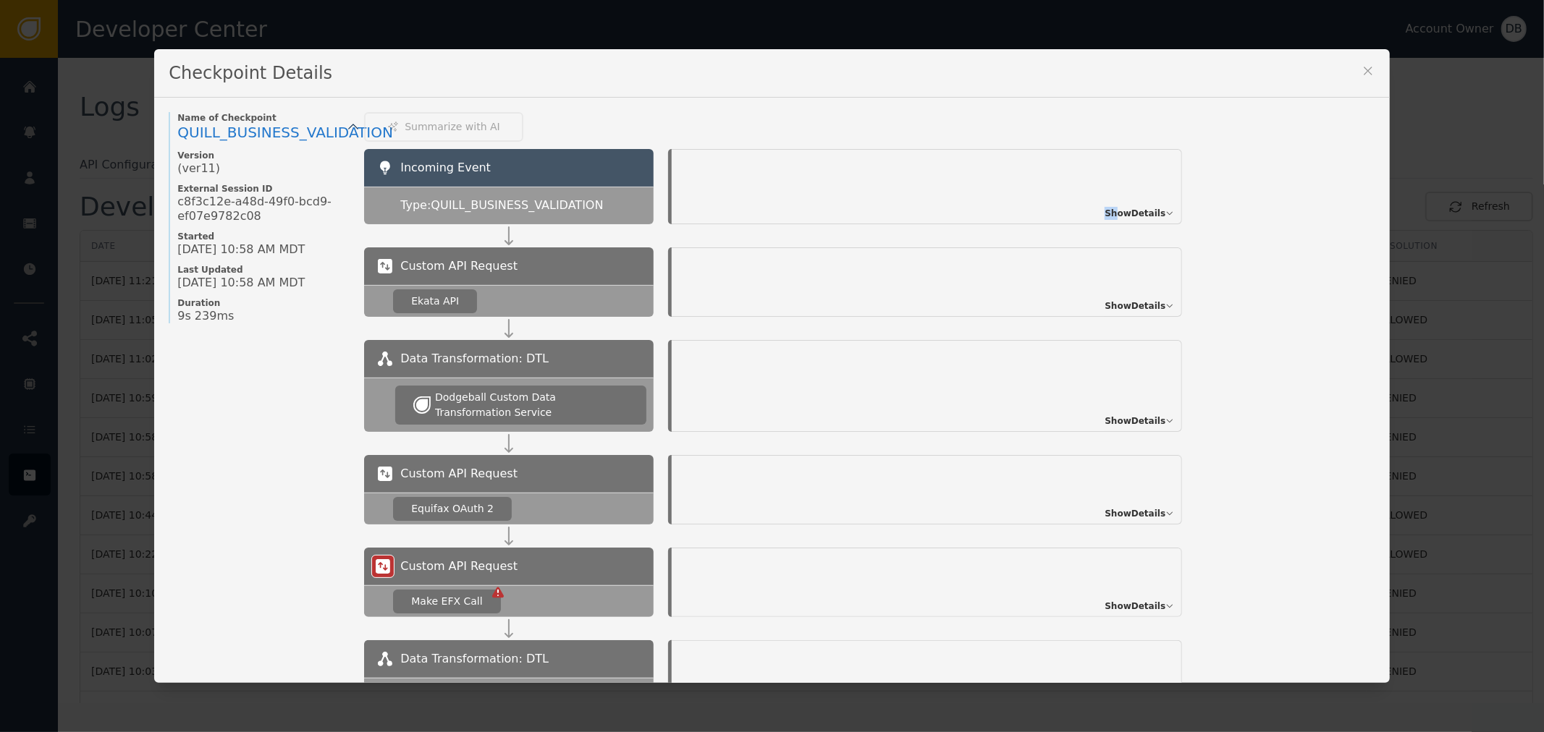
click at [1116, 203] on div "Show Details" at bounding box center [927, 186] width 510 height 75
click at [1143, 207] on span "Show Details" at bounding box center [1134, 213] width 61 height 13
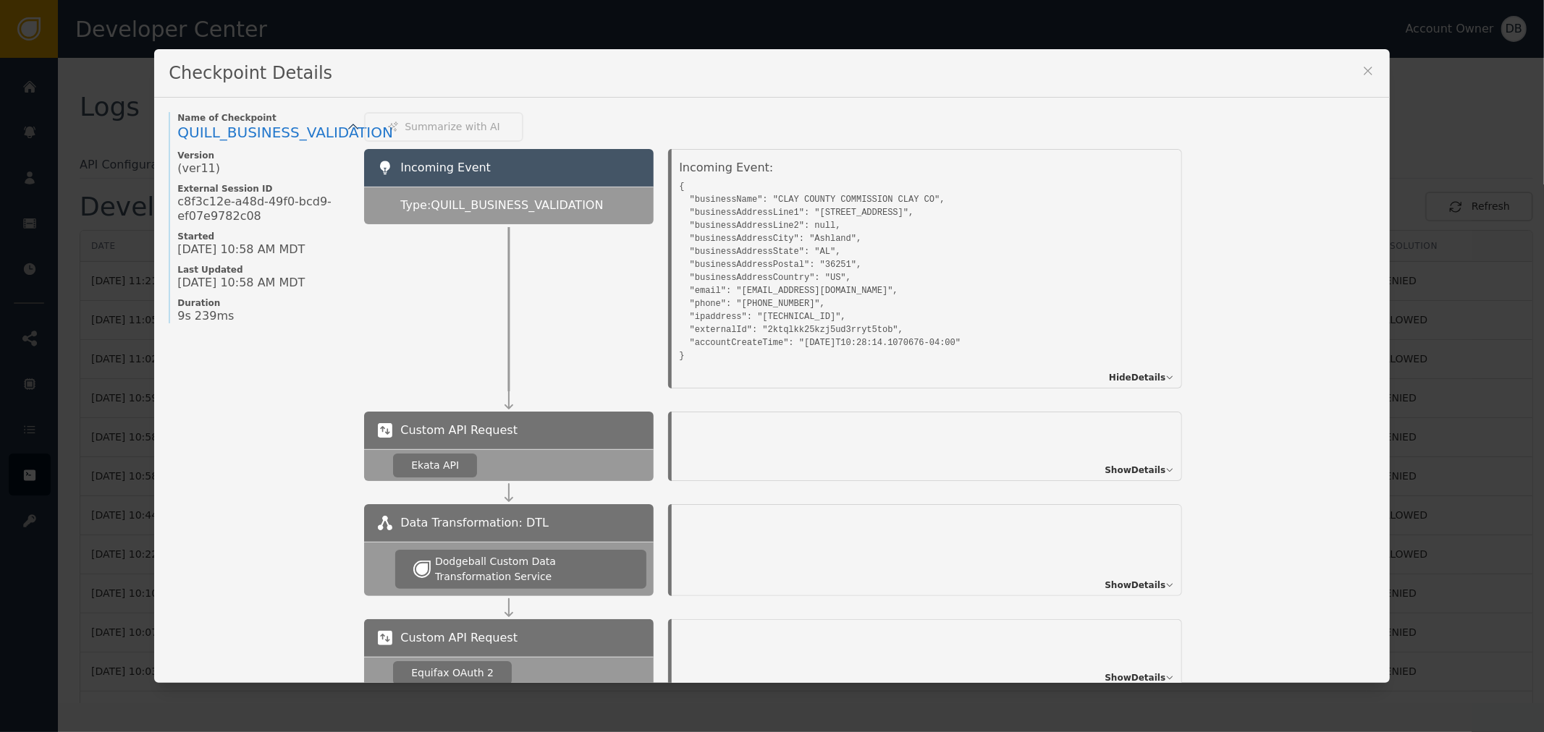
click at [1366, 72] on icon at bounding box center [1368, 71] width 14 height 14
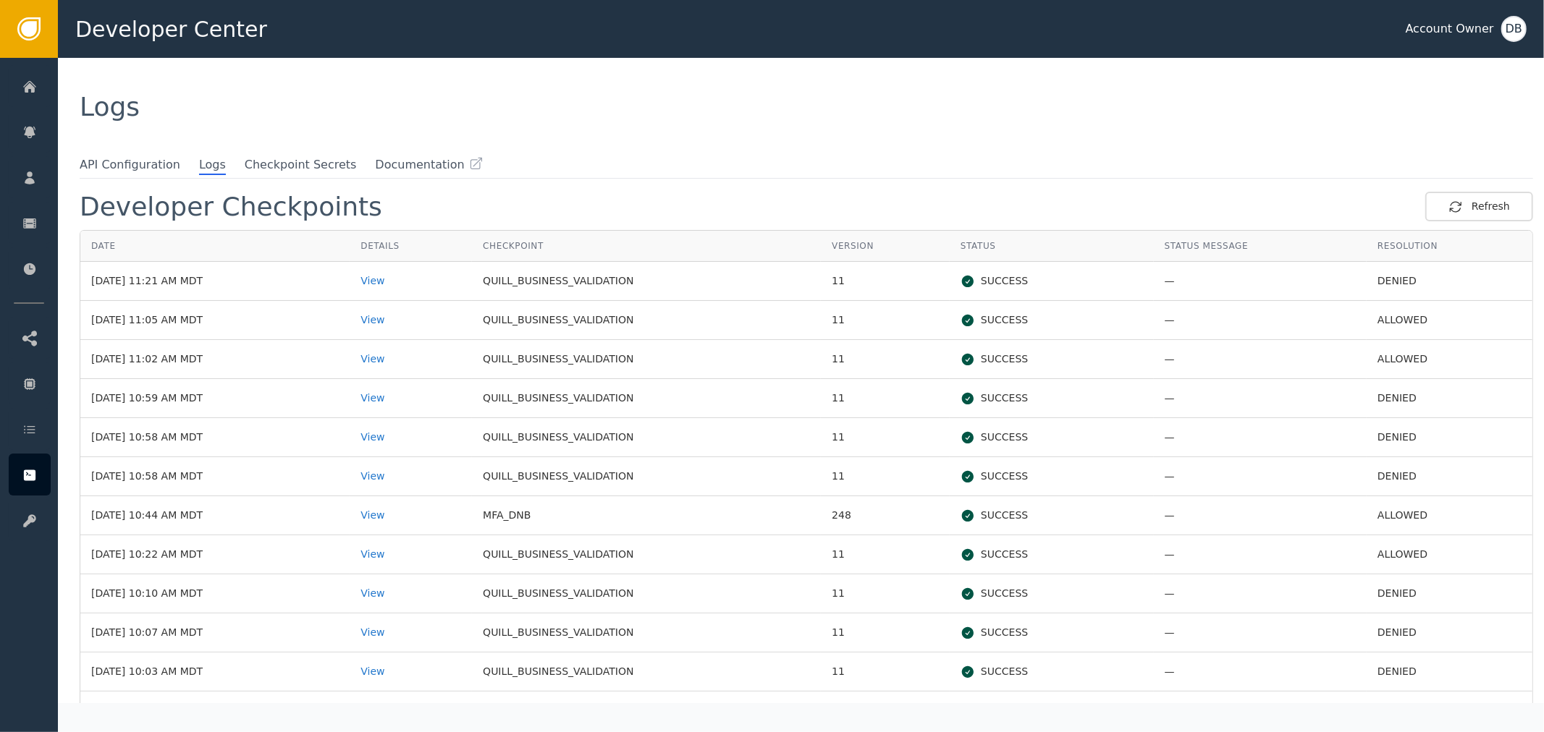
click at [424, 562] on td "View" at bounding box center [411, 555] width 122 height 39
click at [418, 559] on div "View" at bounding box center [410, 554] width 101 height 15
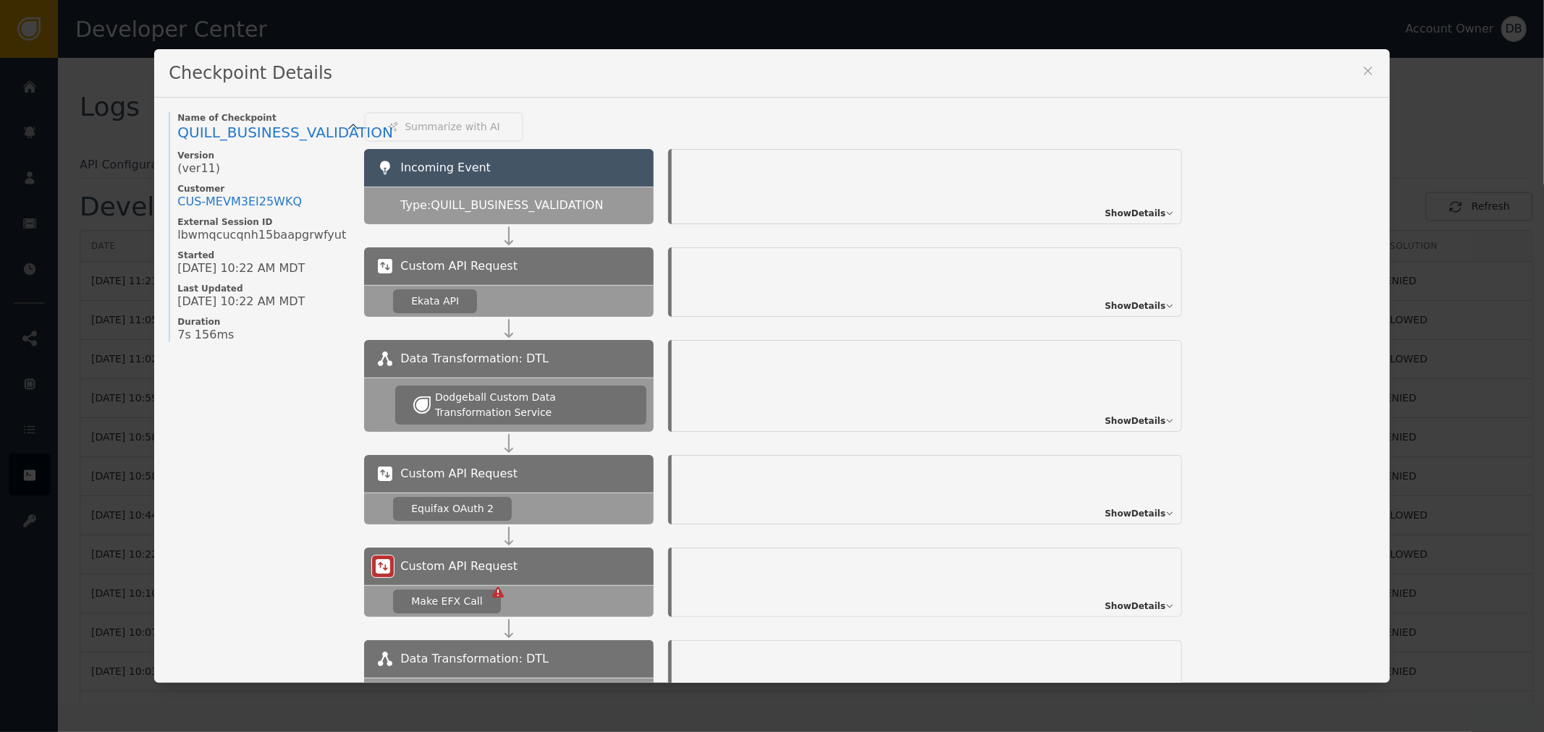
click at [1132, 213] on span "Show Details" at bounding box center [1134, 213] width 61 height 13
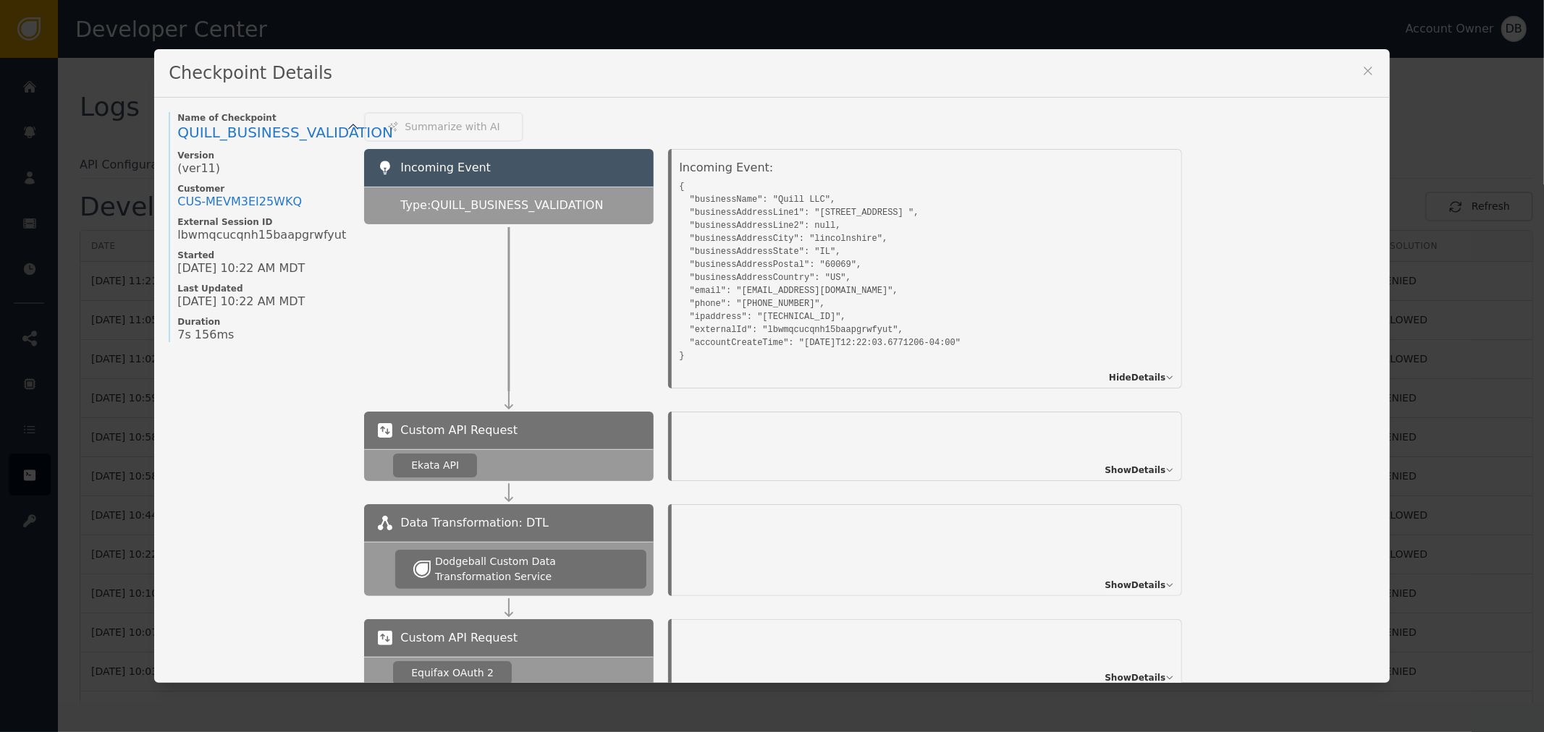
click at [1361, 80] on button at bounding box center [1368, 74] width 14 height 20
